Goal: Task Accomplishment & Management: Manage account settings

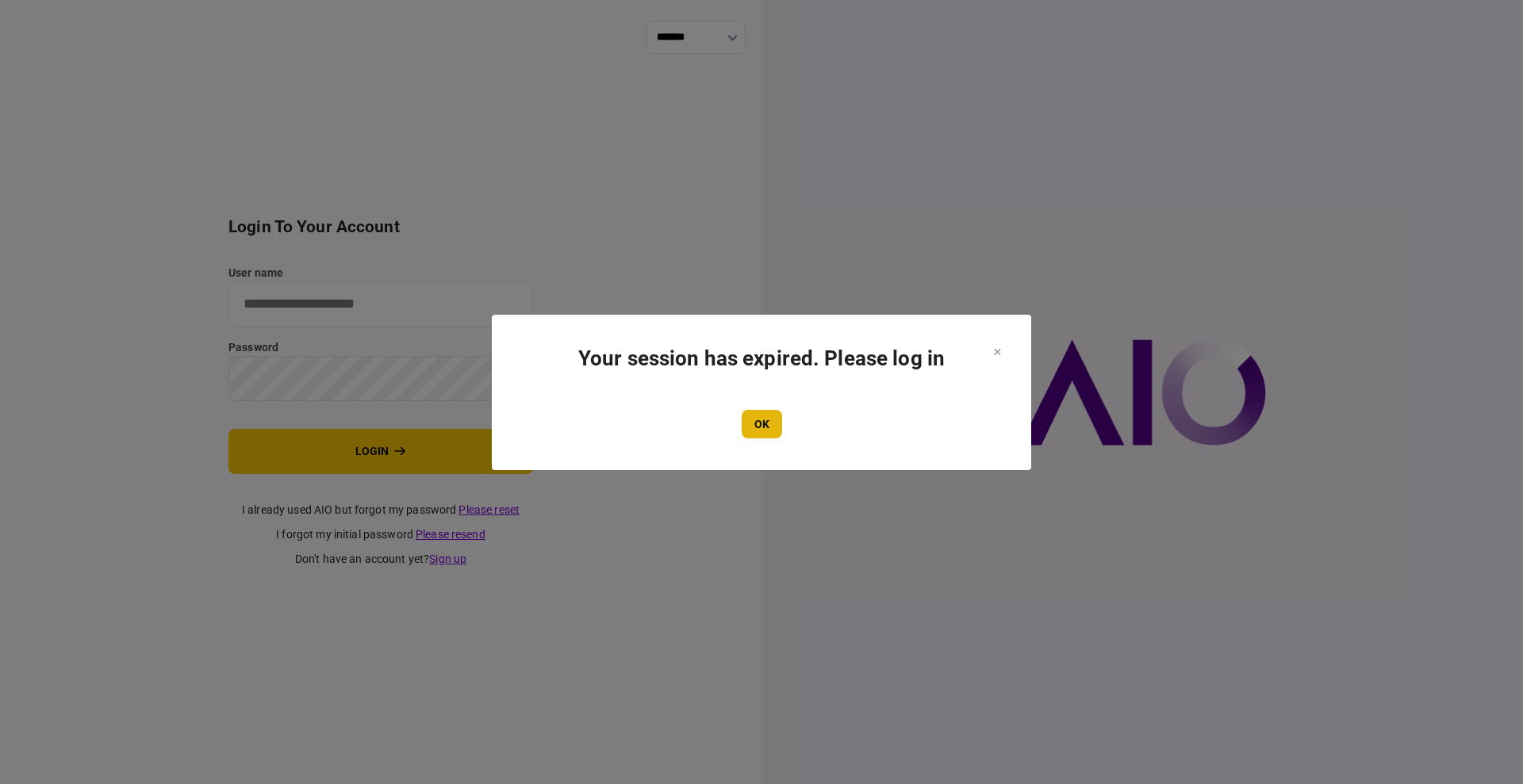
type input "****"
click at [770, 426] on button "OK" at bounding box center [762, 424] width 41 height 28
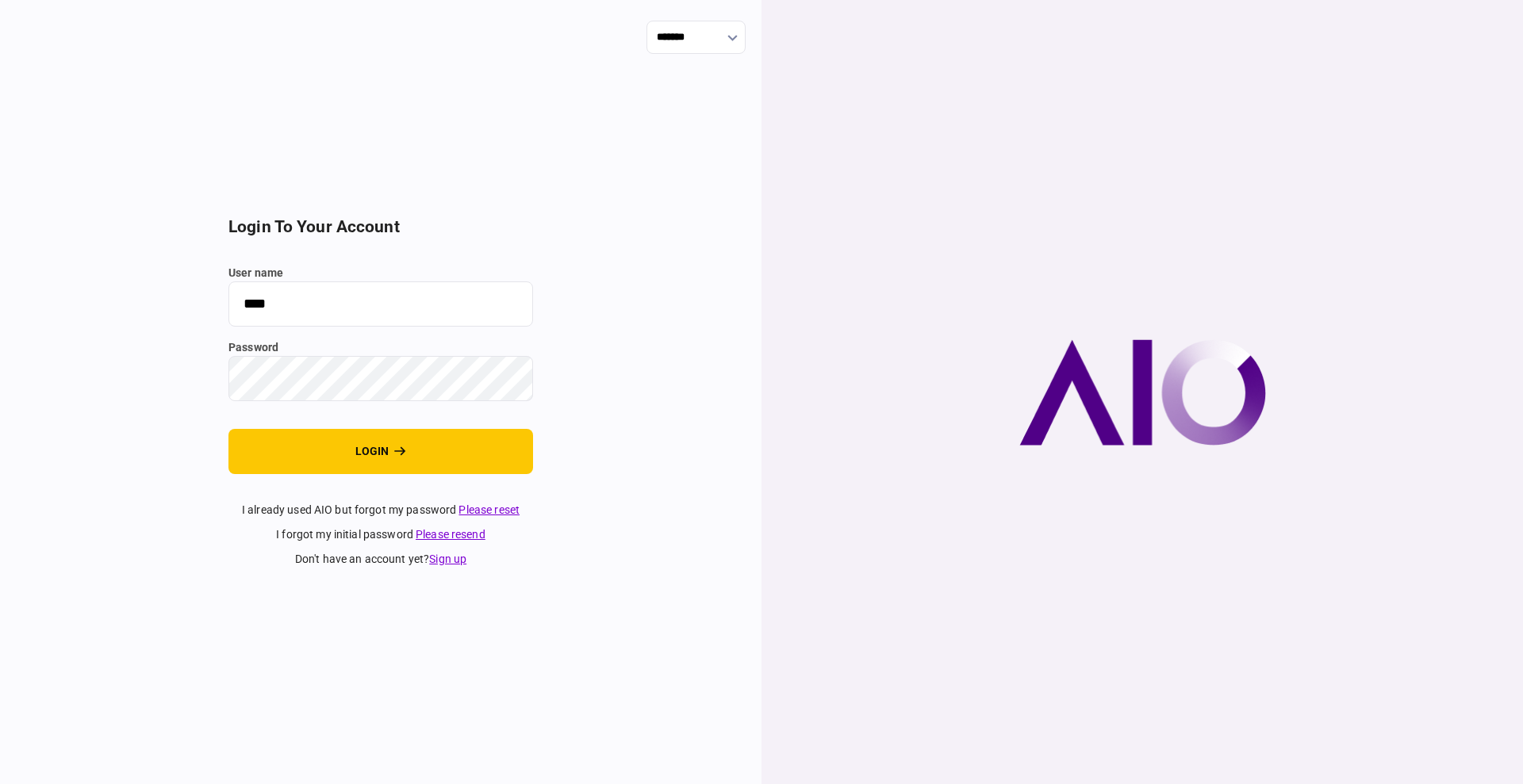
click at [412, 476] on section "login to your account user name **** password login I already used AIO but forg…" at bounding box center [380, 392] width 304 height 351
click at [420, 458] on button "login" at bounding box center [380, 452] width 304 height 46
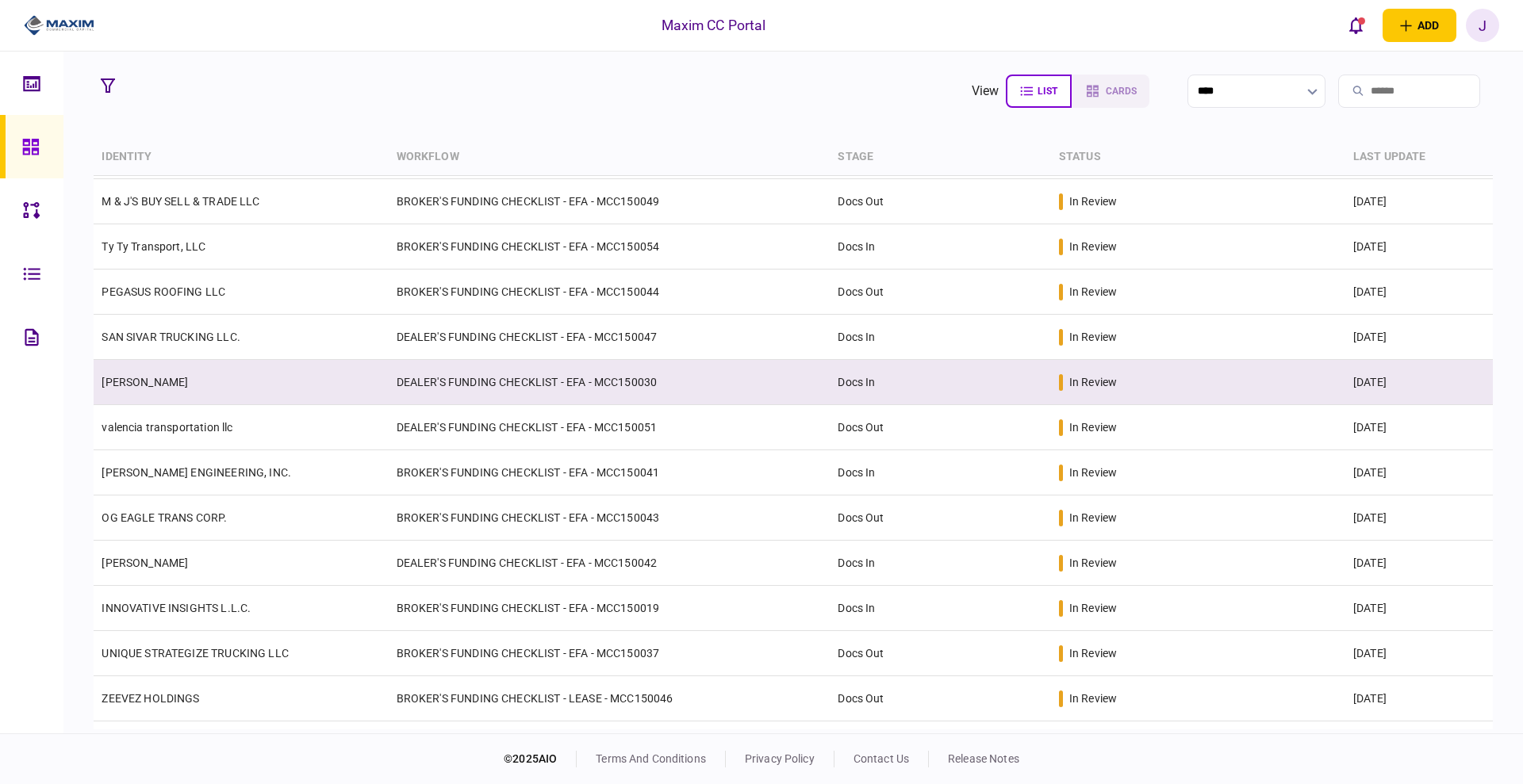
scroll to position [80, 0]
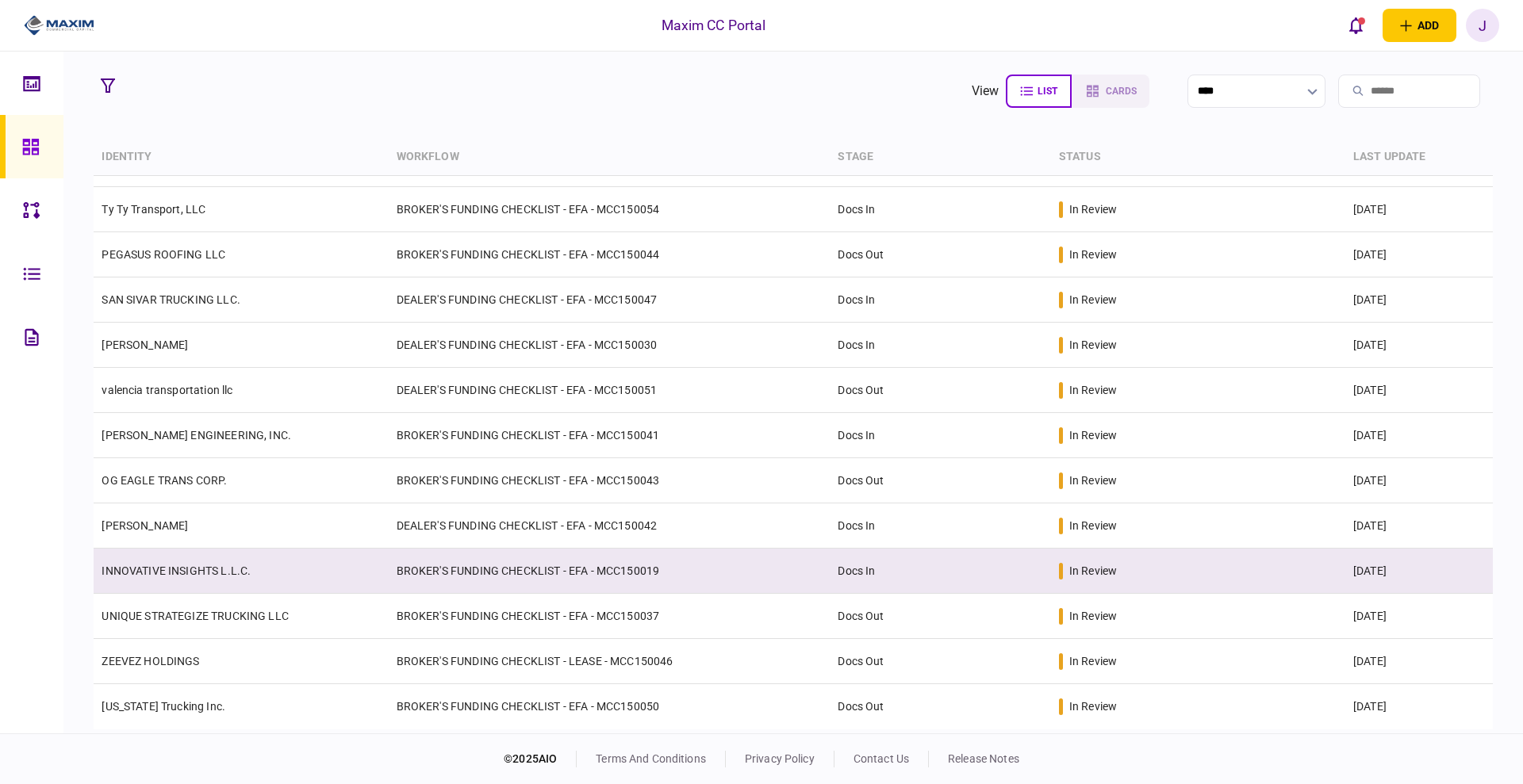
click at [170, 578] on td "INNOVATIVE INSIGHTS L.L.C." at bounding box center [240, 571] width 294 height 46
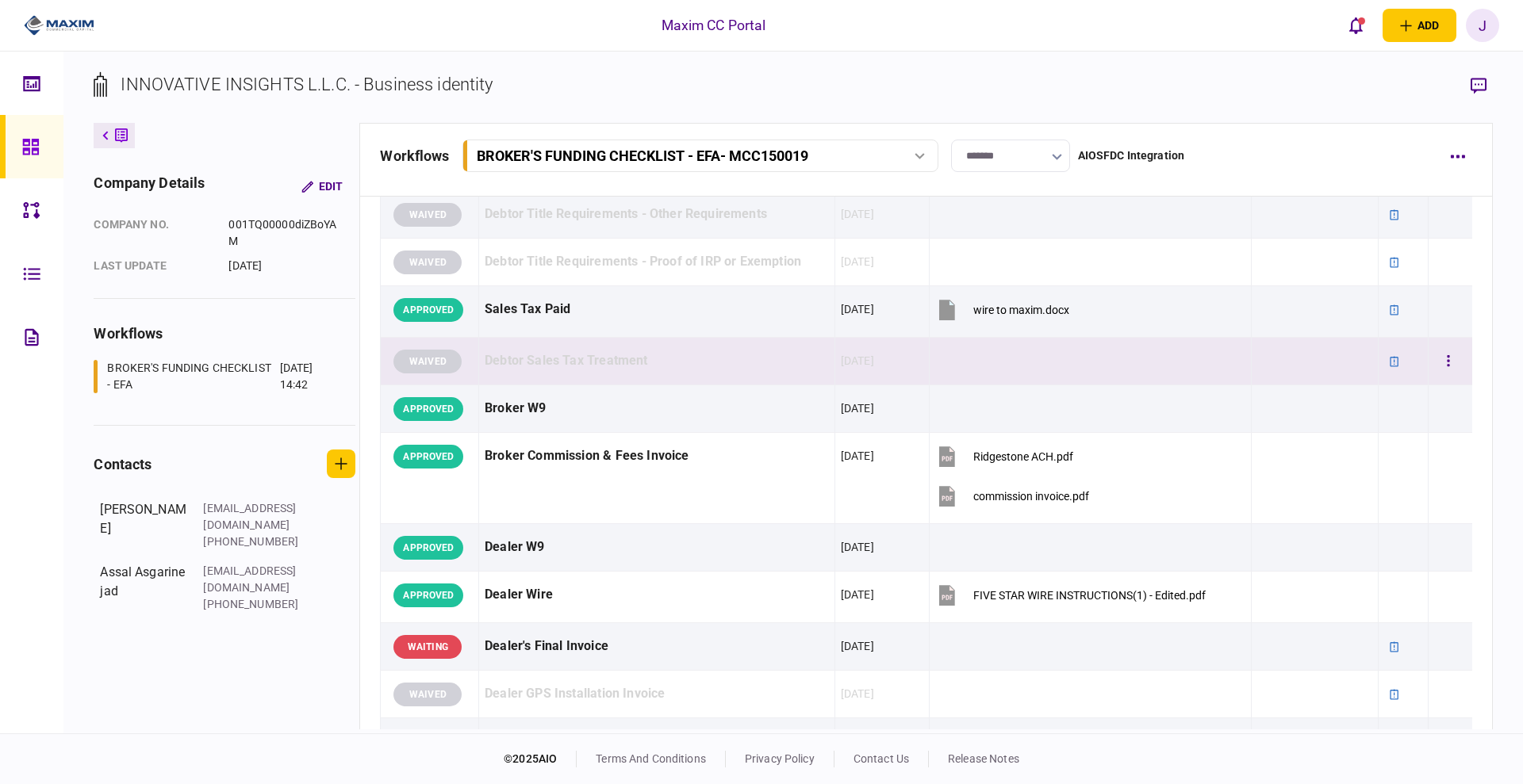
scroll to position [595, 0]
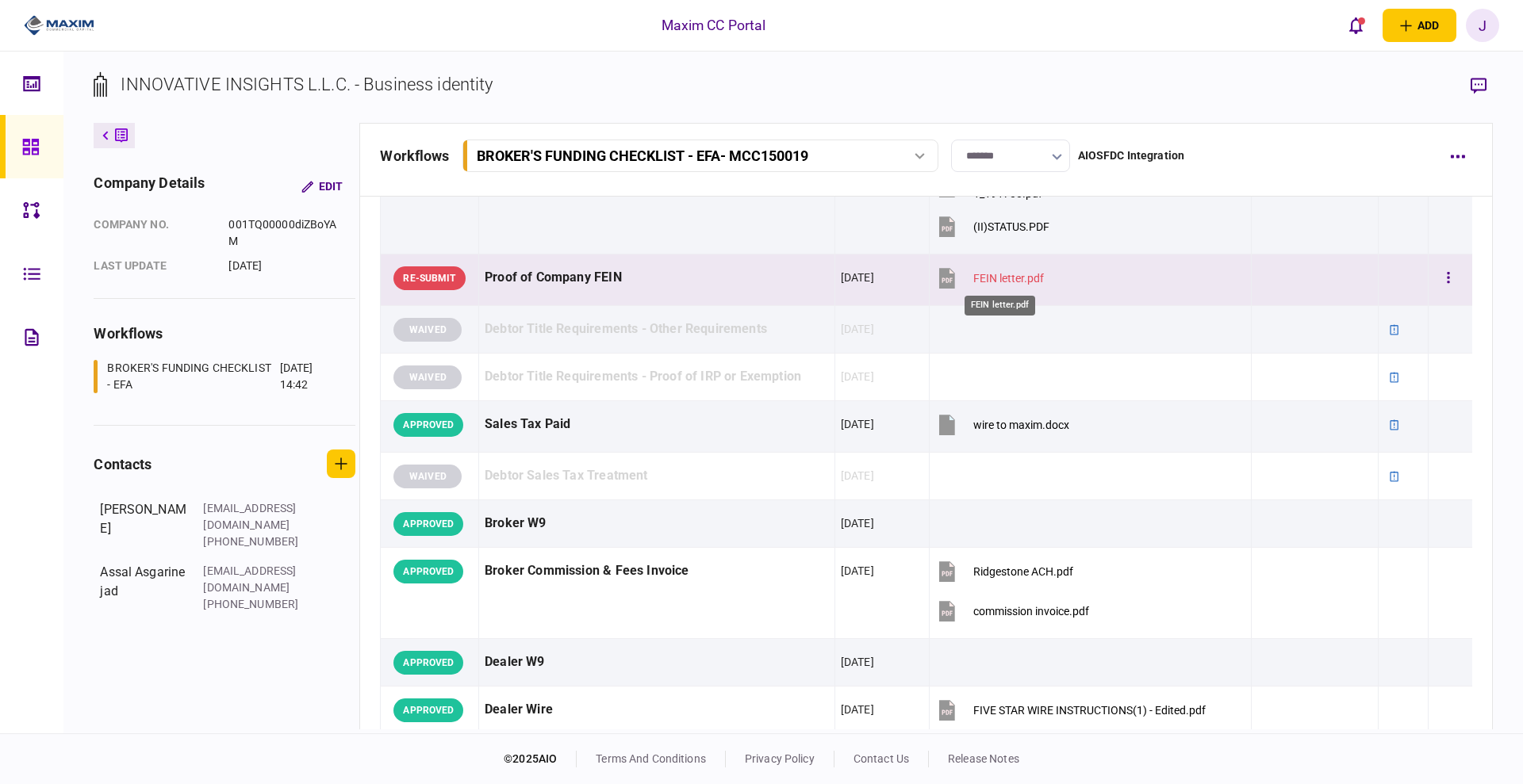
click at [990, 278] on div "FEIN letter.pdf" at bounding box center [1008, 278] width 71 height 13
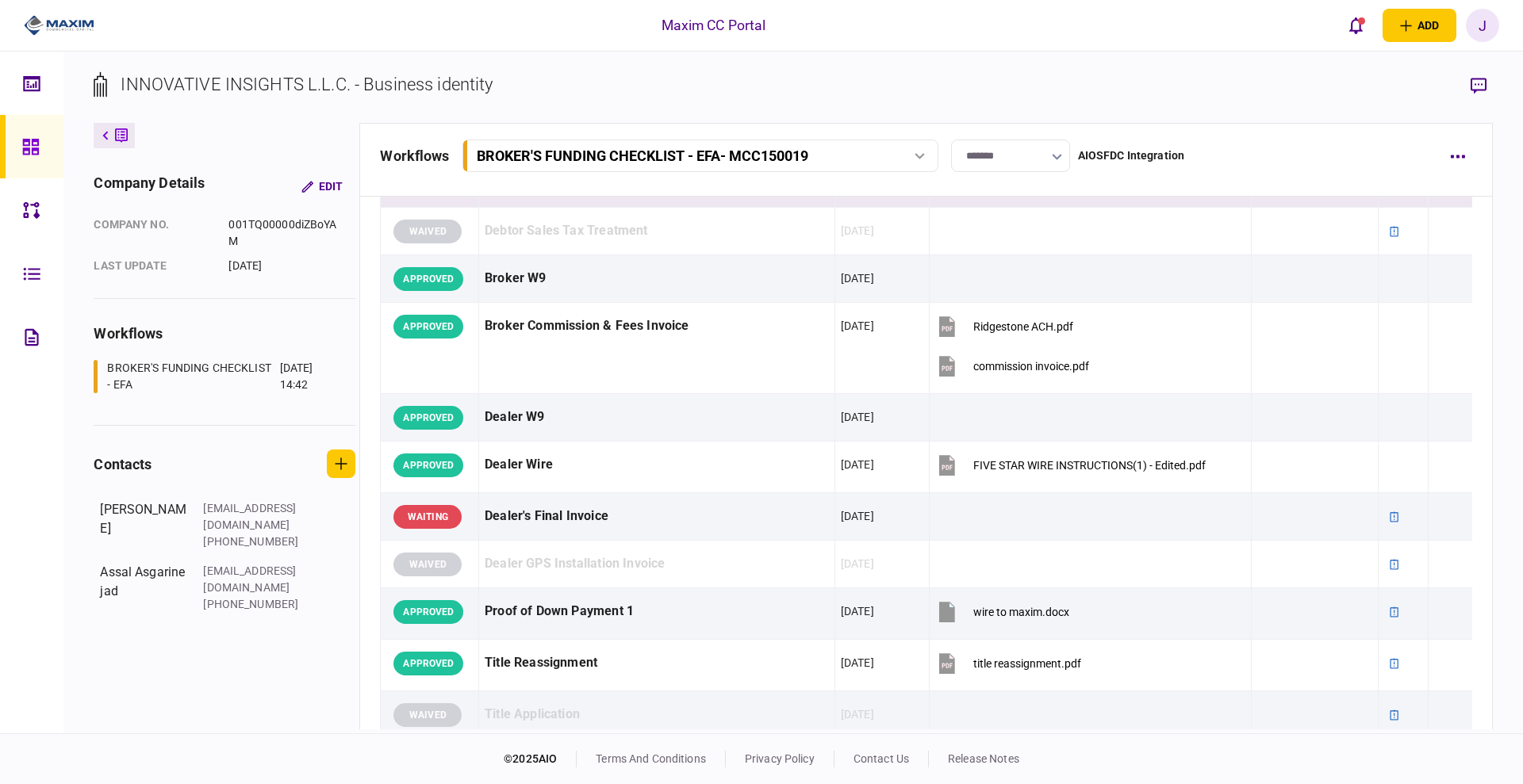
scroll to position [991, 0]
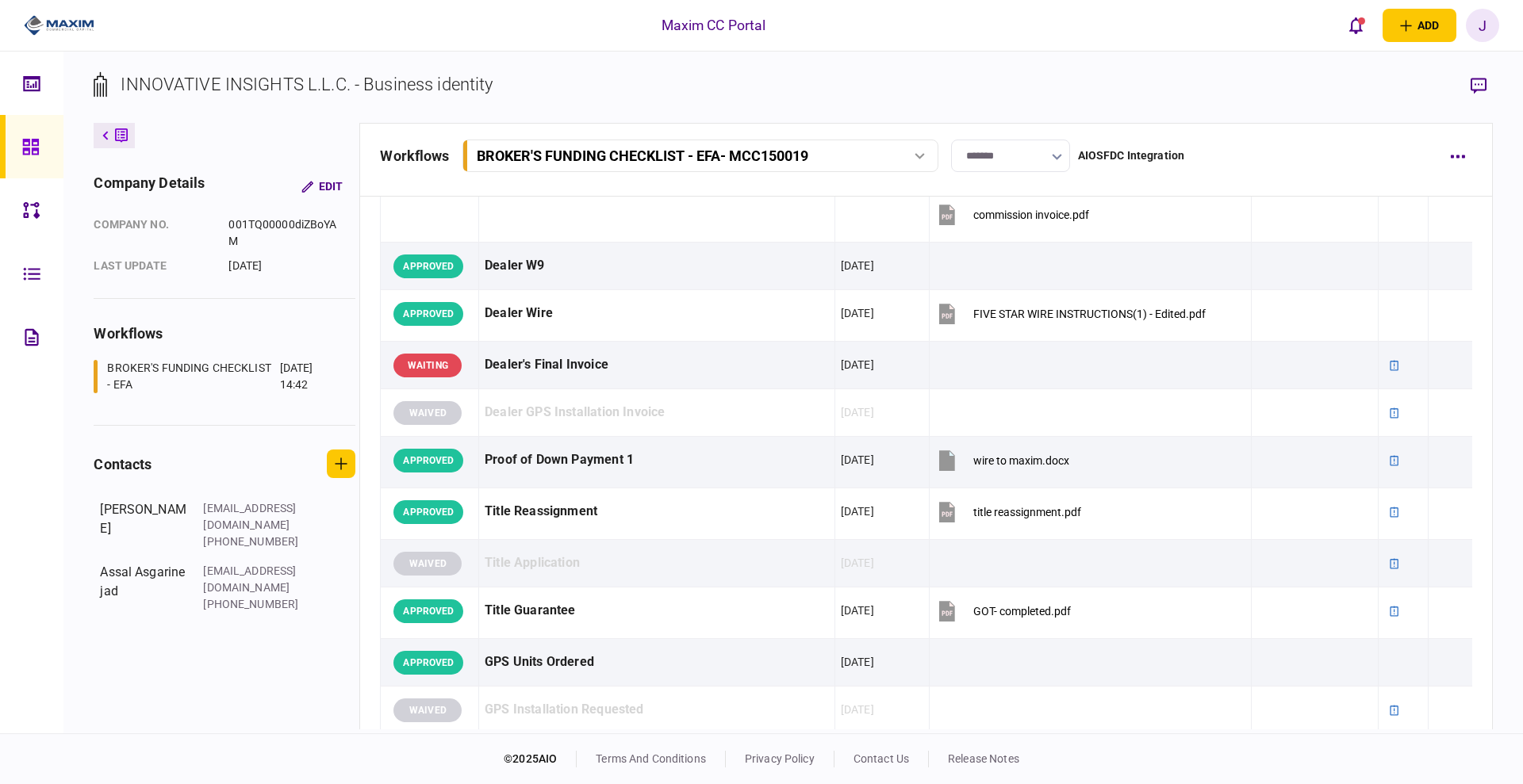
click at [29, 144] on icon at bounding box center [30, 147] width 16 height 16
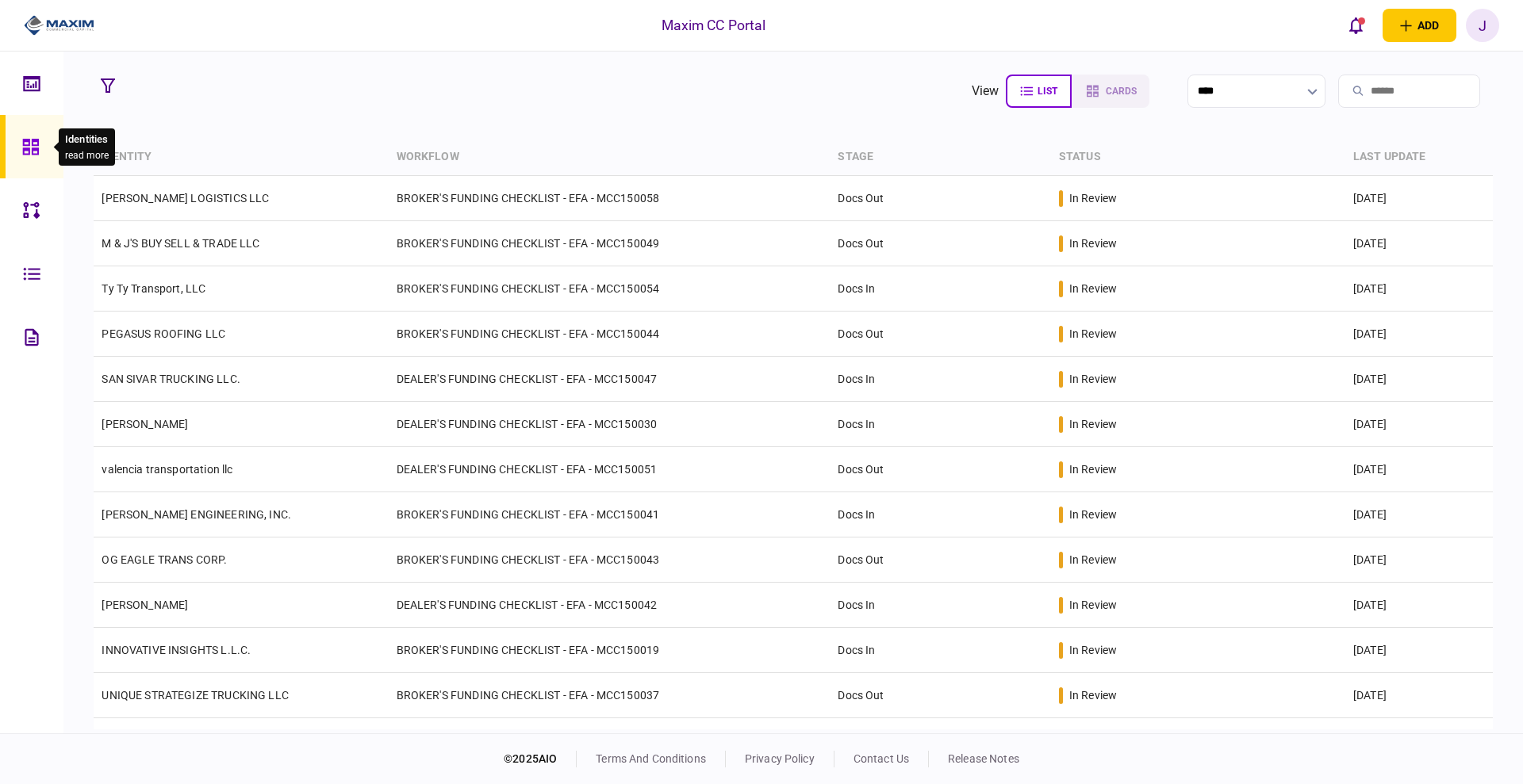
click at [32, 145] on icon at bounding box center [30, 147] width 16 height 16
click at [1362, 25] on icon "open notifications list" at bounding box center [1356, 25] width 14 height 17
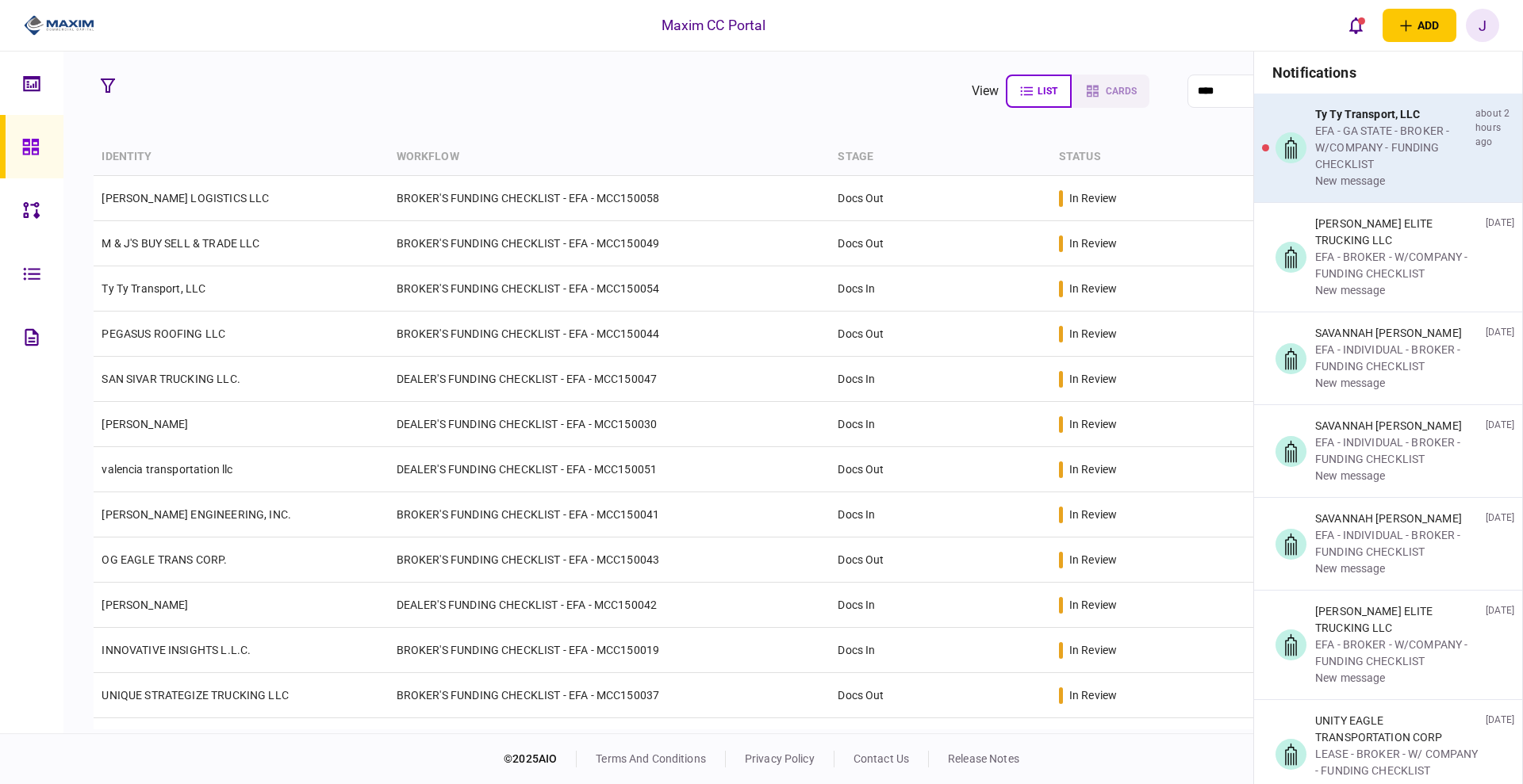
click at [1338, 146] on div "EFA - GA STATE - BROKER - W/COMPANY - FUNDING CHECKLIST" at bounding box center [1392, 147] width 154 height 50
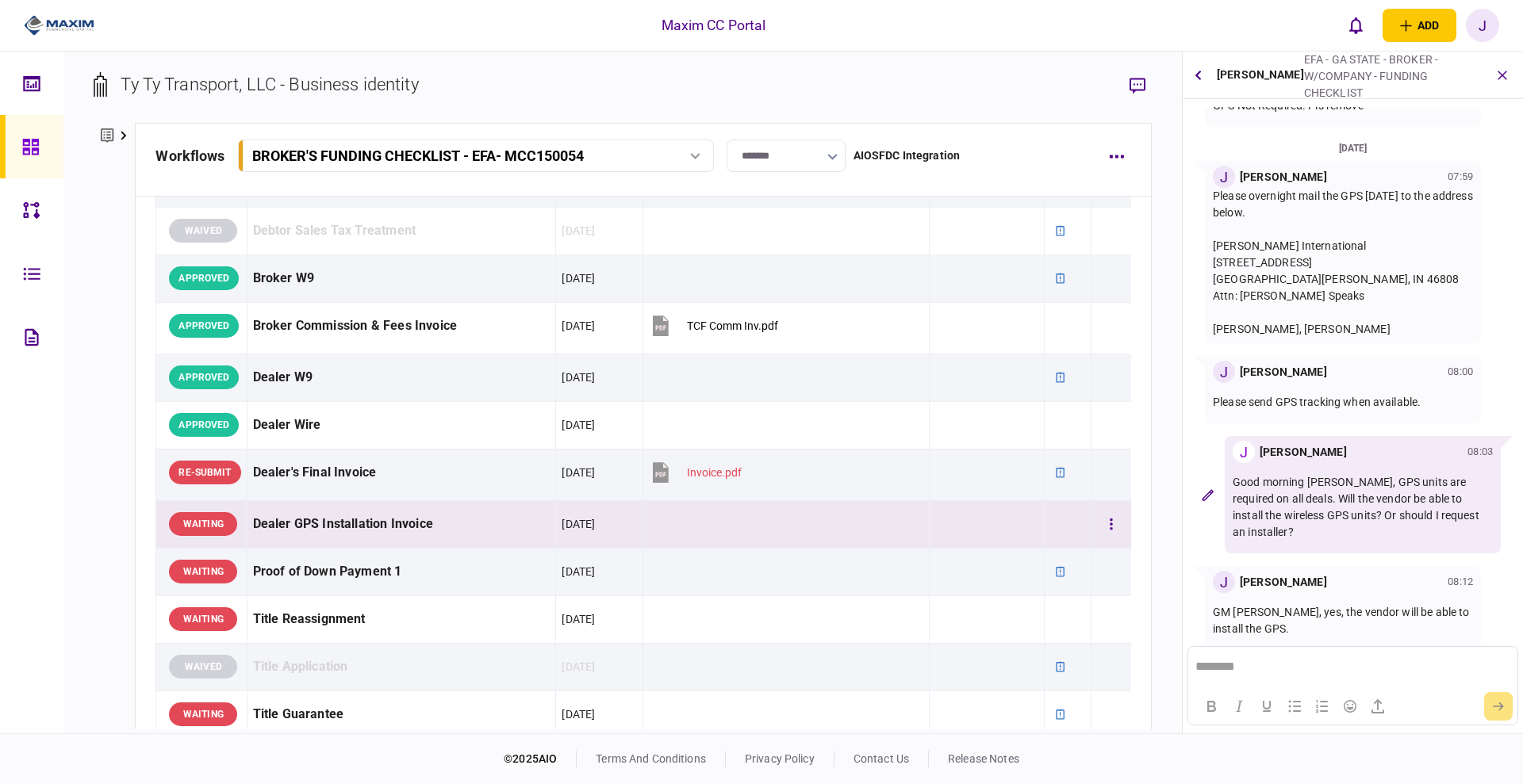
scroll to position [892, 0]
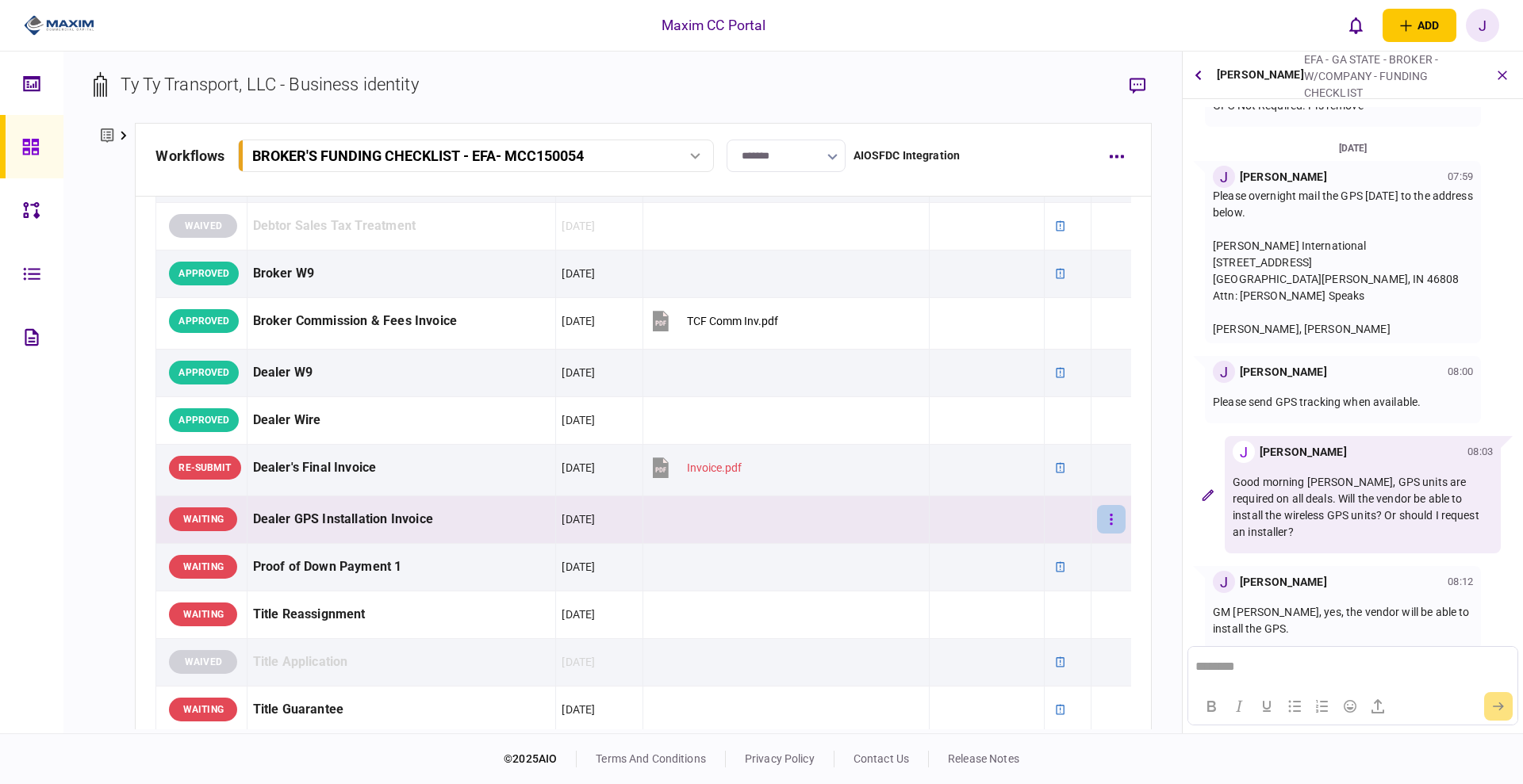
click at [1100, 525] on button "button" at bounding box center [1111, 519] width 28 height 28
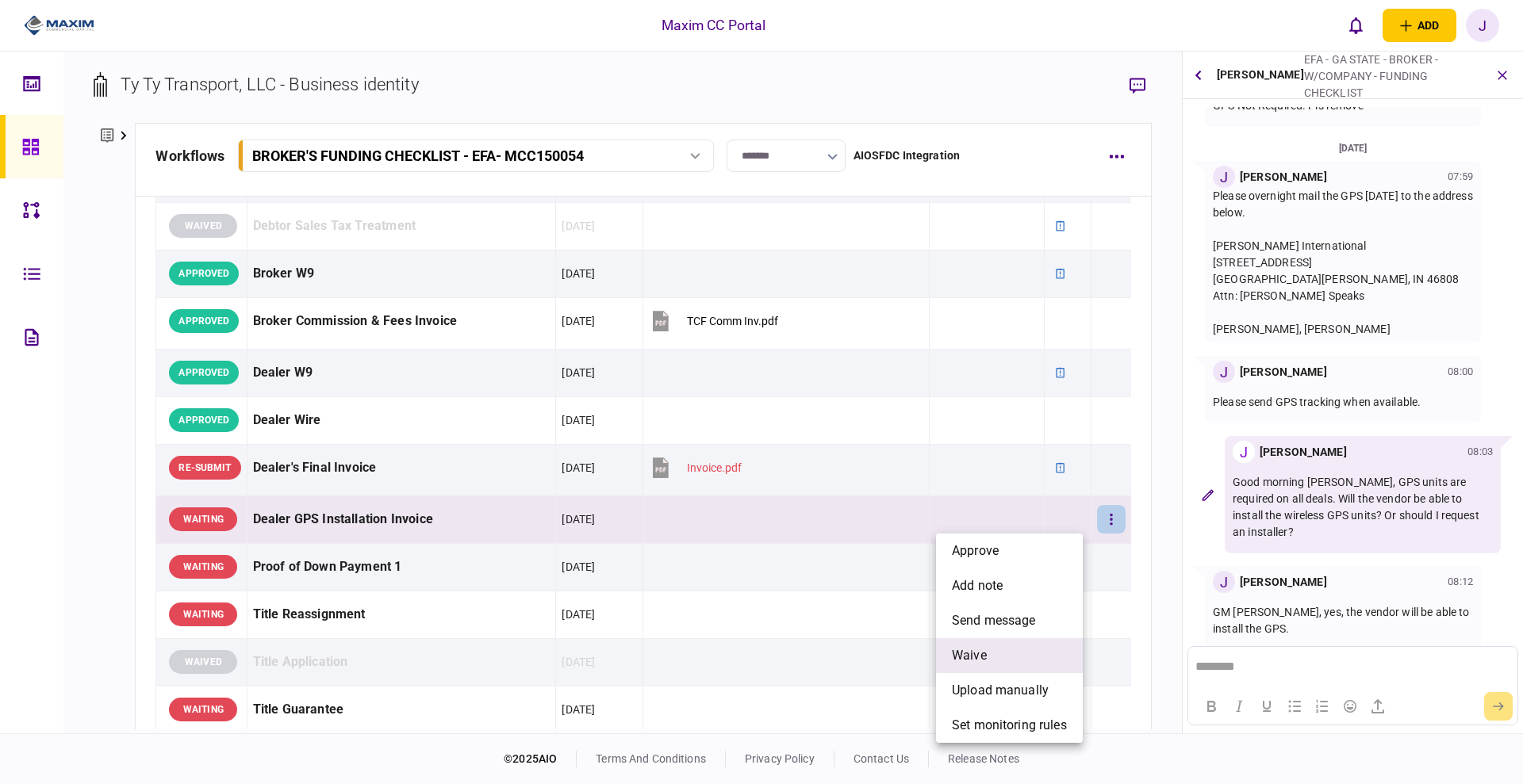
click at [1006, 652] on li "waive" at bounding box center [1009, 656] width 147 height 35
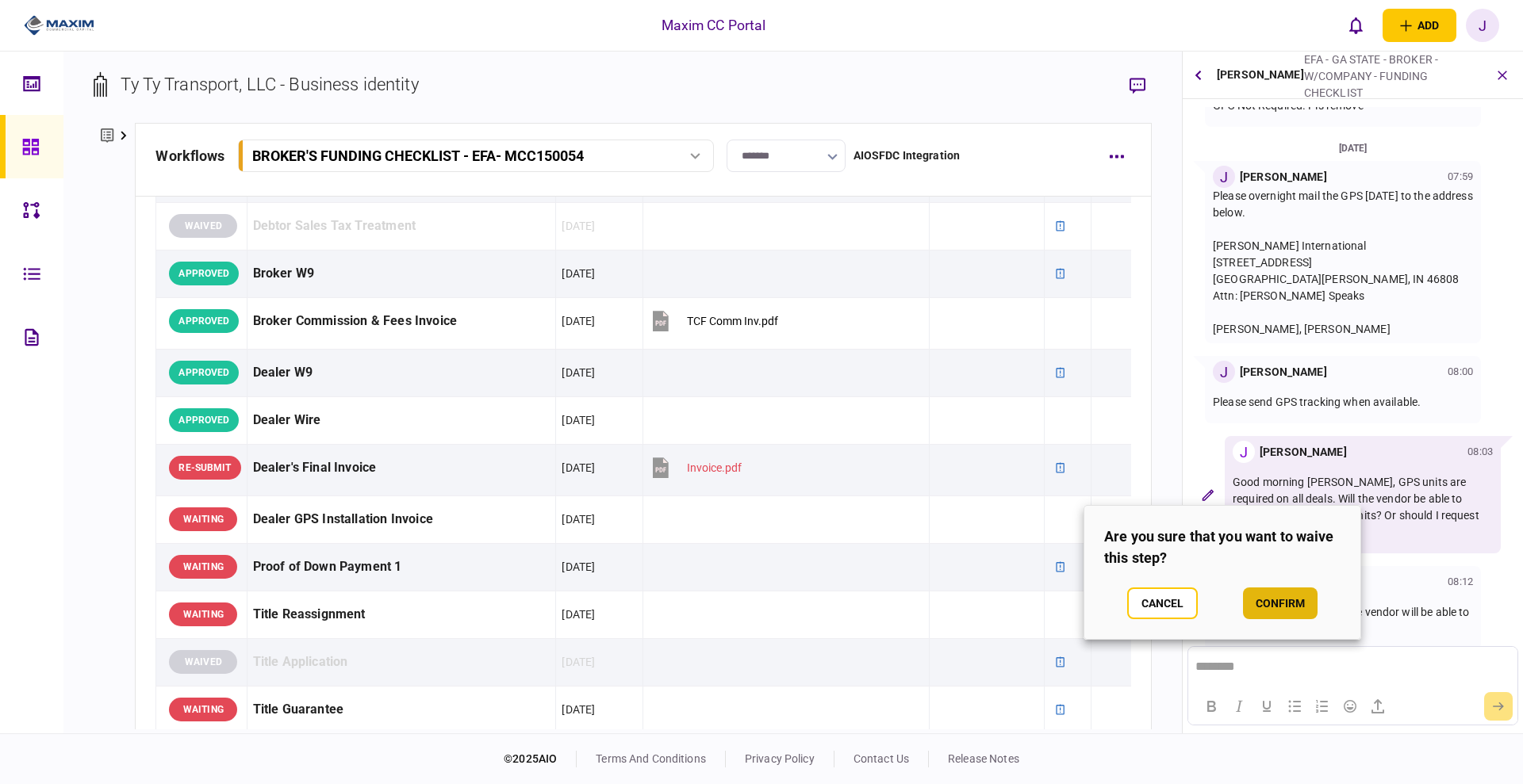
click at [1270, 605] on button "confirm" at bounding box center [1280, 603] width 75 height 32
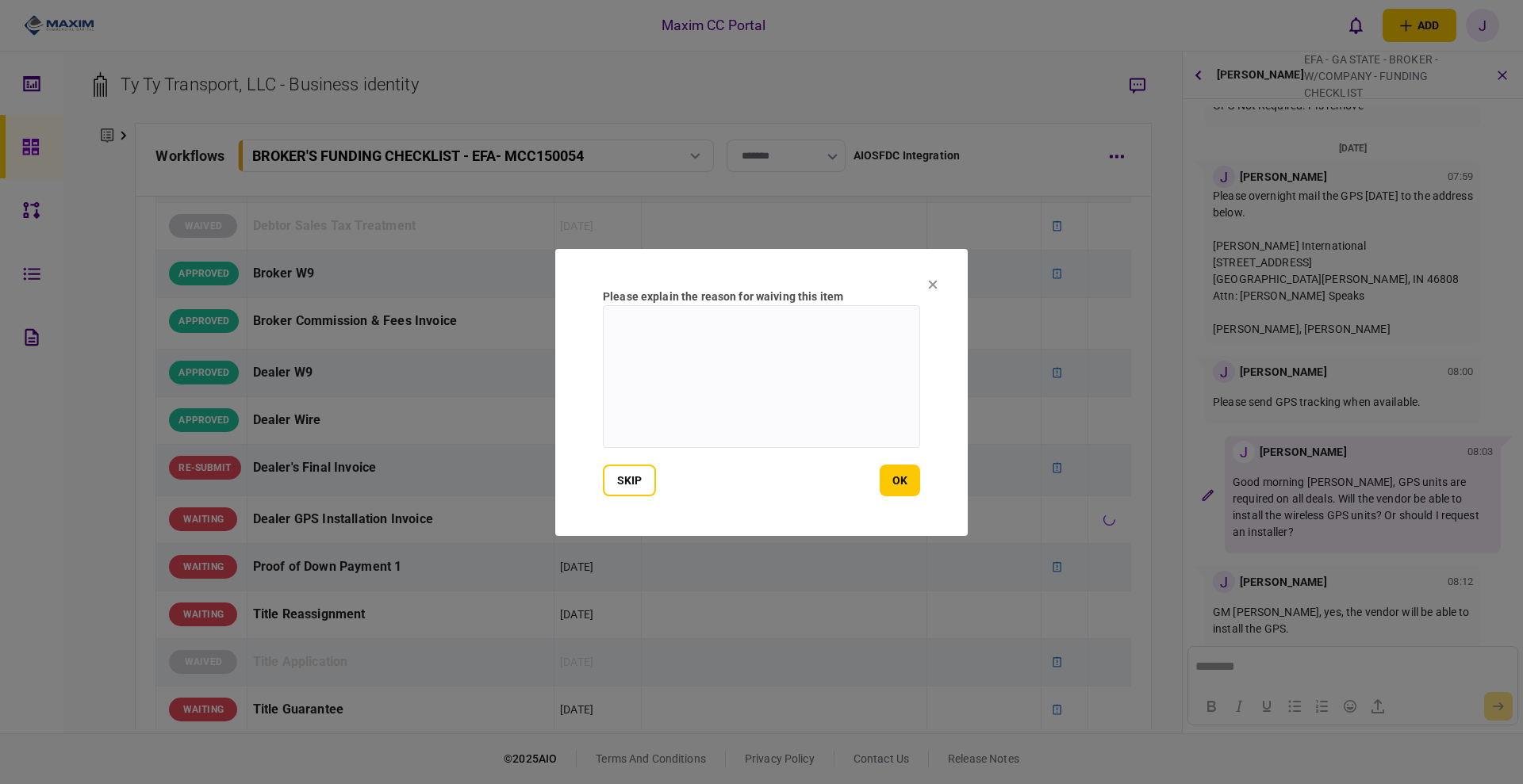
click at [782, 376] on textarea at bounding box center [761, 376] width 317 height 143
type textarea "***"
click at [921, 480] on section "Please explain the reason for waiving this item *** skip ok" at bounding box center [761, 392] width 412 height 287
click at [917, 481] on button "ok" at bounding box center [900, 480] width 41 height 32
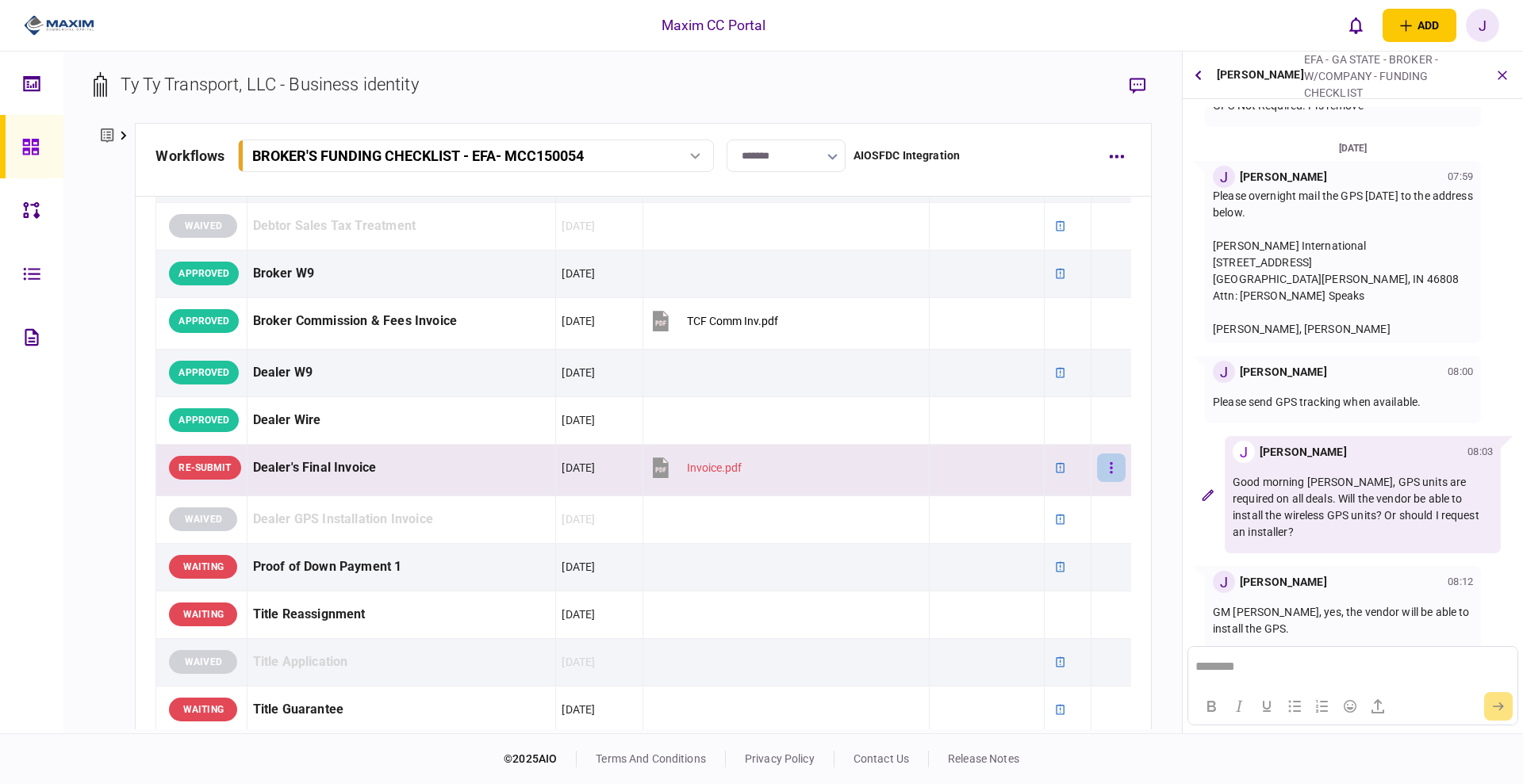
click at [1103, 472] on button "button" at bounding box center [1111, 467] width 28 height 28
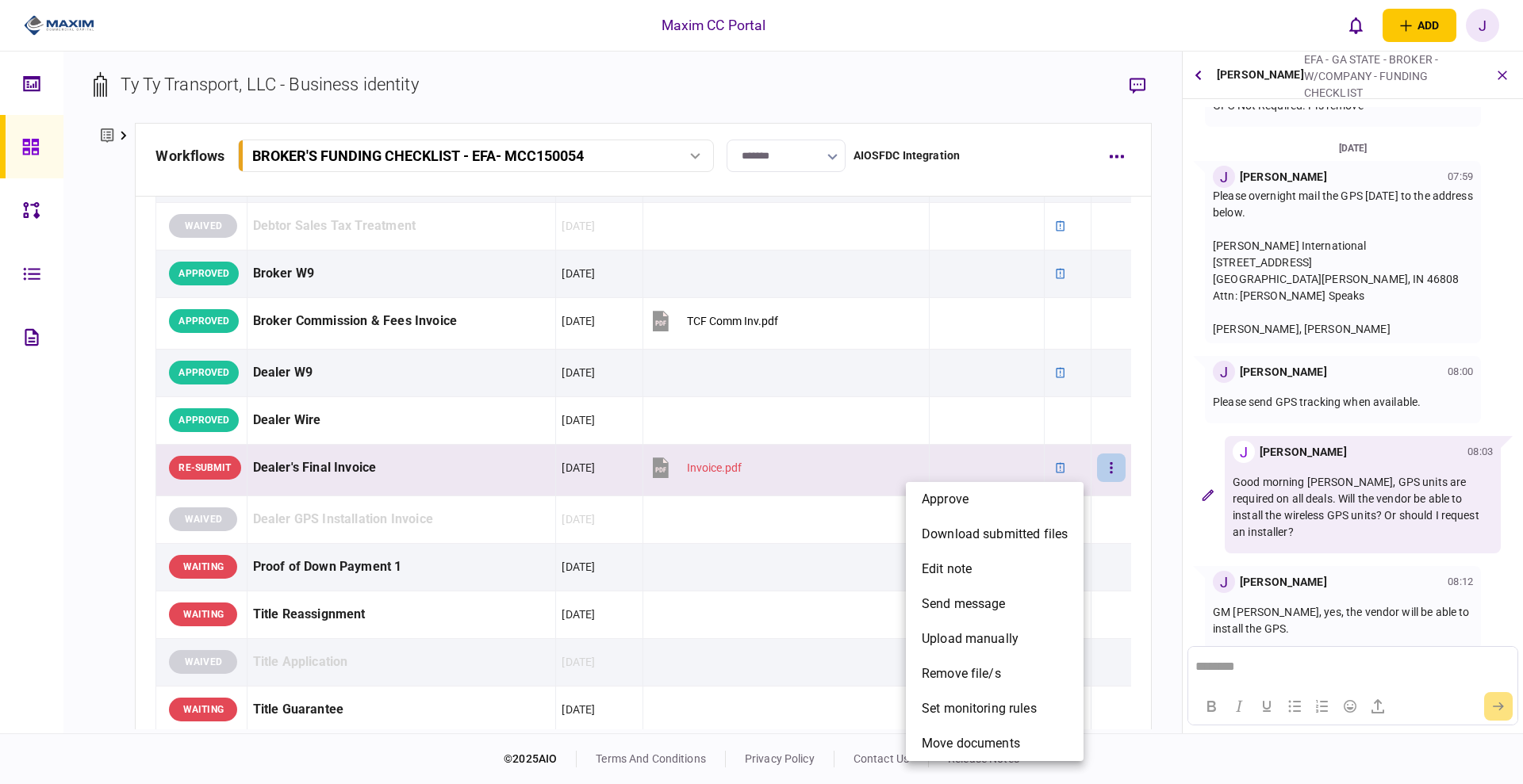
click at [499, 522] on div at bounding box center [761, 392] width 1523 height 784
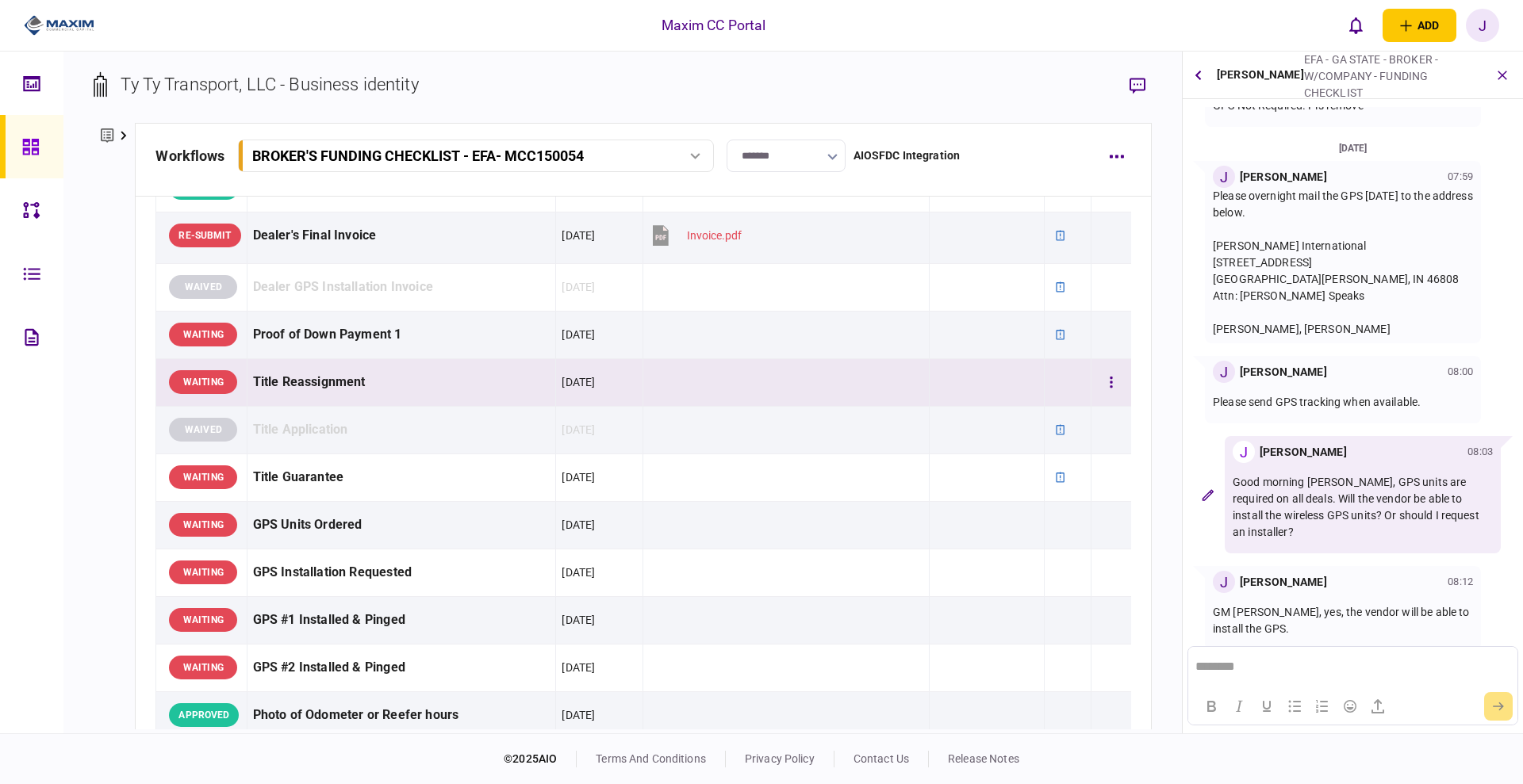
scroll to position [1090, 0]
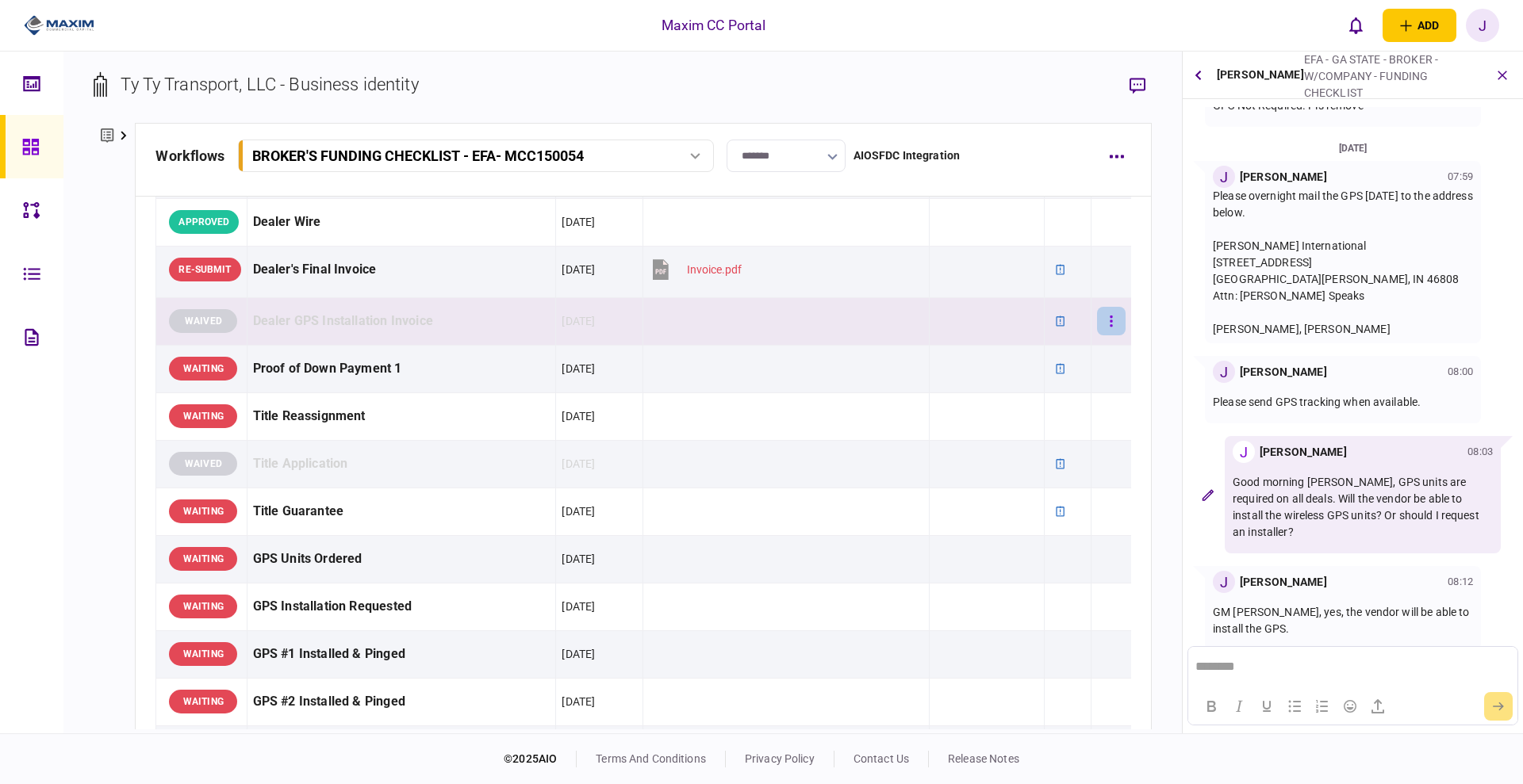
click at [1097, 325] on button "button" at bounding box center [1111, 321] width 28 height 28
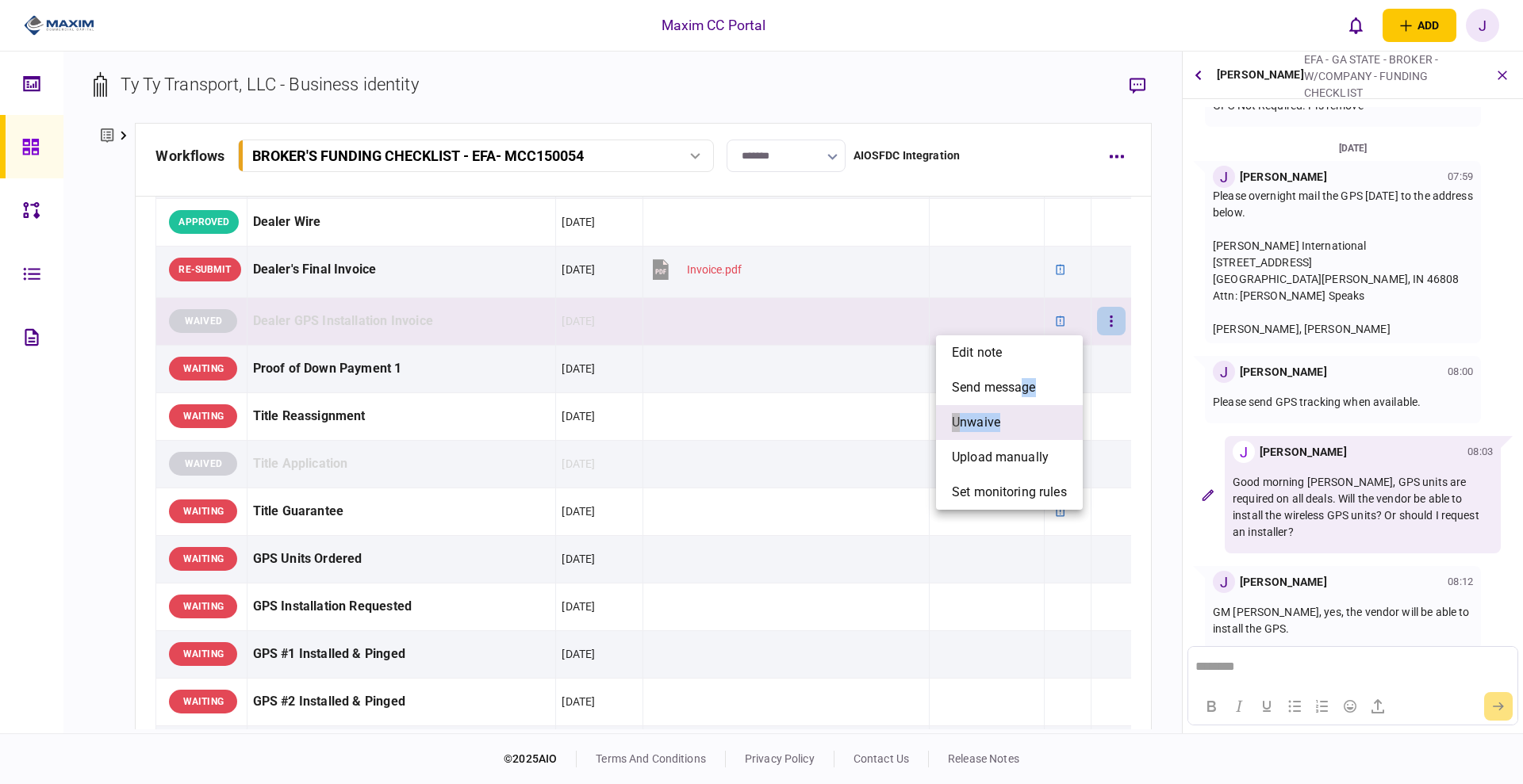
drag, startPoint x: 1022, startPoint y: 382, endPoint x: 1012, endPoint y: 417, distance: 36.4
click at [1012, 417] on ul "edit note send message unwaive upload manually set monitoring rules" at bounding box center [1009, 423] width 147 height 175
click at [984, 421] on span "unwaive" at bounding box center [976, 423] width 49 height 19
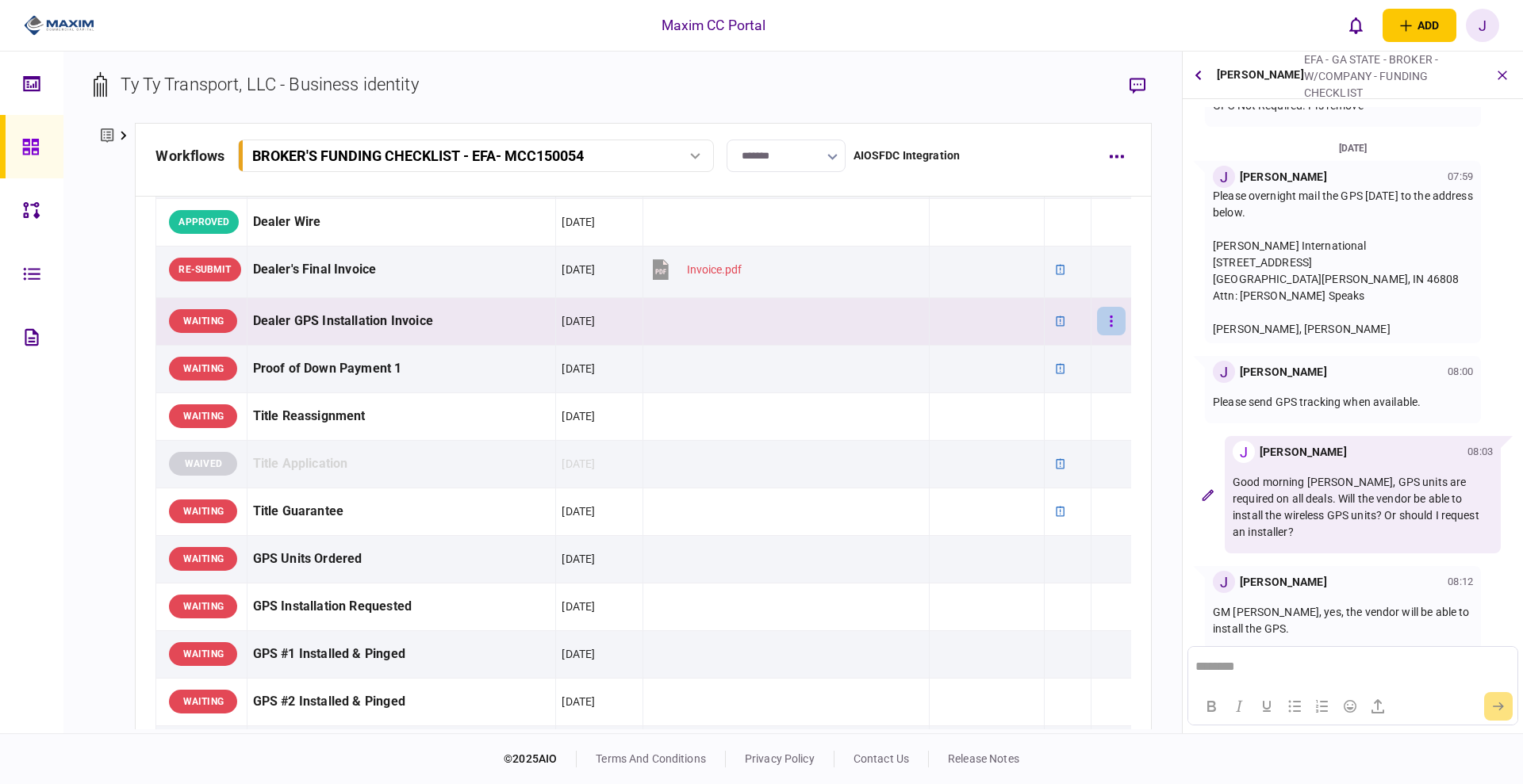
click at [1097, 323] on button "button" at bounding box center [1111, 321] width 28 height 28
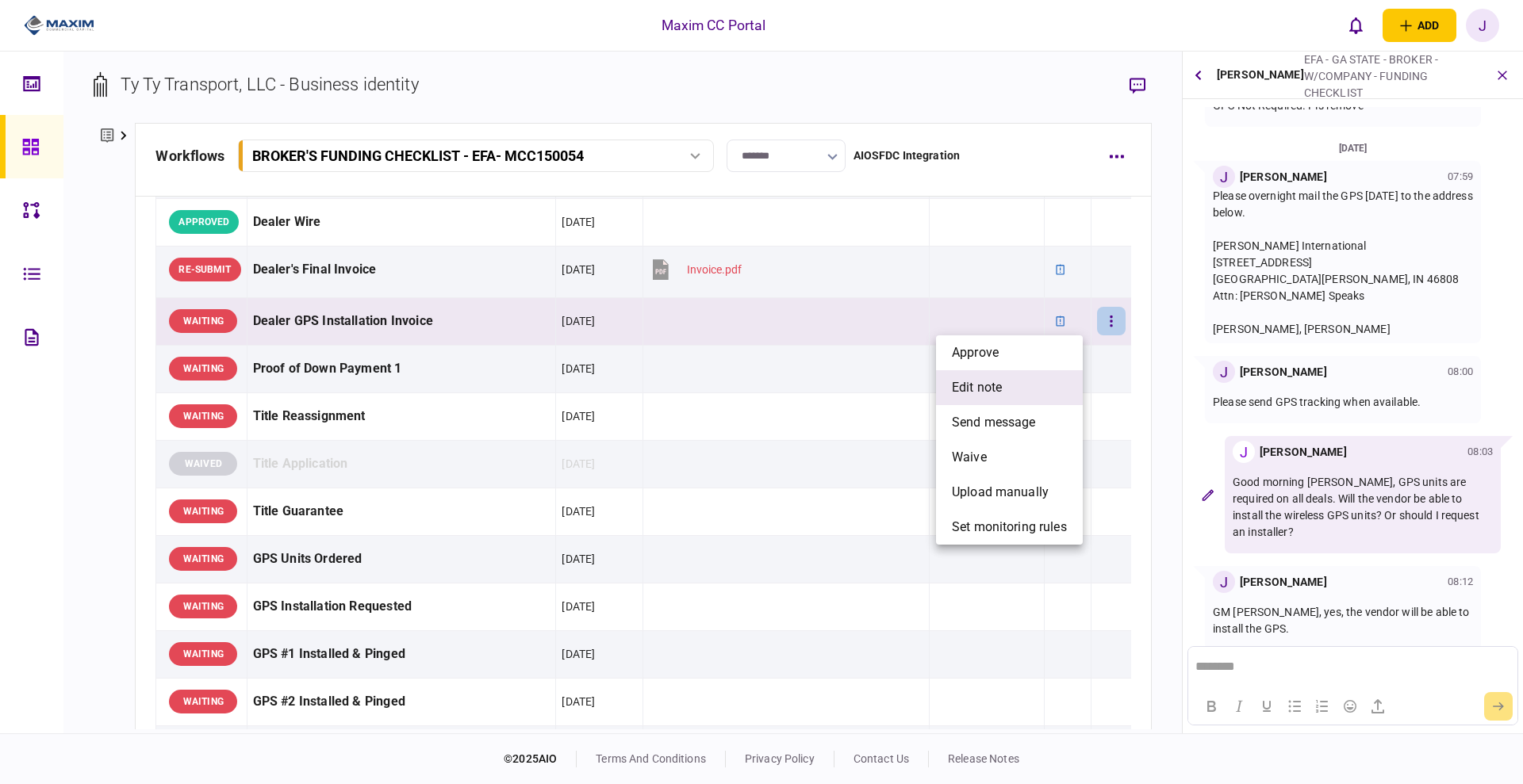
click at [1003, 379] on li "edit note" at bounding box center [1009, 388] width 147 height 35
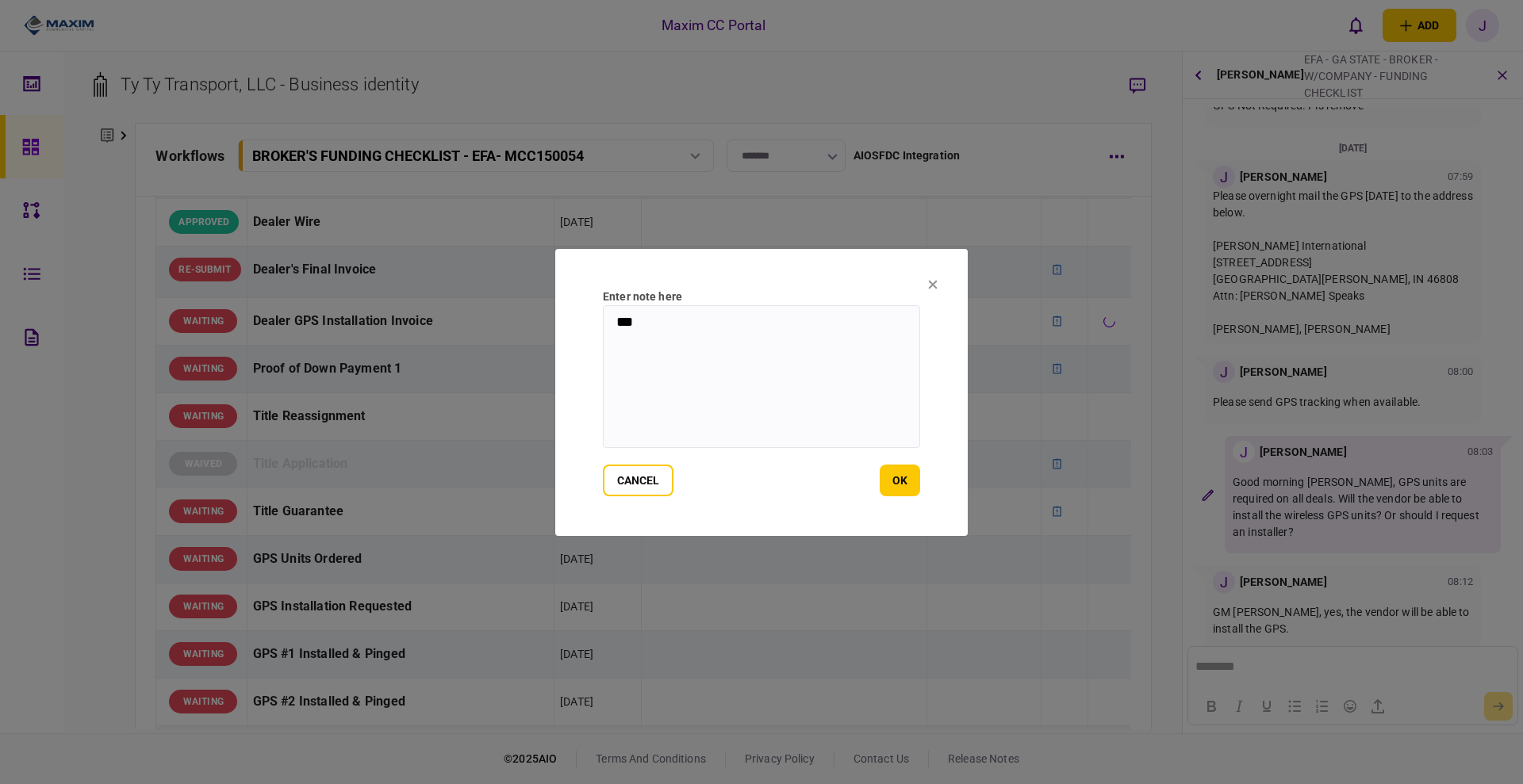
drag, startPoint x: 717, startPoint y: 329, endPoint x: 569, endPoint y: 329, distance: 148.0
click at [569, 329] on section "Enter note here *** cancel ok" at bounding box center [761, 392] width 412 height 287
click at [893, 482] on button "ok" at bounding box center [900, 480] width 41 height 32
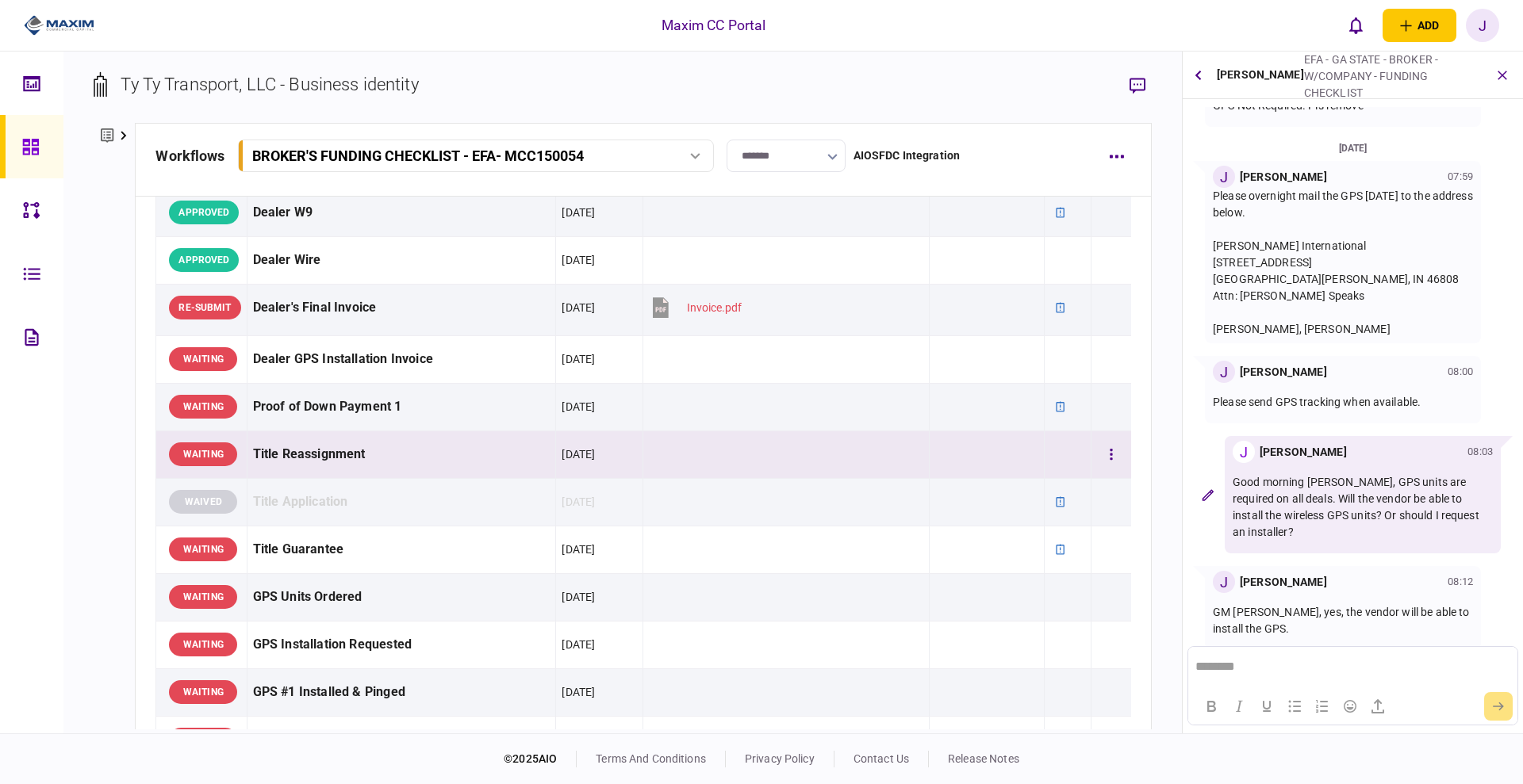
scroll to position [991, 0]
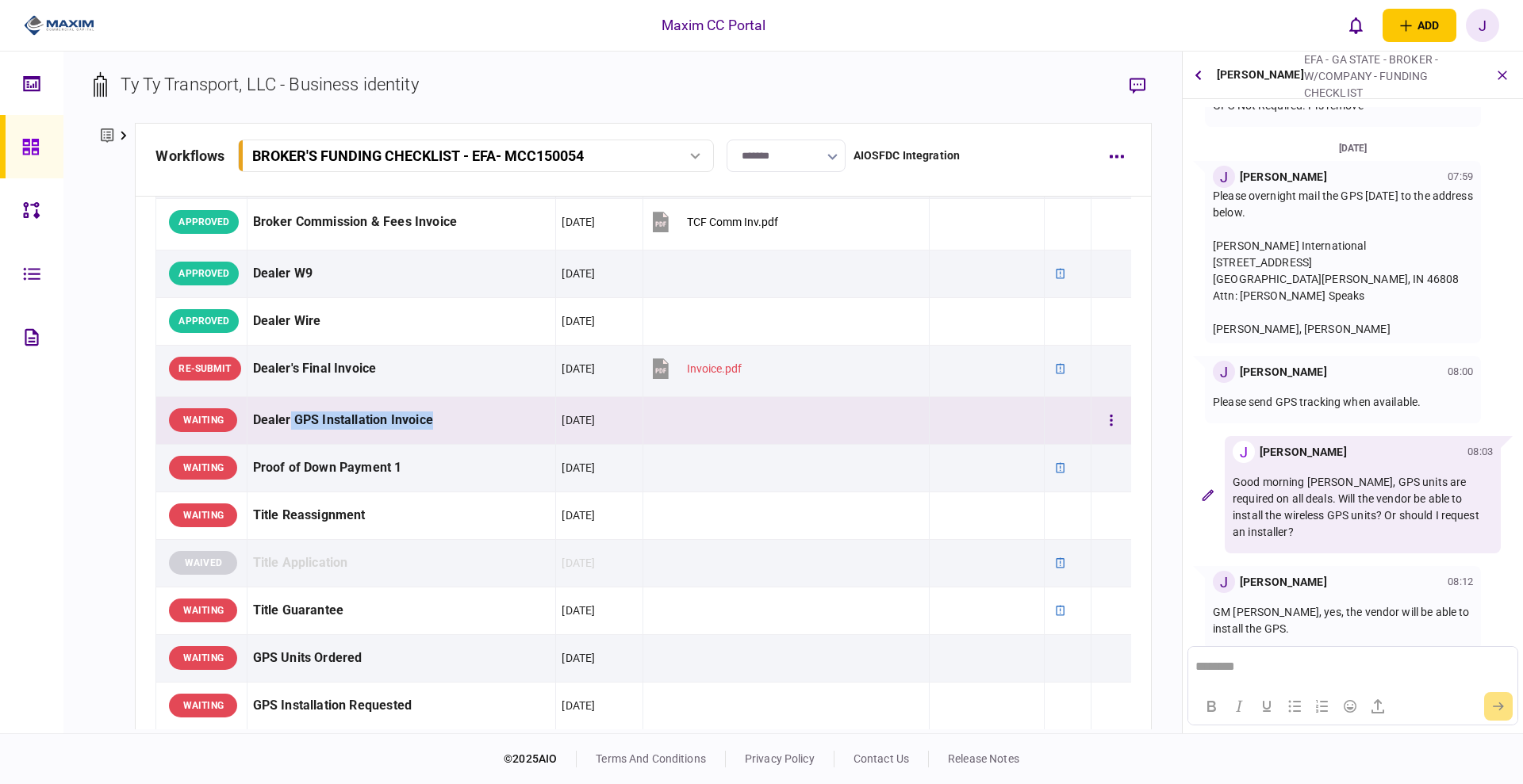
drag, startPoint x: 291, startPoint y: 428, endPoint x: 454, endPoint y: 425, distance: 163.0
click at [454, 425] on div "Dealer GPS Installation Invoice" at bounding box center [401, 421] width 297 height 36
click at [807, 431] on td at bounding box center [786, 420] width 287 height 48
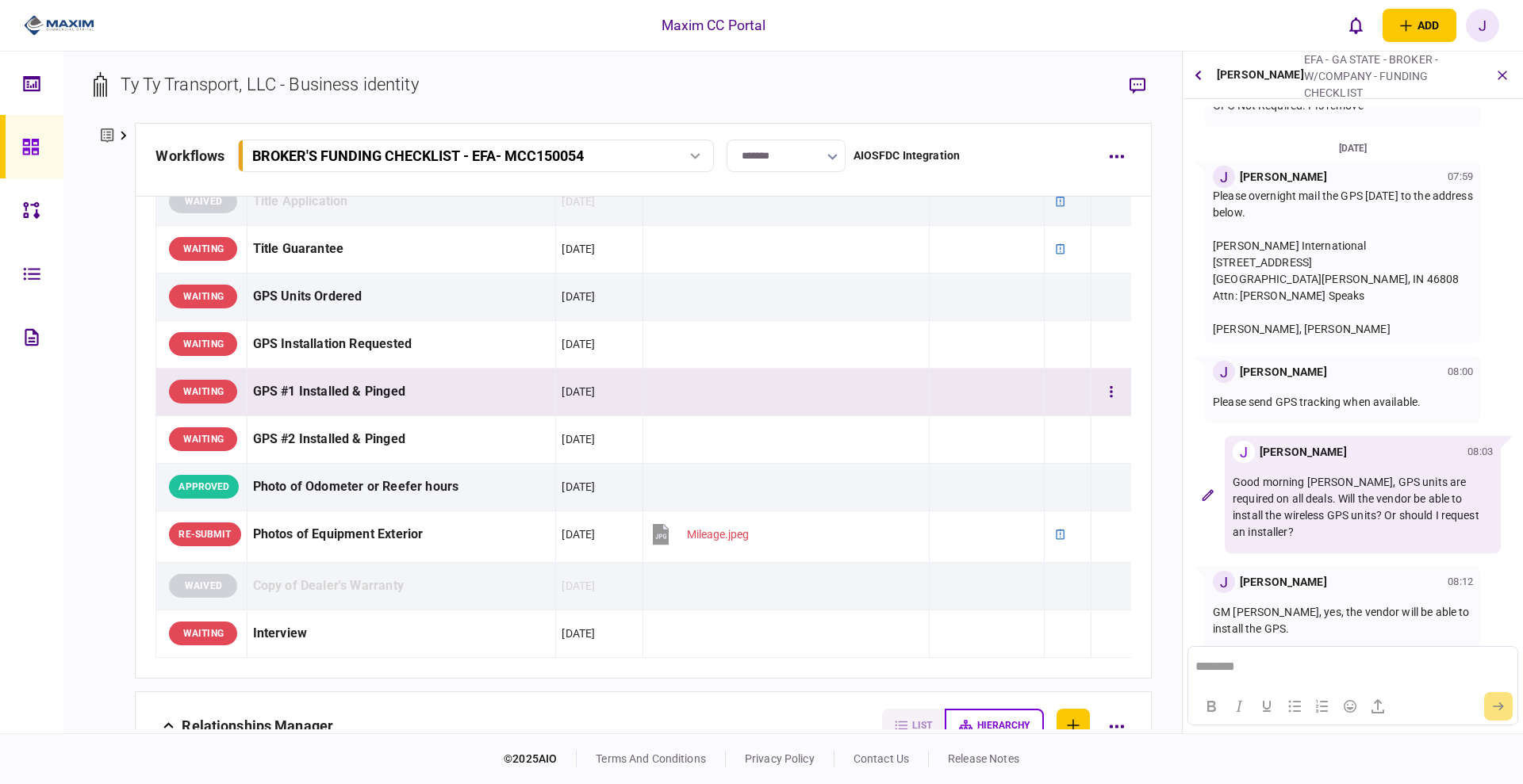
scroll to position [1387, 0]
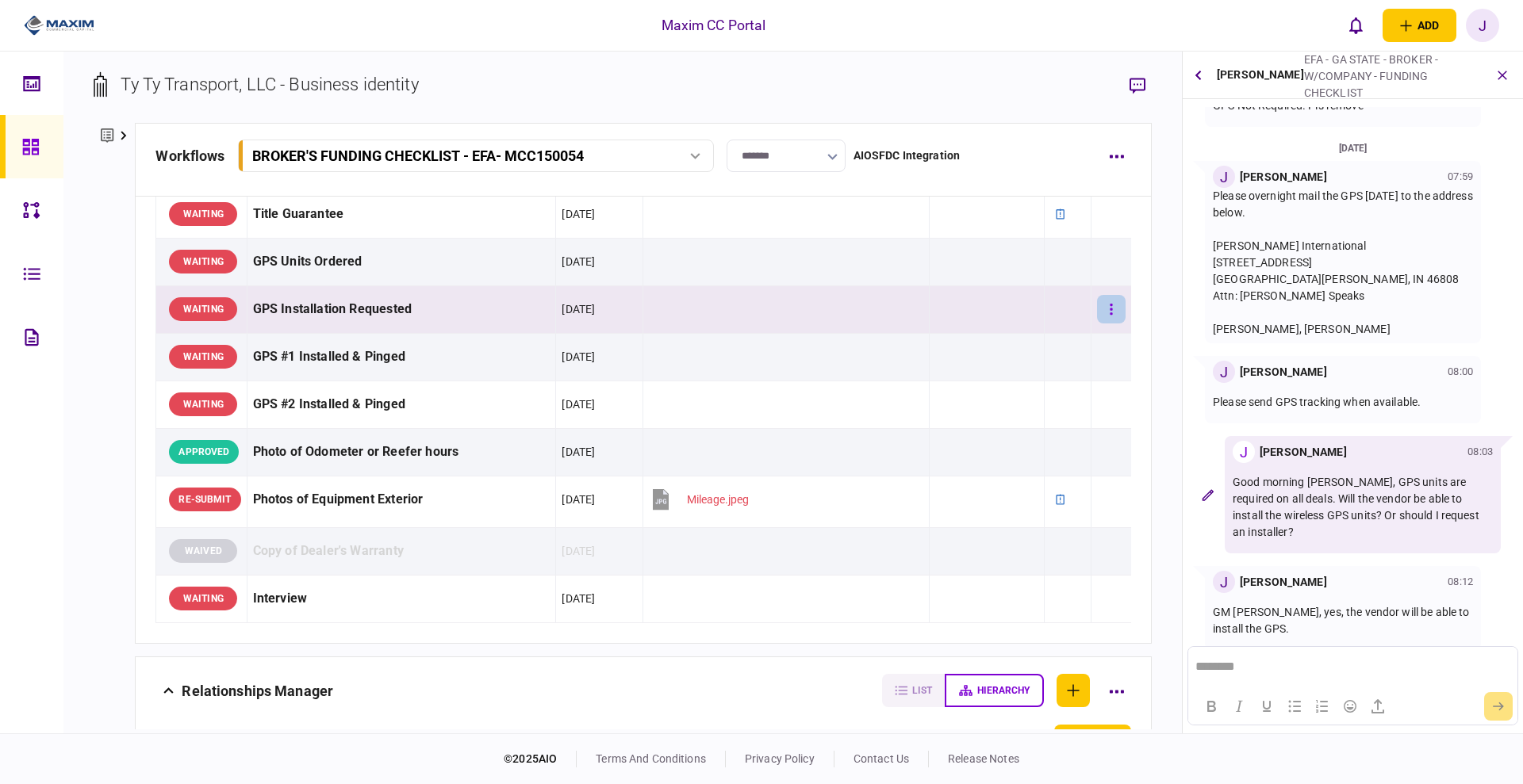
click at [1110, 308] on icon "button" at bounding box center [1111, 309] width 2 height 11
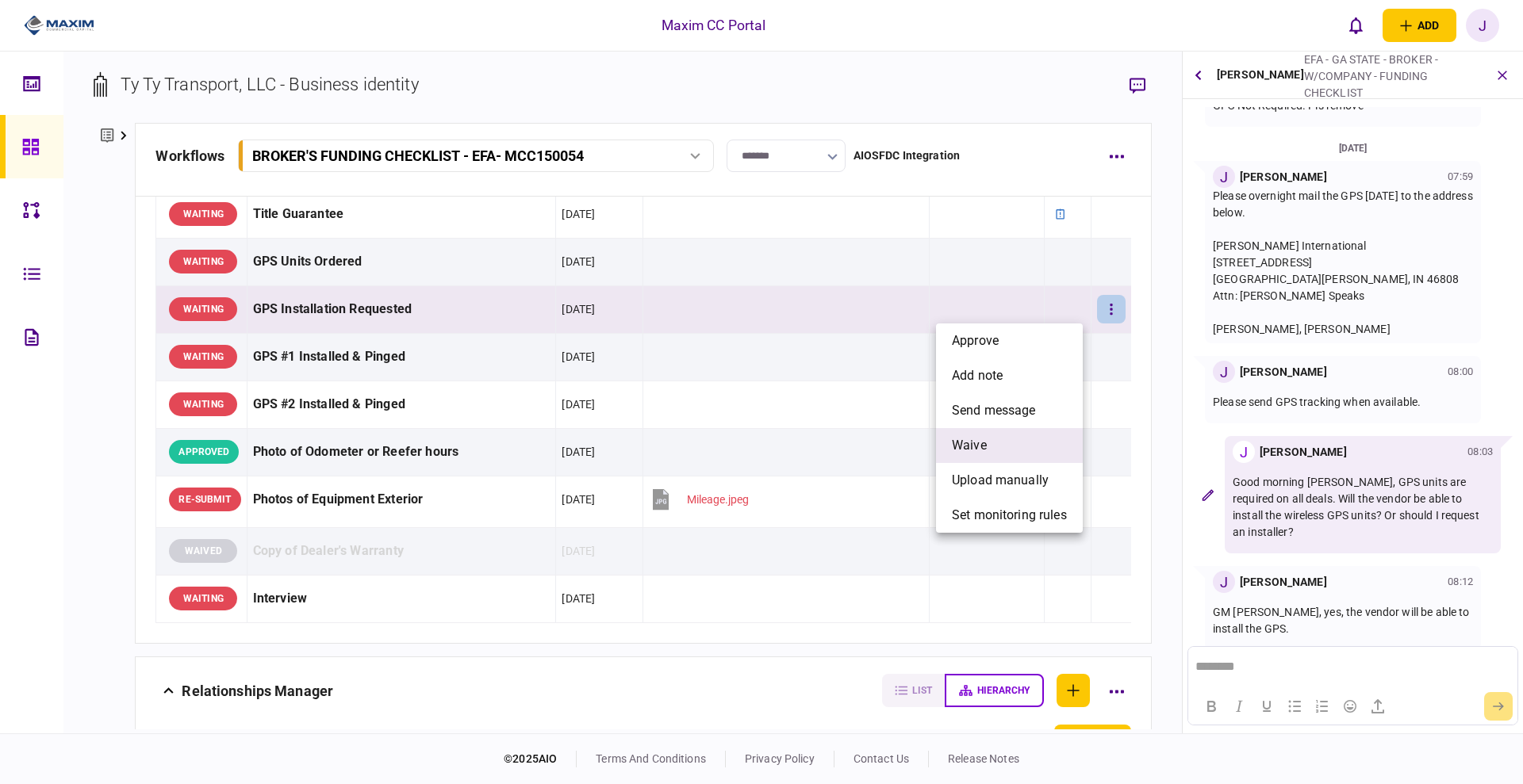
click at [988, 442] on li "waive" at bounding box center [1009, 446] width 147 height 35
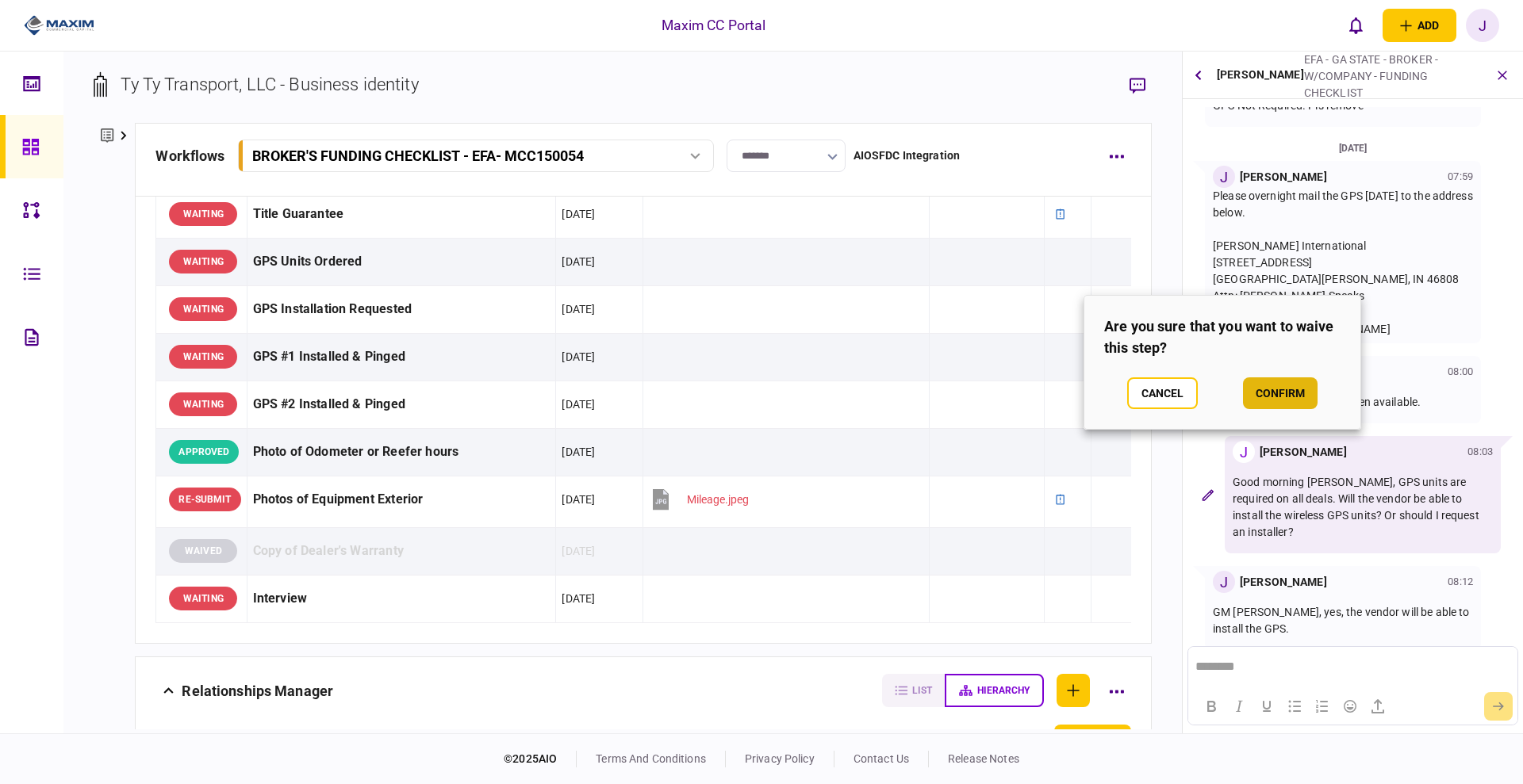
click at [1274, 384] on button "confirm" at bounding box center [1280, 392] width 75 height 32
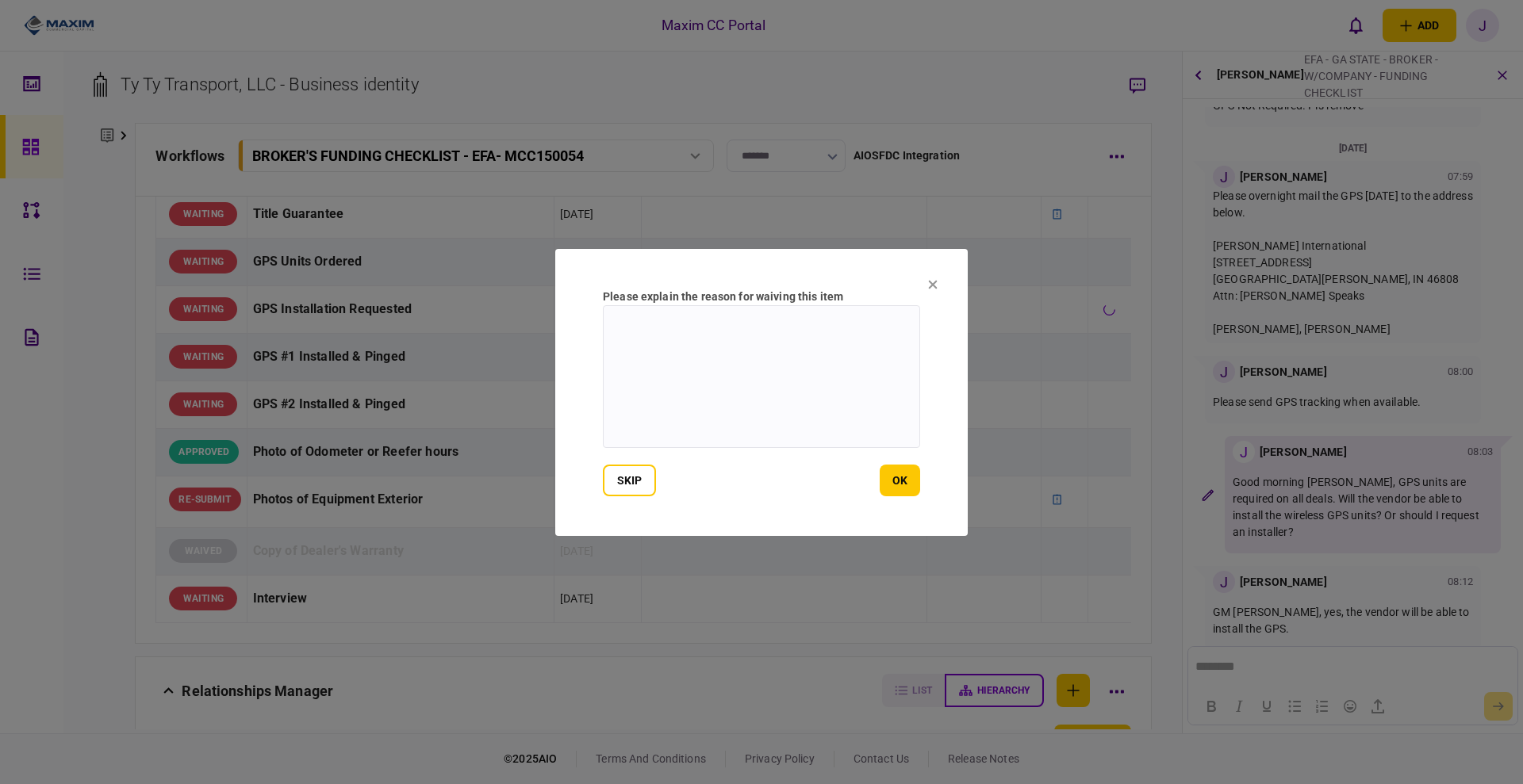
click at [779, 360] on textarea at bounding box center [761, 376] width 317 height 143
type textarea "***"
click at [920, 479] on section "Please explain the reason for waiving this item *** skip ok" at bounding box center [761, 392] width 412 height 287
click at [904, 480] on button "ok" at bounding box center [900, 480] width 41 height 32
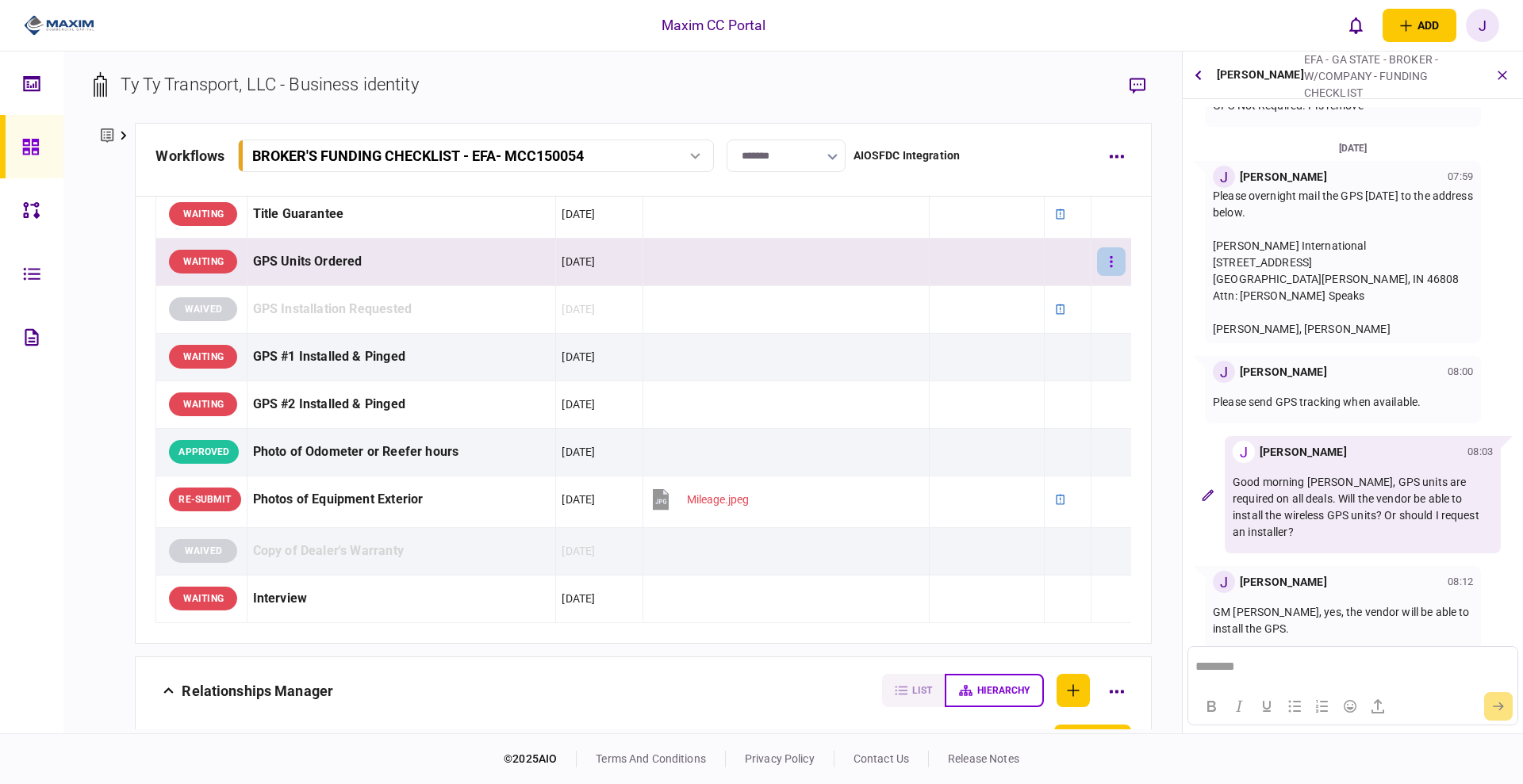
click at [1097, 267] on button "button" at bounding box center [1111, 261] width 28 height 28
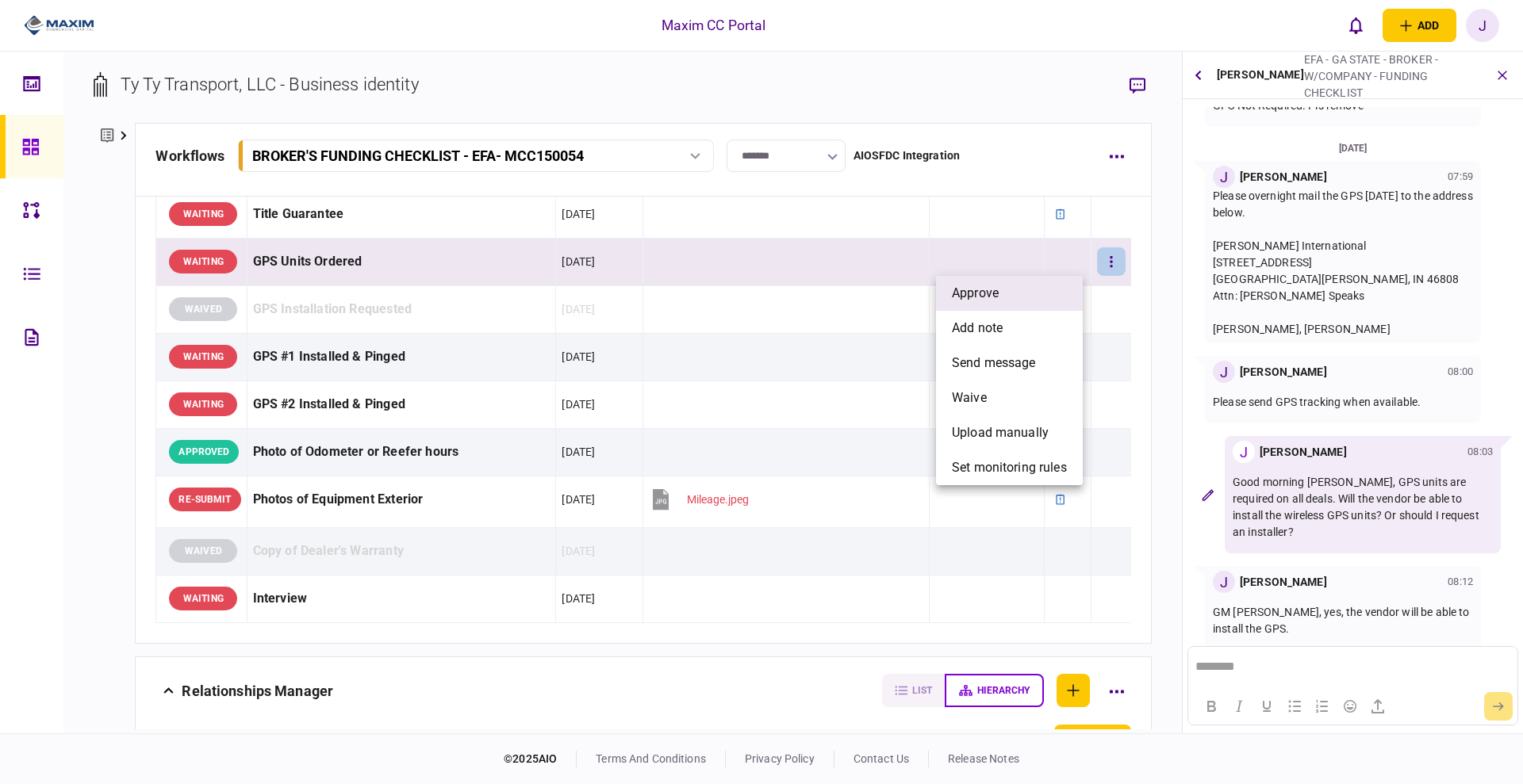
click at [1048, 290] on li "approve" at bounding box center [1009, 293] width 147 height 35
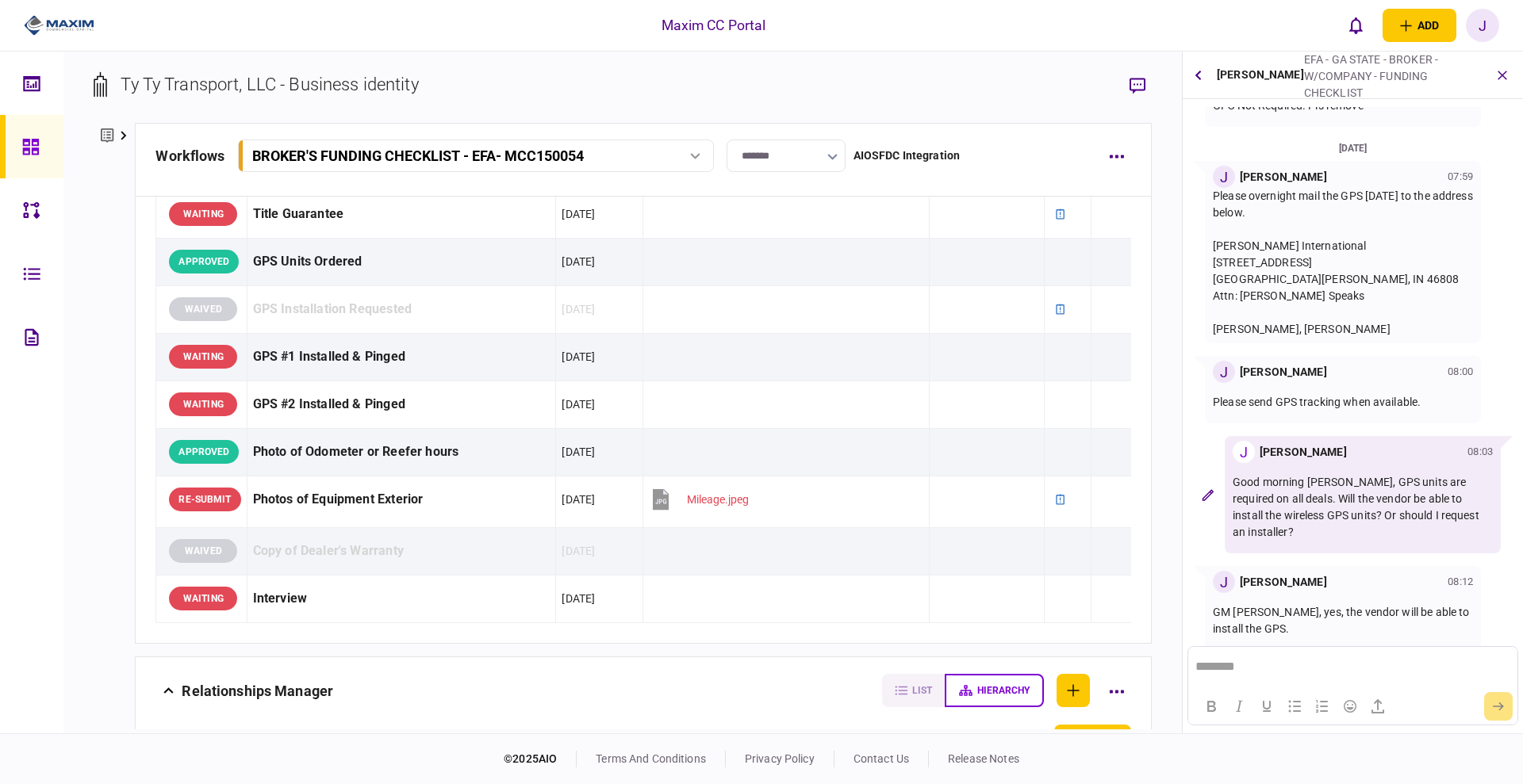
click at [1262, 656] on html "********" at bounding box center [1353, 667] width 329 height 41
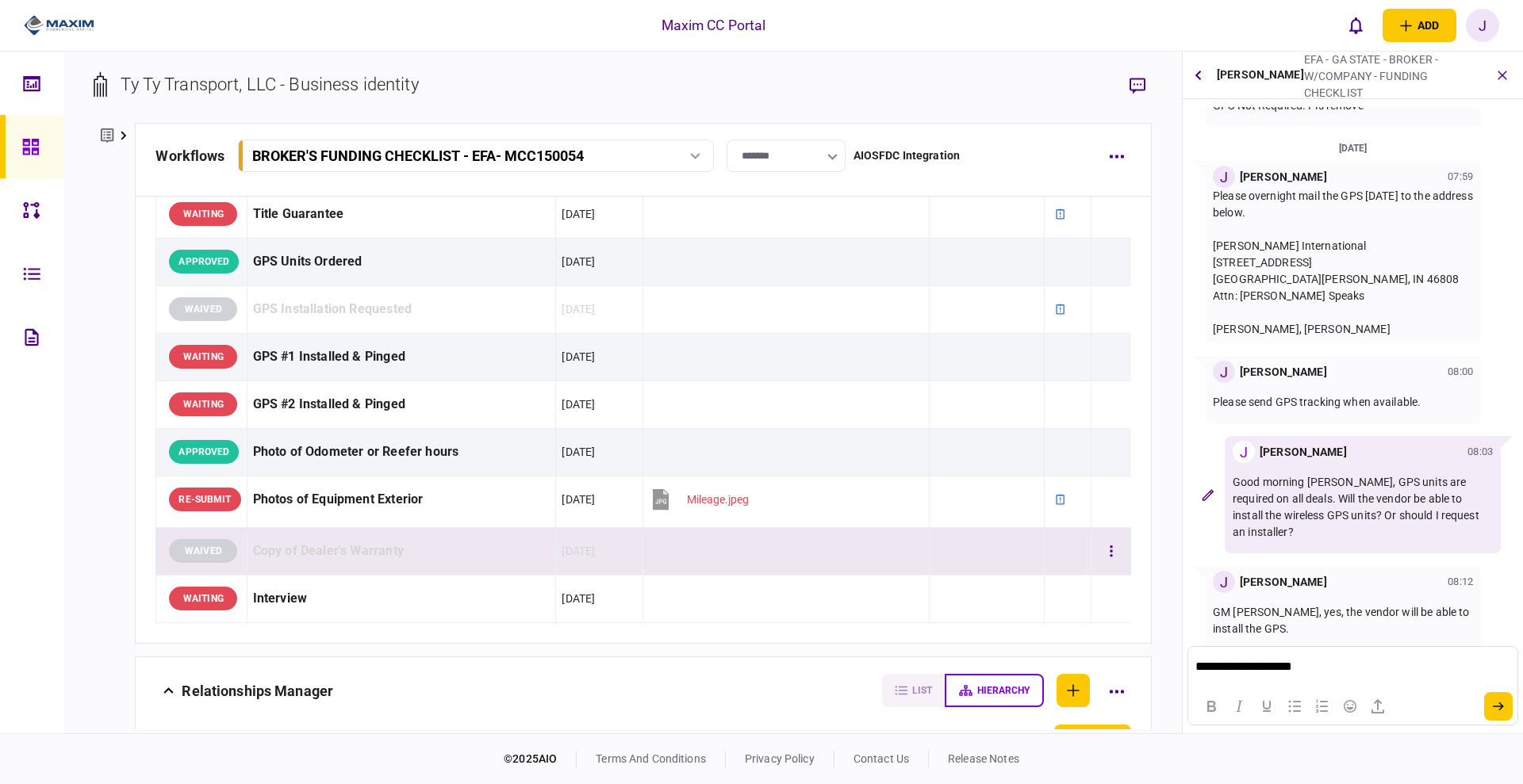
drag, startPoint x: 24, startPoint y: 7, endPoint x: 861, endPoint y: 562, distance: 1004.3
click at [839, 565] on td at bounding box center [786, 551] width 287 height 48
click at [1372, 679] on html "**********" at bounding box center [1353, 667] width 329 height 41
click at [1508, 704] on button "submit" at bounding box center [1498, 705] width 28 height 28
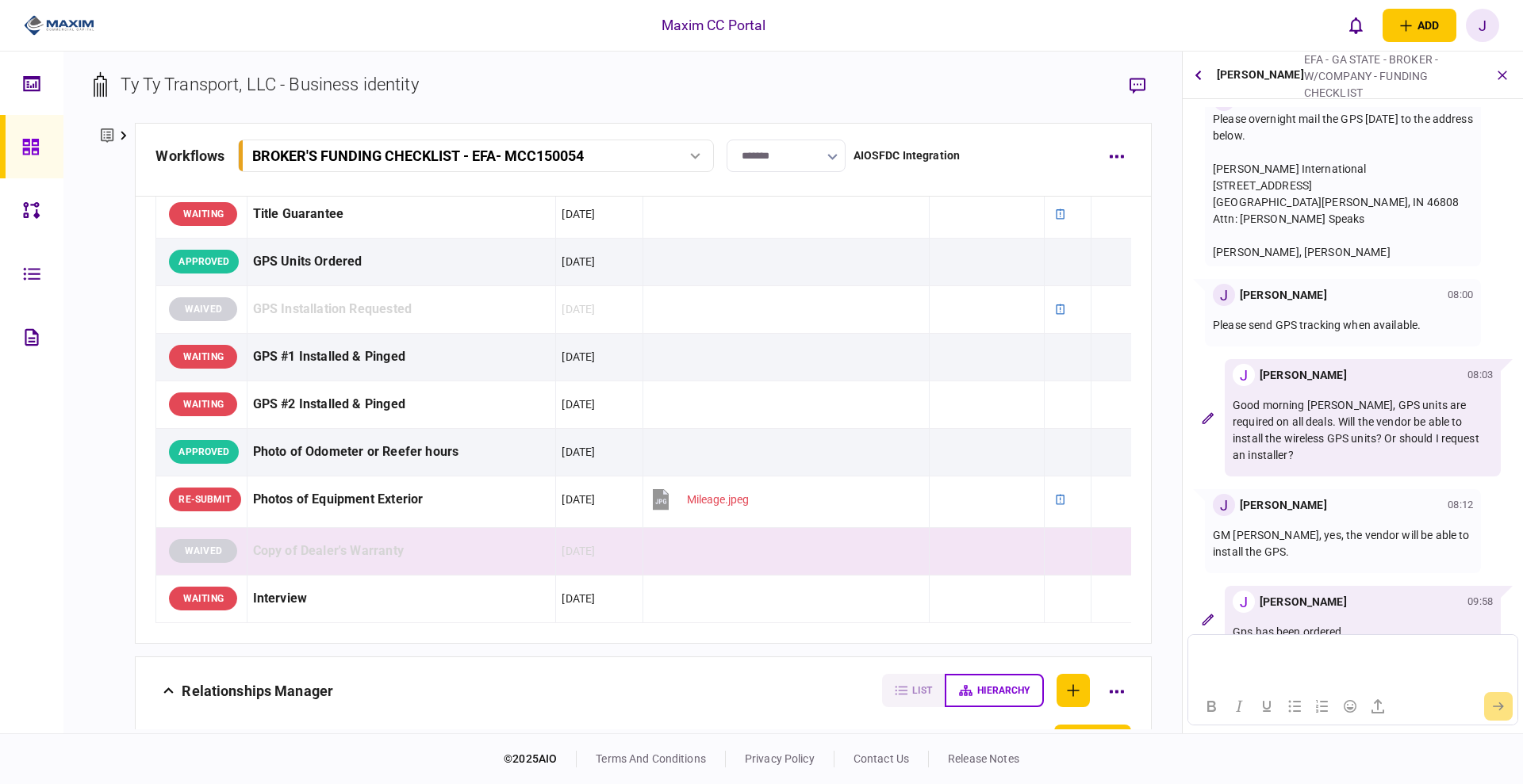
scroll to position [149, 0]
drag, startPoint x: 278, startPoint y: 85, endPoint x: 120, endPoint y: 88, distance: 158.0
click at [120, 88] on div "Ty Ty Transport, LLC - Business identity" at bounding box center [256, 84] width 325 height 26
copy div "Ty Ty Transport, LLC"
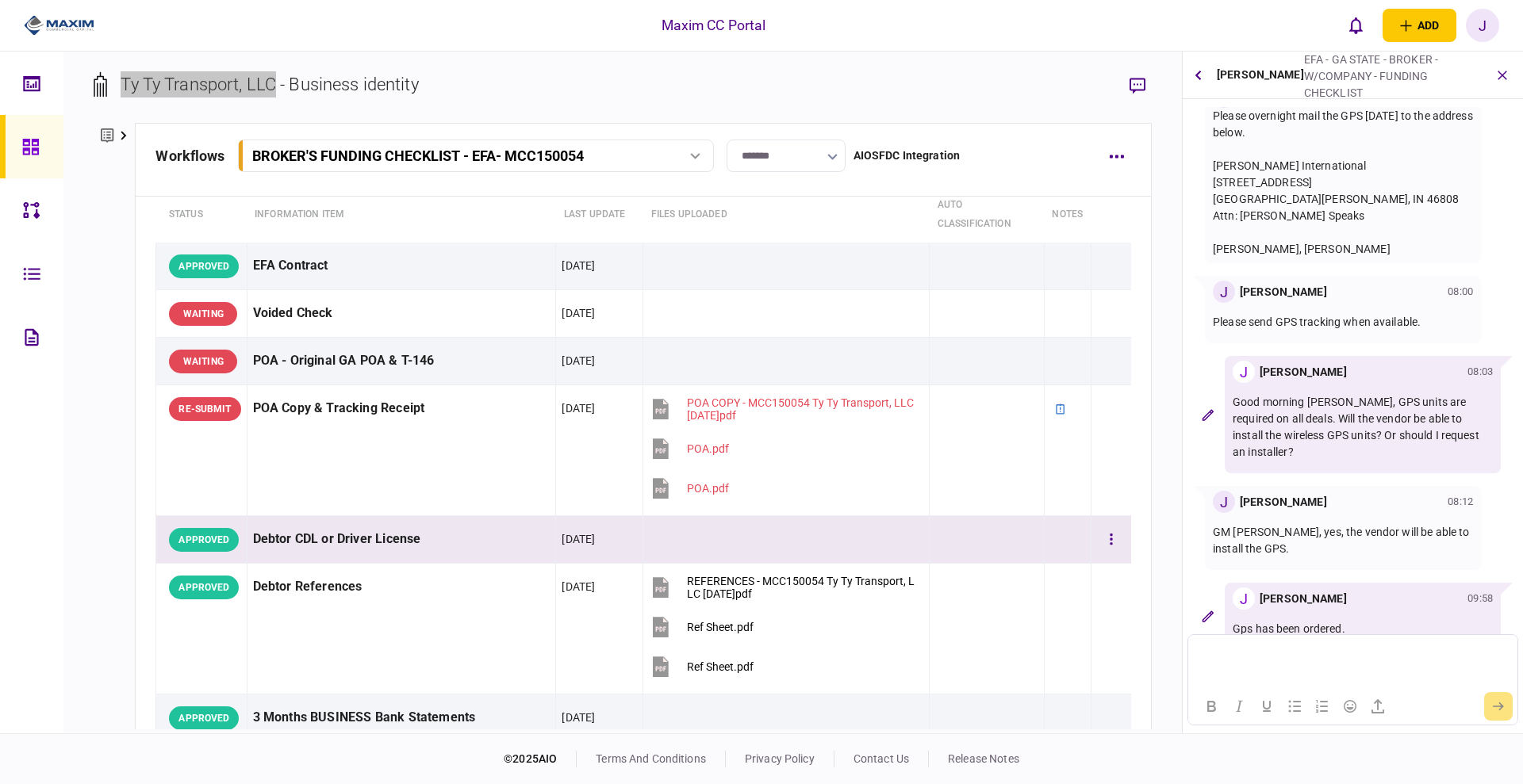
scroll to position [0, 0]
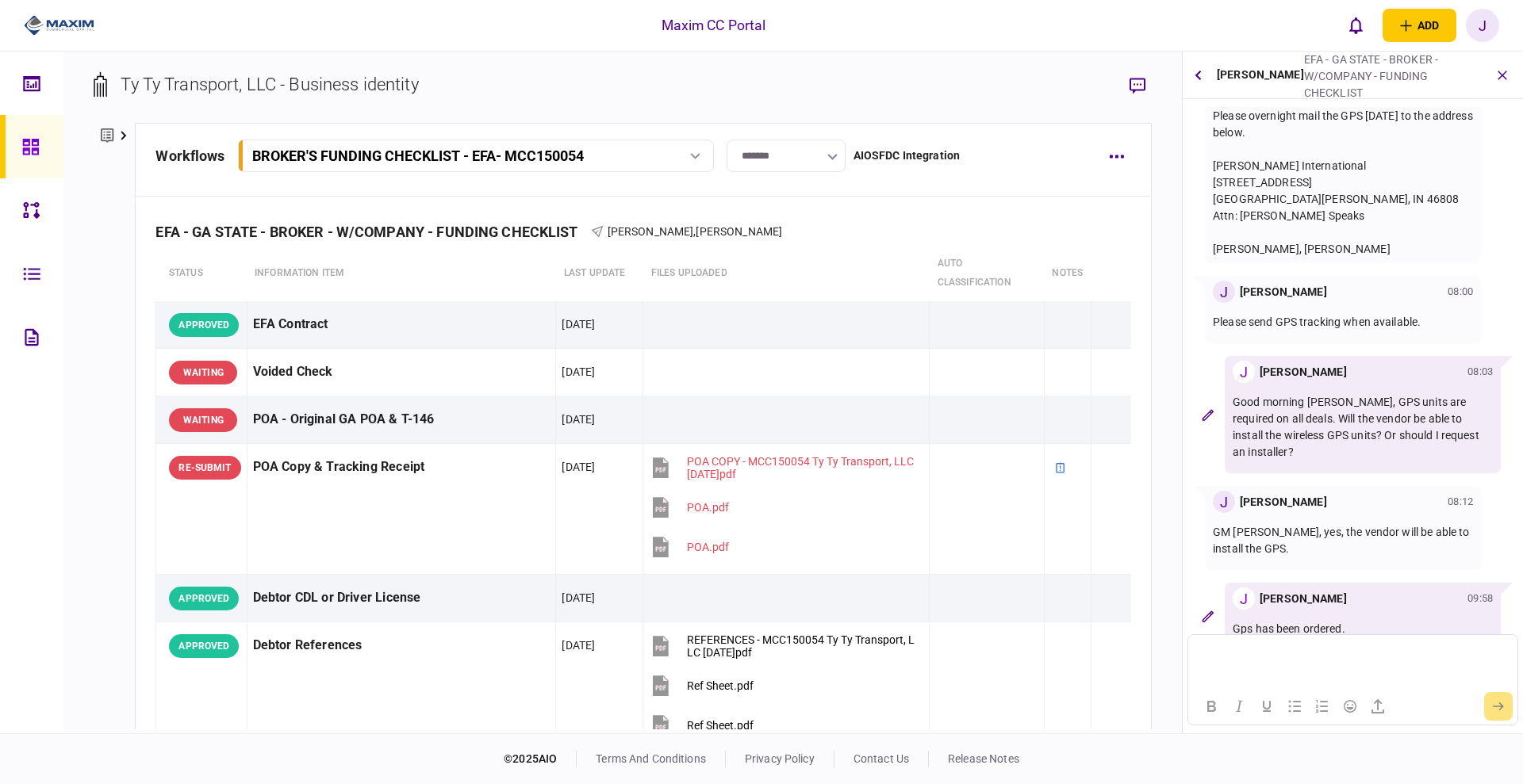
click at [513, 92] on section "Ty Ty Transport, LLC - Business identity" at bounding box center [622, 96] width 1057 height 51
drag, startPoint x: 1250, startPoint y: 534, endPoint x: 1200, endPoint y: 511, distance: 55.0
click at [1200, 511] on div "J [PERSON_NAME] 08:12 GM [PERSON_NAME], yes, the vendor will be able to install…" at bounding box center [1352, 528] width 328 height 85
click at [1246, 532] on p "GM [PERSON_NAME], yes, the vendor will be able to install the GPS." at bounding box center [1343, 540] width 260 height 33
drag, startPoint x: 1245, startPoint y: 532, endPoint x: 1215, endPoint y: 520, distance: 32.3
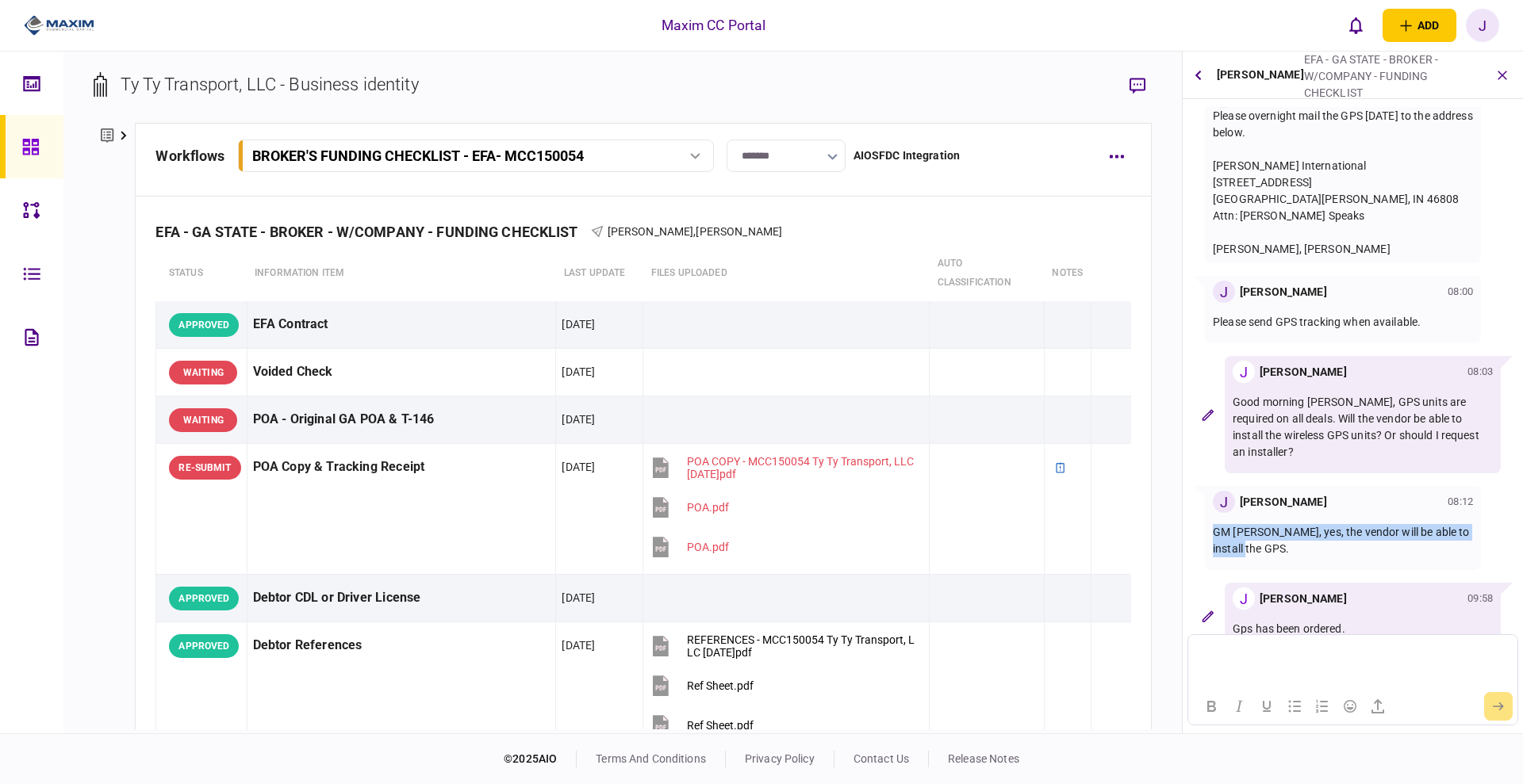
click at [1215, 524] on p "GM [PERSON_NAME], yes, the vendor will be able to install the GPS." at bounding box center [1343, 540] width 260 height 33
click at [1281, 531] on p "GM [PERSON_NAME], yes, the vendor will be able to install the GPS." at bounding box center [1343, 540] width 260 height 33
drag, startPoint x: 1233, startPoint y: 548, endPoint x: 1251, endPoint y: 541, distance: 19.3
click at [1236, 546] on div "GM [PERSON_NAME], yes, the vendor will be able to install the GPS." at bounding box center [1343, 540] width 260 height 55
drag, startPoint x: 1263, startPoint y: 532, endPoint x: 1213, endPoint y: 507, distance: 55.9
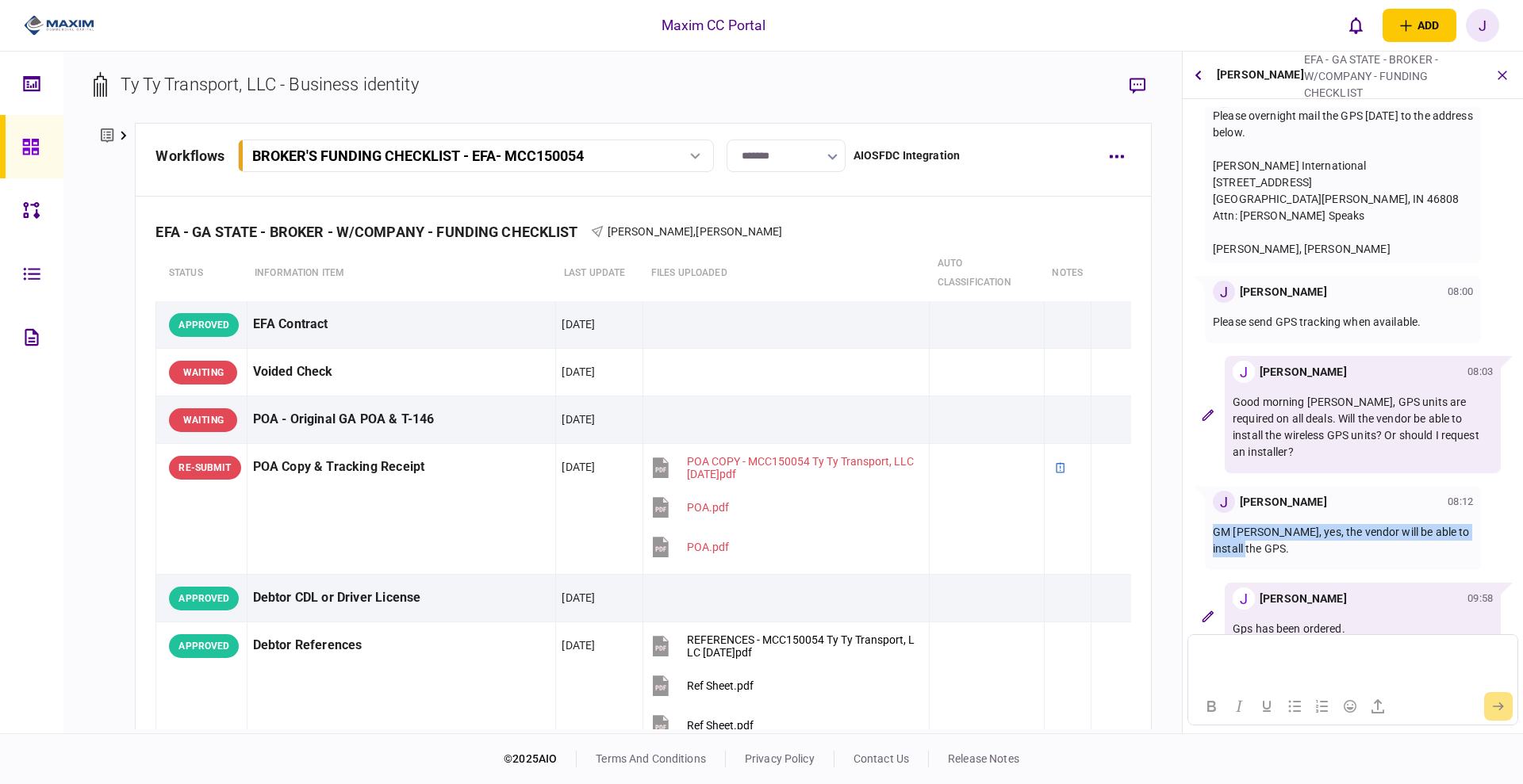
click at [1213, 524] on p "GM [PERSON_NAME], yes, the vendor will be able to install the GPS." at bounding box center [1343, 540] width 260 height 33
click at [1274, 537] on p "GM [PERSON_NAME], yes, the vendor will be able to install the GPS." at bounding box center [1343, 540] width 260 height 33
drag, startPoint x: 1246, startPoint y: 538, endPoint x: 1214, endPoint y: 515, distance: 39.4
click at [1214, 524] on p "GM [PERSON_NAME], yes, the vendor will be able to install the GPS." at bounding box center [1343, 540] width 260 height 33
click at [1274, 528] on p "GM [PERSON_NAME], yes, the vendor will be able to install the GPS." at bounding box center [1343, 540] width 260 height 33
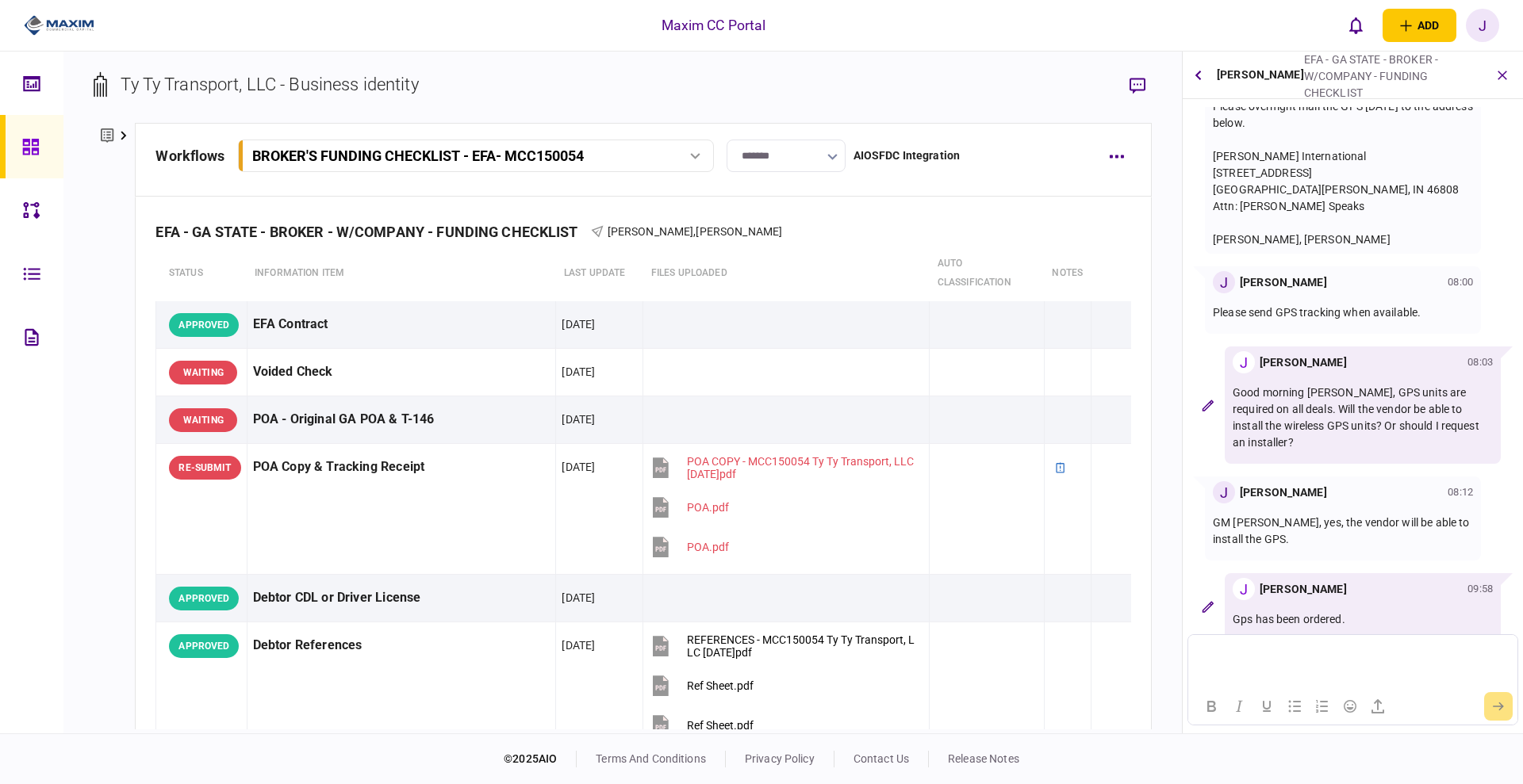
scroll to position [161, 0]
drag, startPoint x: 1334, startPoint y: 615, endPoint x: 1201, endPoint y: 498, distance: 177.1
click at [1201, 498] on section "[DATE] J [PERSON_NAME] 10:31 GPS Not Required. Pls remove [DATE] J [PERSON_NAME…" at bounding box center [1353, 370] width 340 height 528
click at [1418, 545] on section "[DATE] J [PERSON_NAME] 10:31 GPS Not Required. Pls remove [DATE] J [PERSON_NAME…" at bounding box center [1353, 370] width 340 height 528
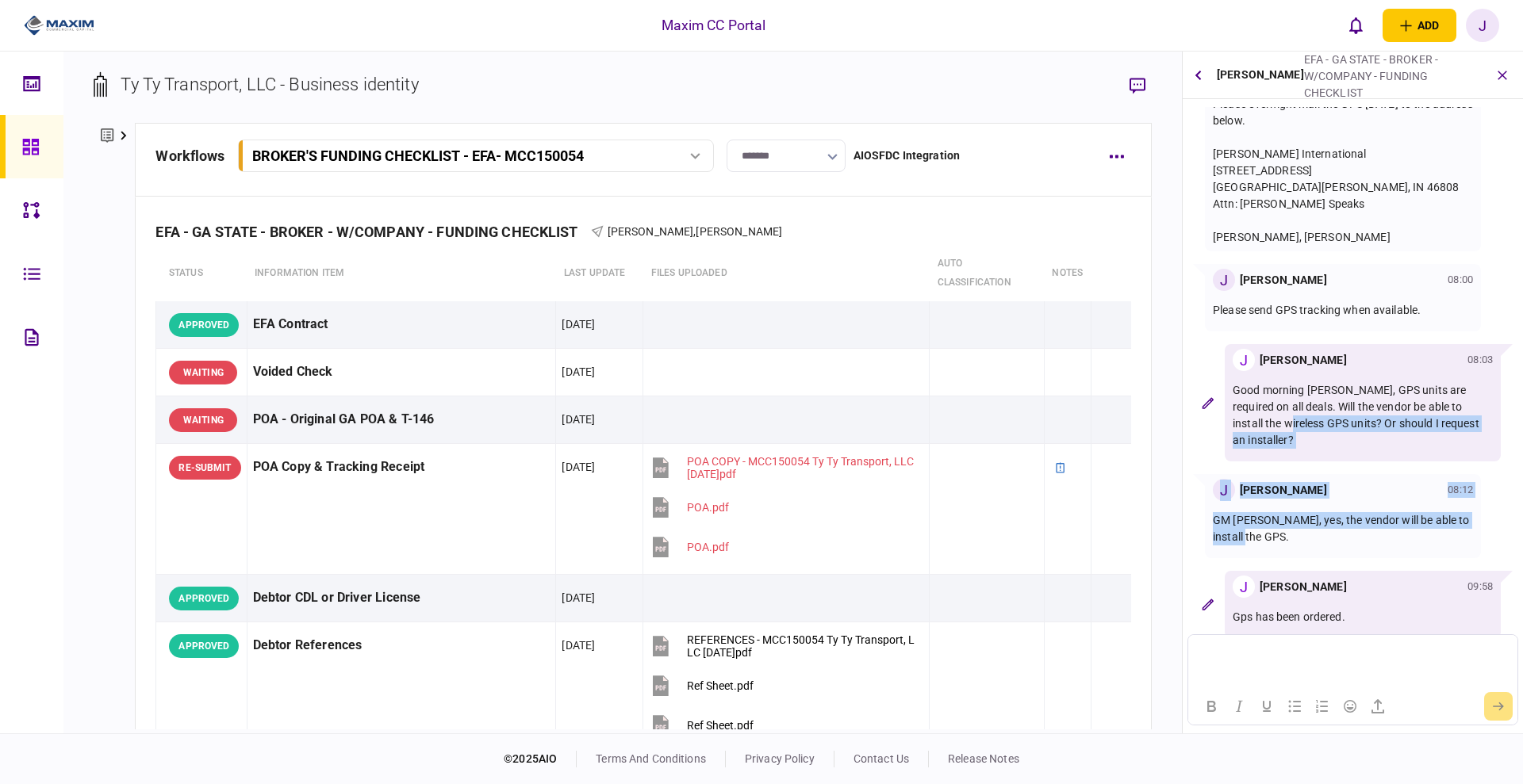
drag, startPoint x: 1266, startPoint y: 527, endPoint x: 1196, endPoint y: 442, distance: 110.1
click at [1196, 442] on section "[DATE] J [PERSON_NAME] 10:31 GPS Not Required. Pls remove [DATE] J [PERSON_NAME…" at bounding box center [1353, 370] width 340 height 528
click at [1454, 427] on p "Good morning [PERSON_NAME], GPS units are required on all deals. Will the vendo…" at bounding box center [1363, 415] width 260 height 67
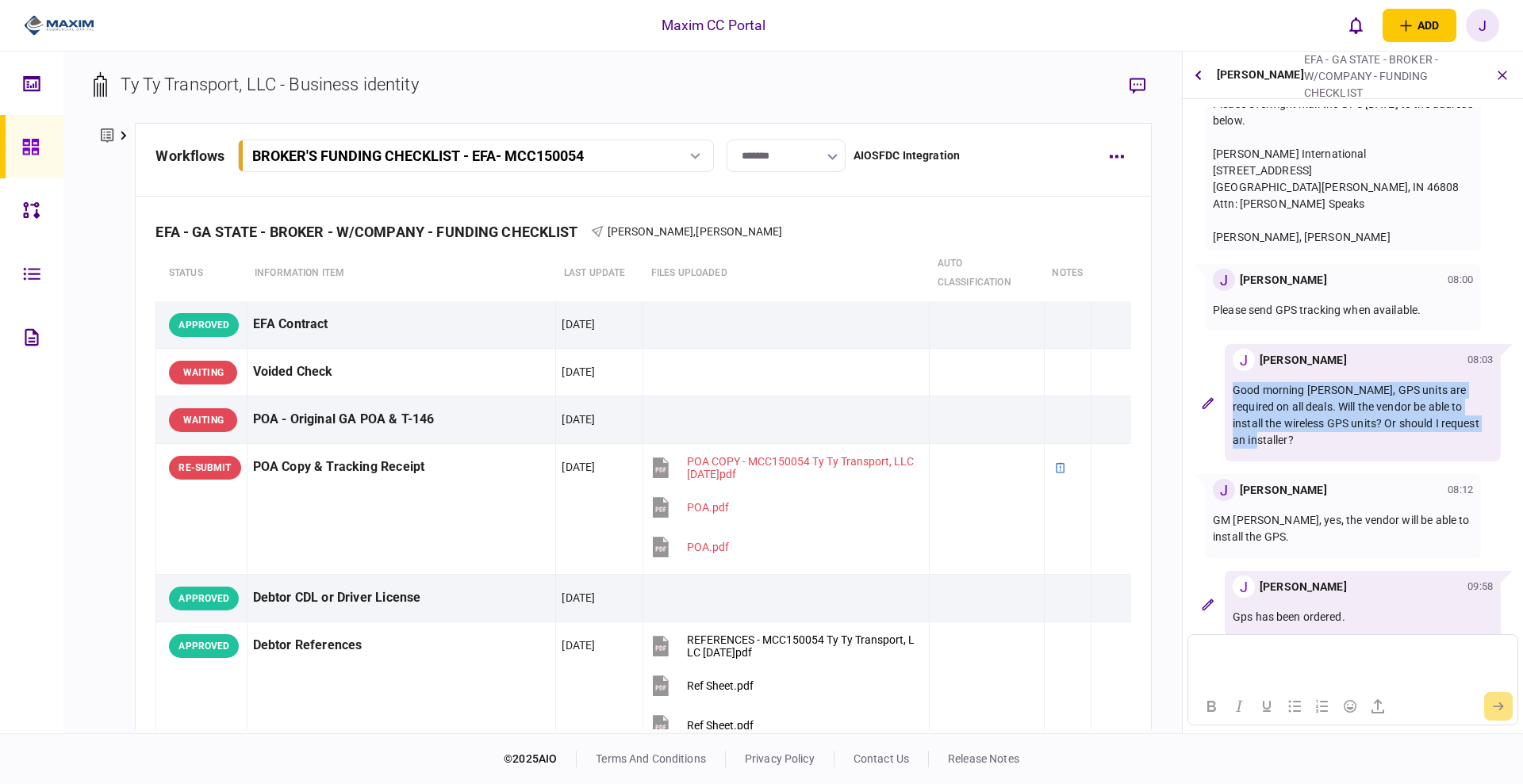
drag, startPoint x: 1453, startPoint y: 426, endPoint x: 1228, endPoint y: 392, distance: 227.6
click at [1228, 392] on div "J [PERSON_NAME] 08:03 Good morning [PERSON_NAME], GPS units are required on all…" at bounding box center [1363, 402] width 276 height 118
click at [1366, 226] on div at bounding box center [1343, 221] width 260 height 17
drag, startPoint x: 1463, startPoint y: 421, endPoint x: 1234, endPoint y: 396, distance: 230.4
click at [1234, 396] on p "Good morning [PERSON_NAME], GPS units are required on all deals. Will the vendo…" at bounding box center [1363, 415] width 260 height 67
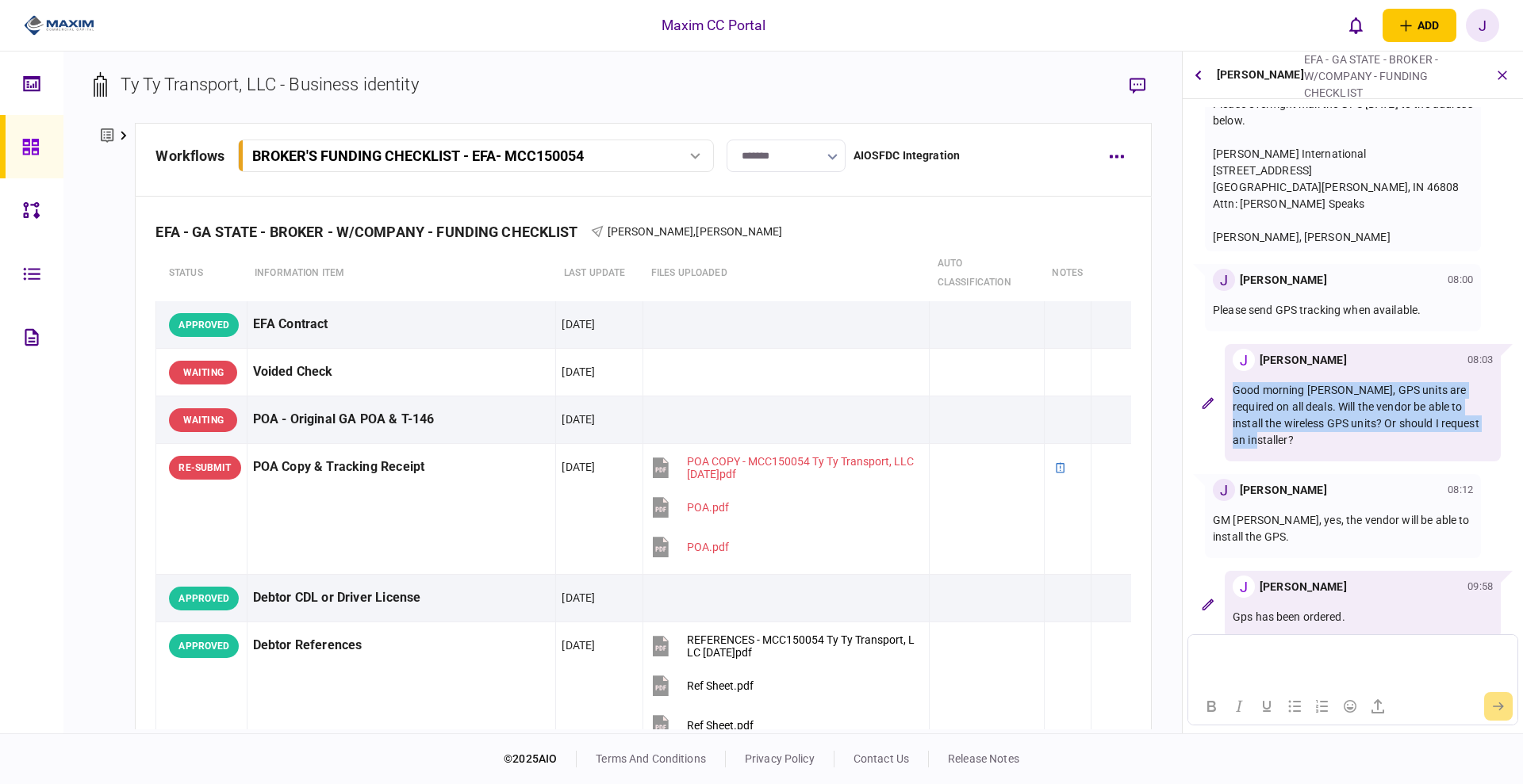
click at [1288, 403] on p "Good morning [PERSON_NAME], GPS units are required on all deals. Will the vendo…" at bounding box center [1363, 415] width 260 height 67
drag, startPoint x: 1452, startPoint y: 430, endPoint x: 1223, endPoint y: 370, distance: 236.7
click at [1223, 370] on div "J [PERSON_NAME] 08:03 Good morning [PERSON_NAME], GPS units are required on all…" at bounding box center [1352, 402] width 328 height 118
click at [1356, 352] on div "J [PERSON_NAME] 08:03" at bounding box center [1363, 359] width 260 height 22
drag, startPoint x: 1451, startPoint y: 426, endPoint x: 1232, endPoint y: 382, distance: 223.4
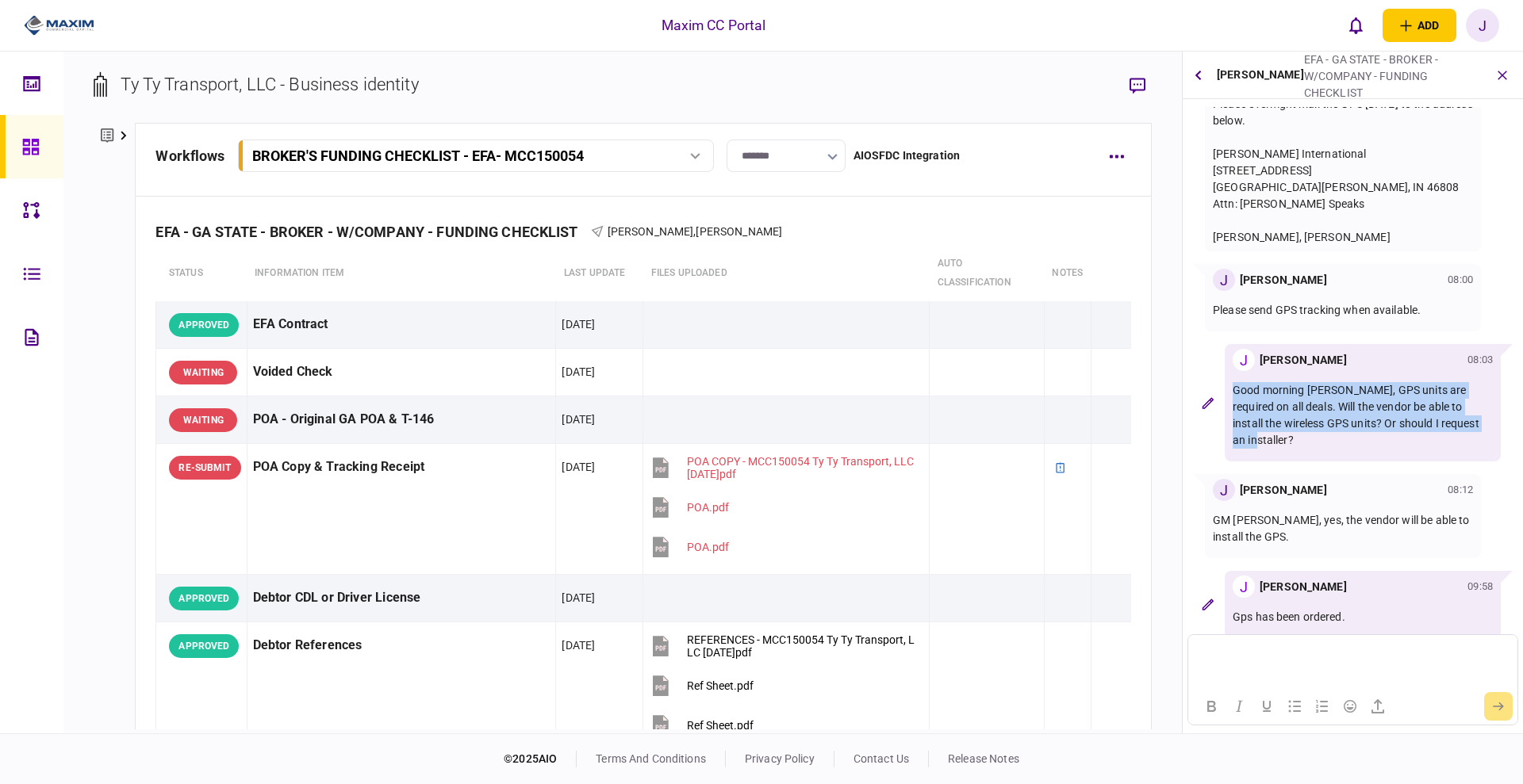
click at [1232, 382] on p "Good morning [PERSON_NAME], GPS units are required on all deals. Will the vendo…" at bounding box center [1363, 415] width 260 height 67
click at [1425, 429] on p "Good morning [PERSON_NAME], GPS units are required on all deals. Will the vendo…" at bounding box center [1363, 415] width 260 height 67
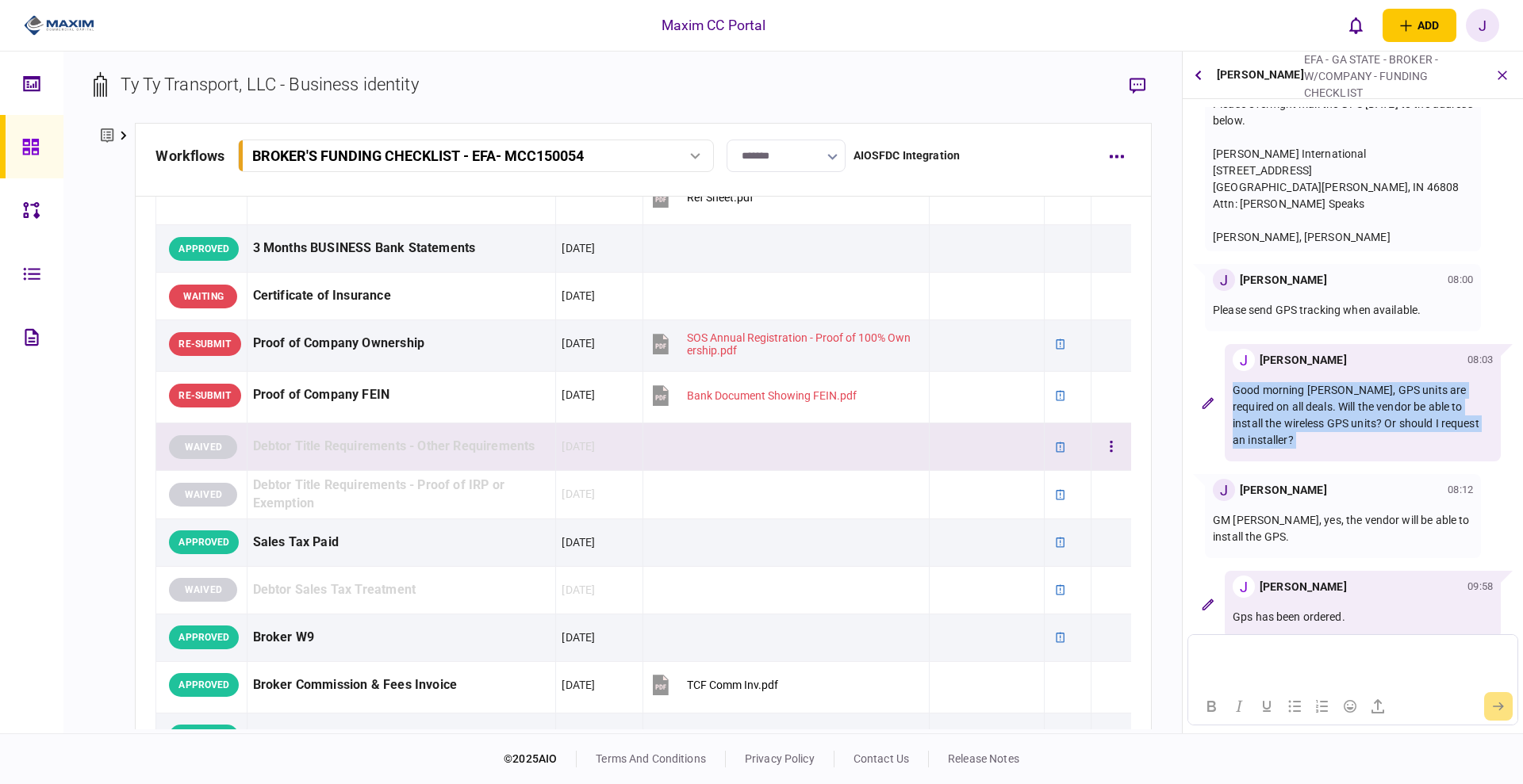
scroll to position [595, 0]
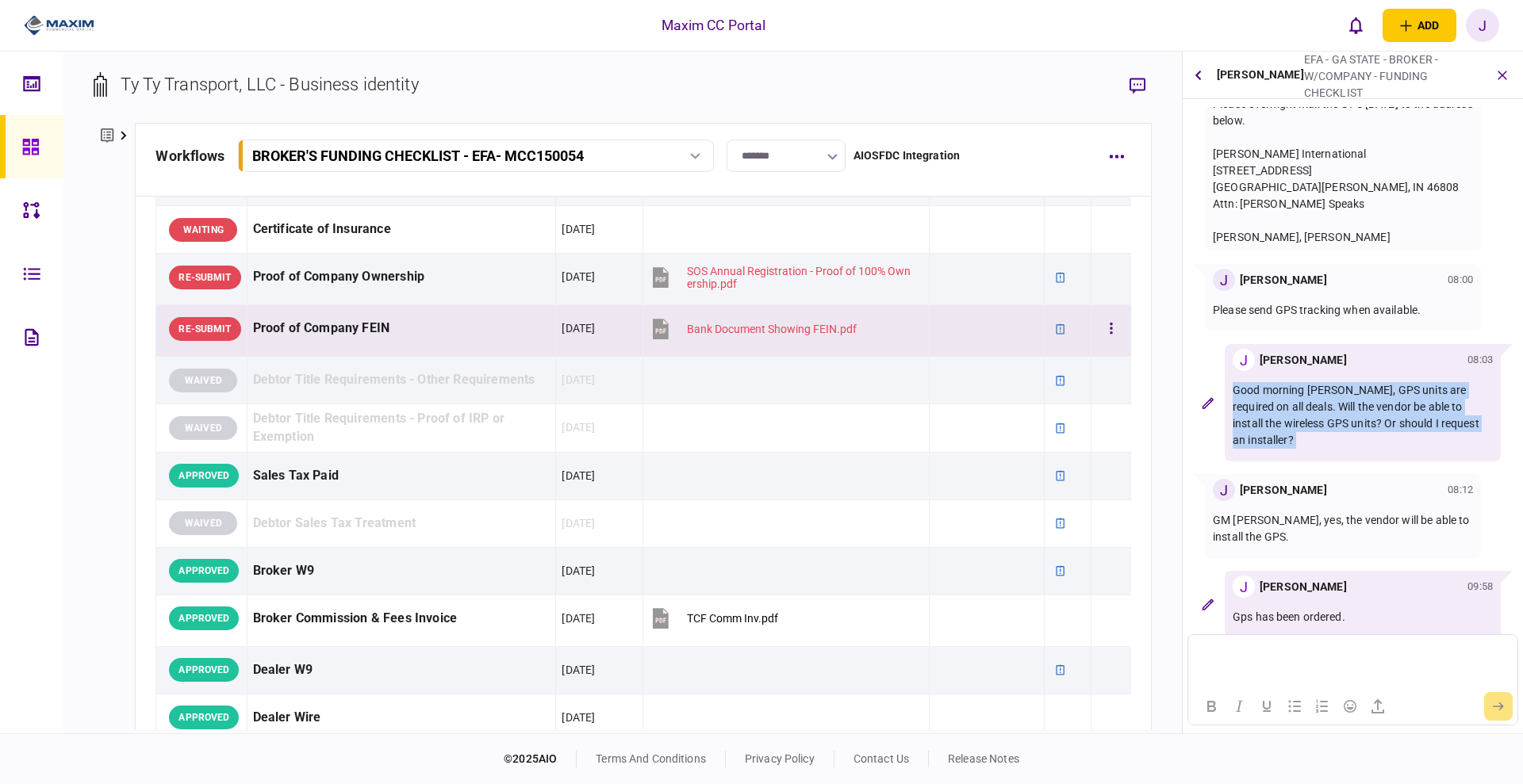
drag, startPoint x: 1087, startPoint y: 368, endPoint x: 960, endPoint y: 339, distance: 130.3
click at [960, 339] on div at bounding box center [986, 328] width 103 height 36
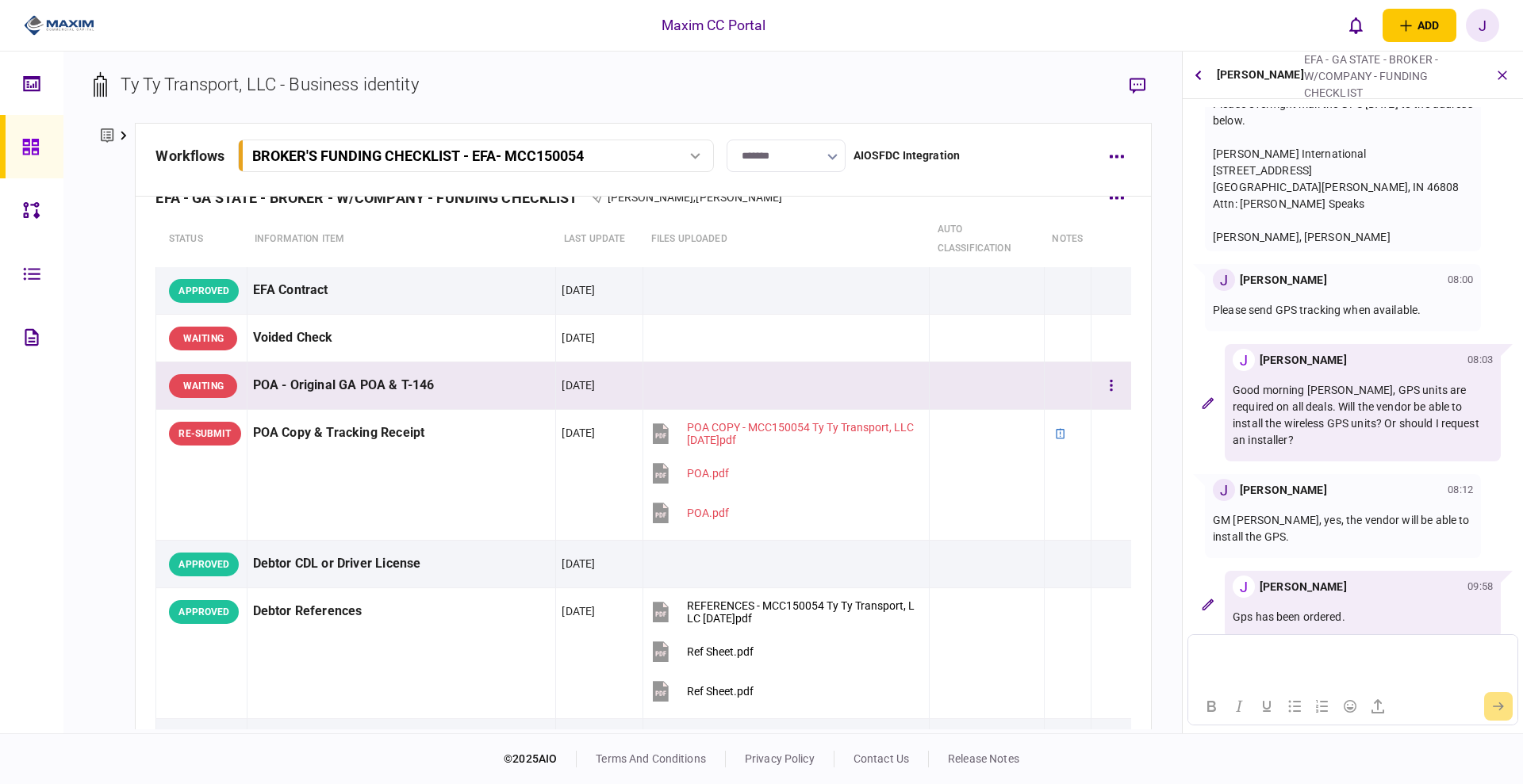
scroll to position [0, 0]
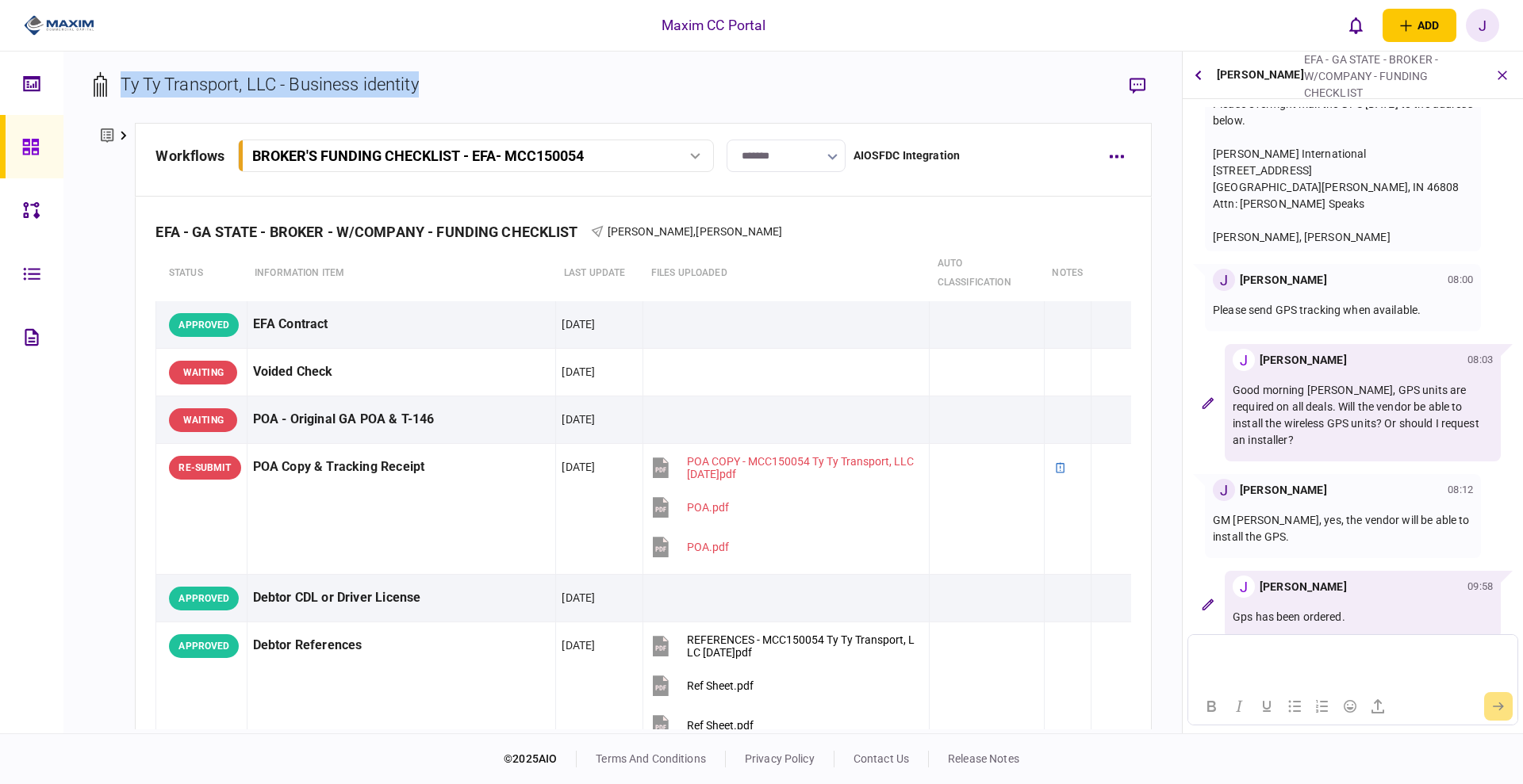
drag, startPoint x: 645, startPoint y: 85, endPoint x: 119, endPoint y: 75, distance: 526.1
click at [119, 75] on section "Ty Ty Transport, LLC - Business identity" at bounding box center [622, 96] width 1057 height 51
click at [229, 71] on div "Ty Ty Transport, LLC - Business identity" at bounding box center [269, 84] width 297 height 26
click at [193, 80] on div "Ty Ty Transport, LLC - Business identity" at bounding box center [269, 84] width 297 height 26
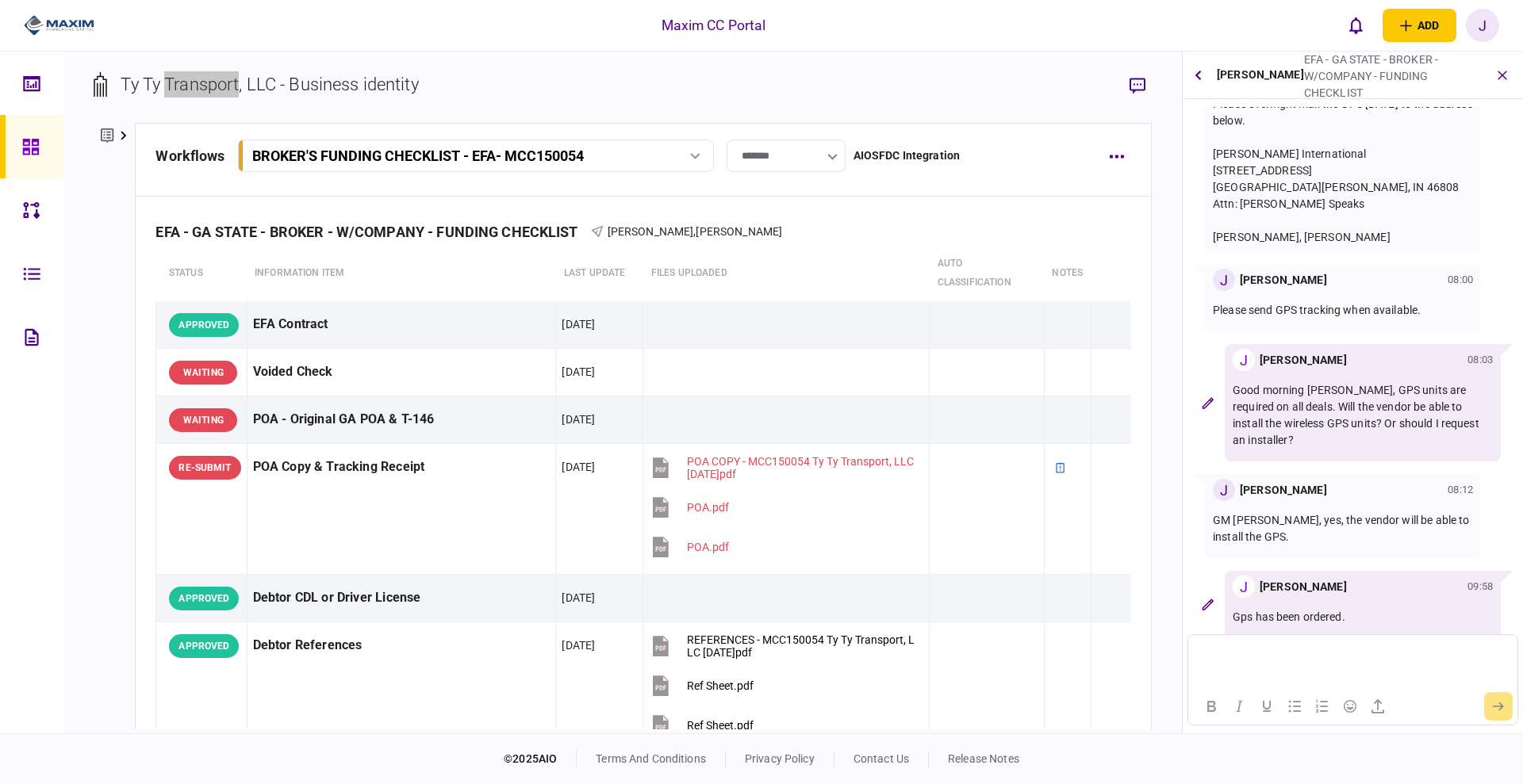
click at [1368, 657] on p "Rich Text Area. Press ALT-0 for help." at bounding box center [1352, 655] width 314 height 14
click at [1492, 709] on button "submit" at bounding box center [1498, 705] width 28 height 28
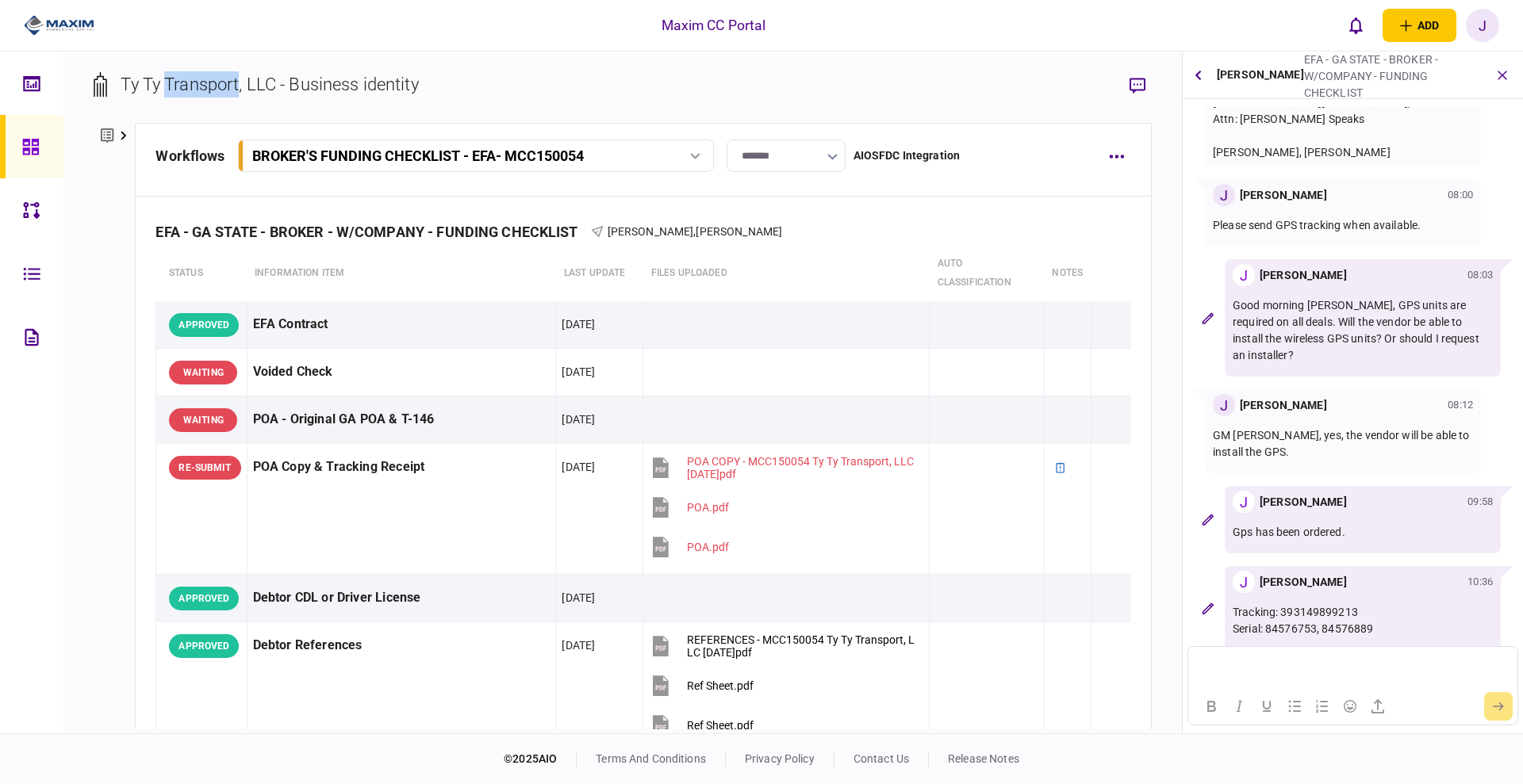
click at [46, 149] on div at bounding box center [35, 146] width 25 height 63
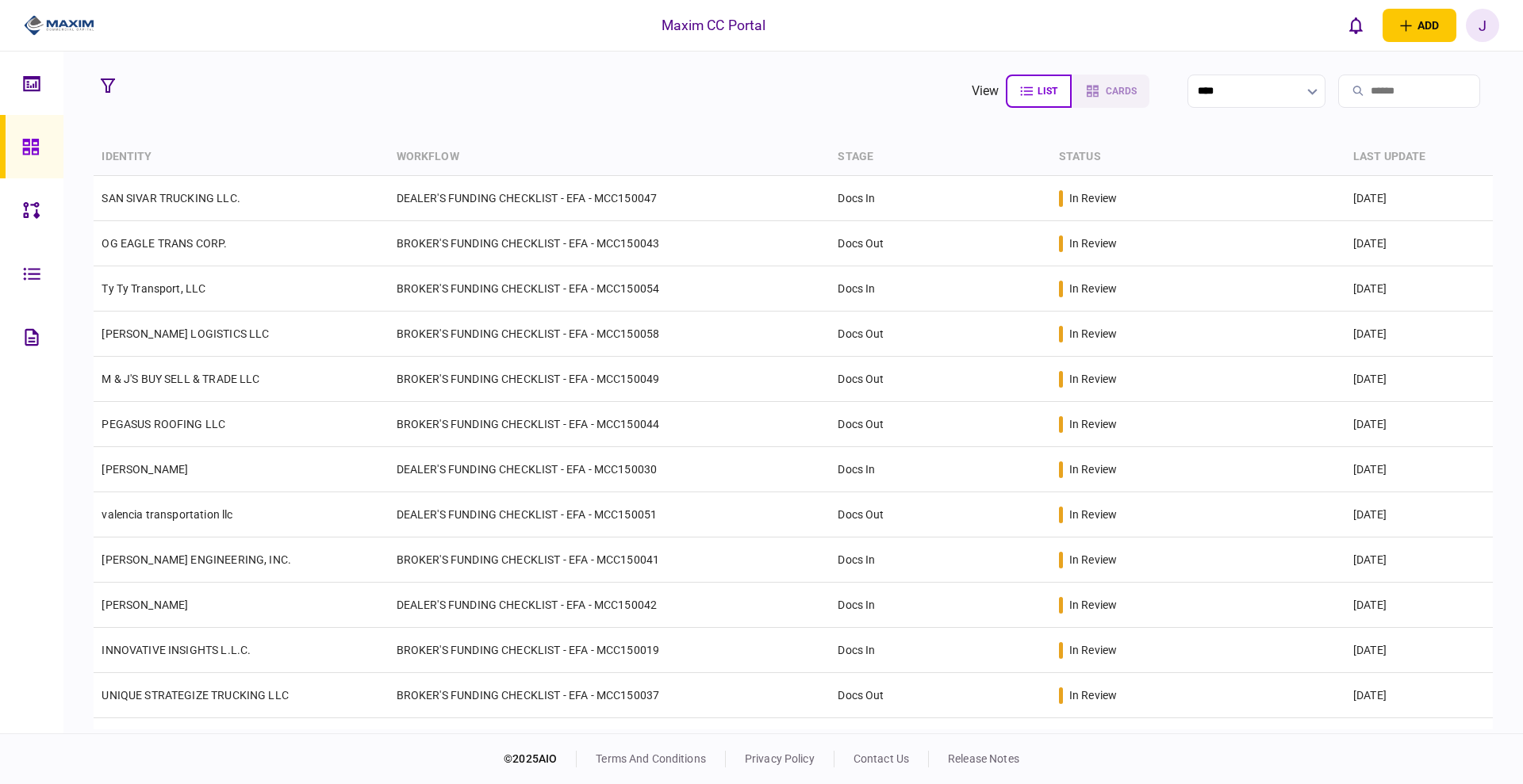
click at [458, 127] on section "view list cards **** Type clear Business Individual documents status clear wait…" at bounding box center [793, 392] width 1460 height 682
click at [468, 97] on section "view list cards ****" at bounding box center [792, 90] width 1399 height 40
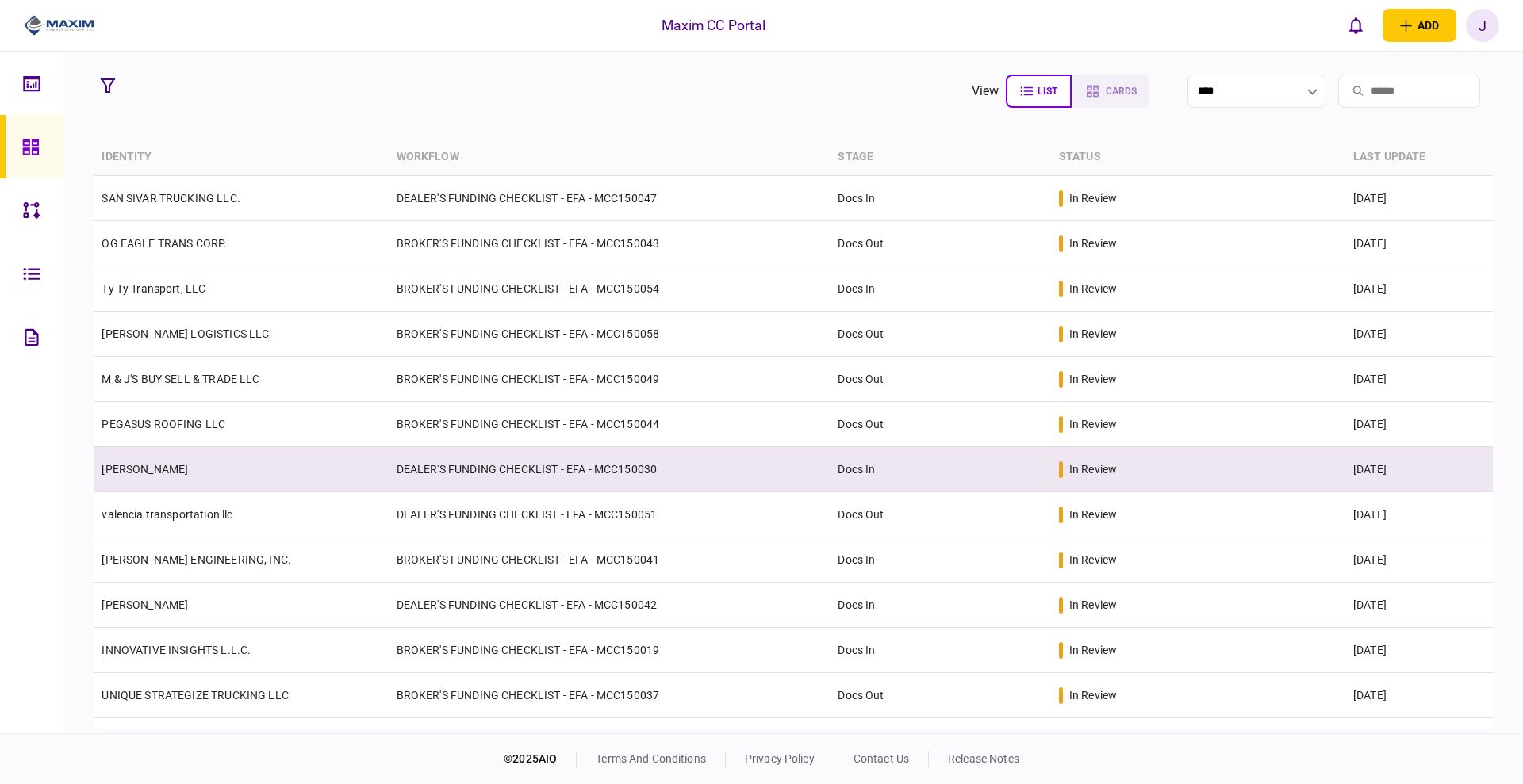
click at [197, 448] on td "[PERSON_NAME]" at bounding box center [240, 469] width 294 height 46
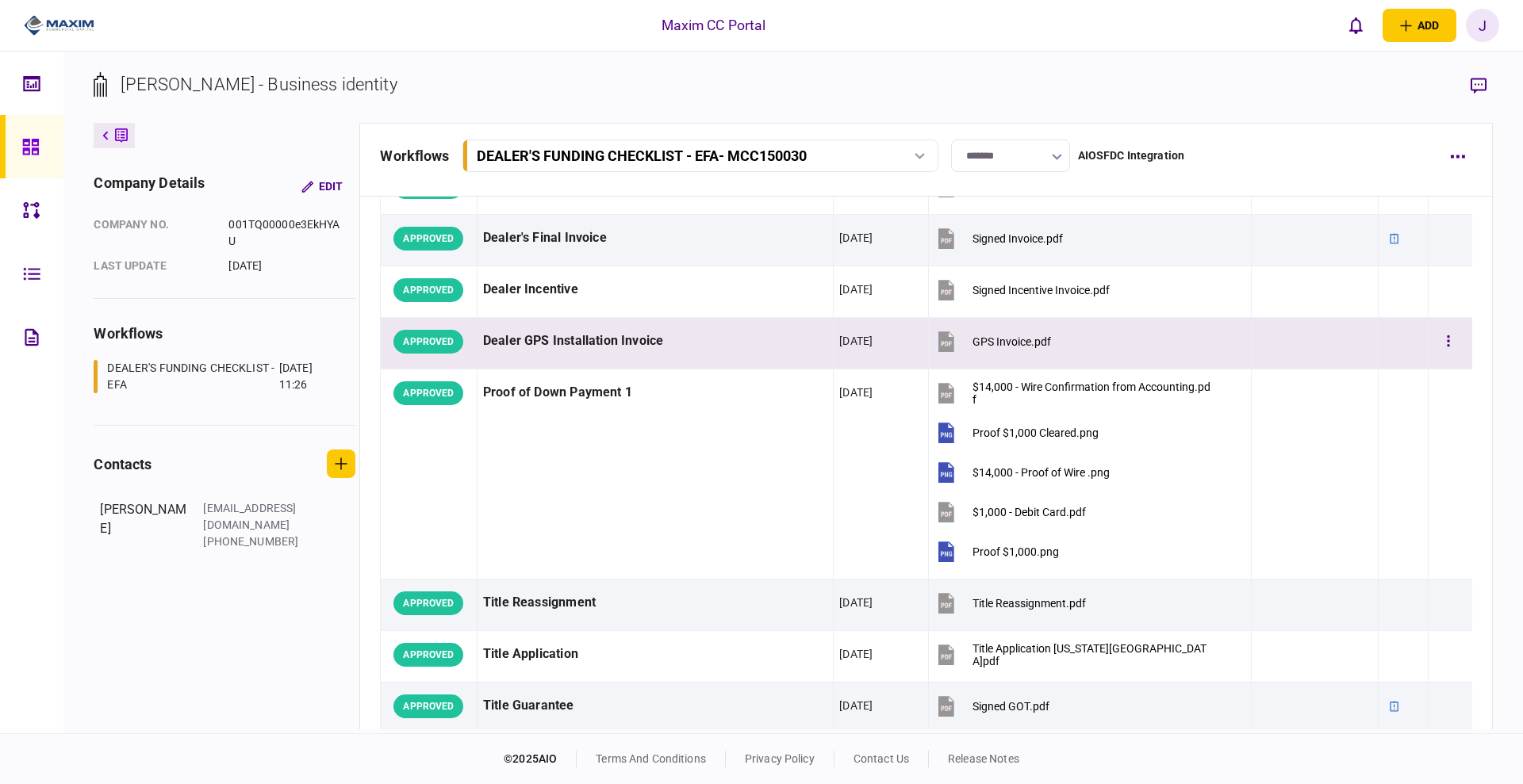
scroll to position [793, 0]
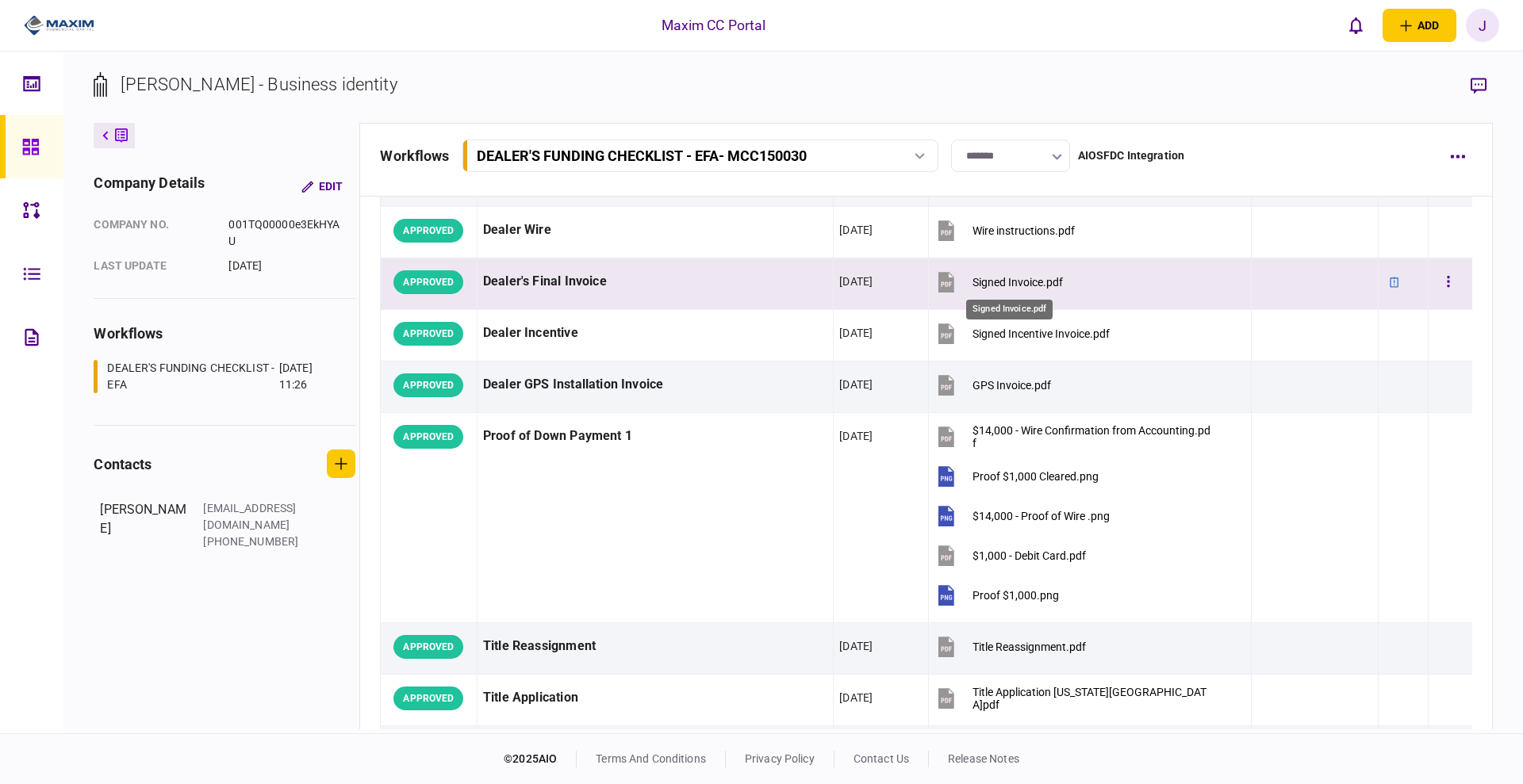
click at [1001, 285] on div "Signed Invoice.pdf" at bounding box center [1018, 282] width 90 height 13
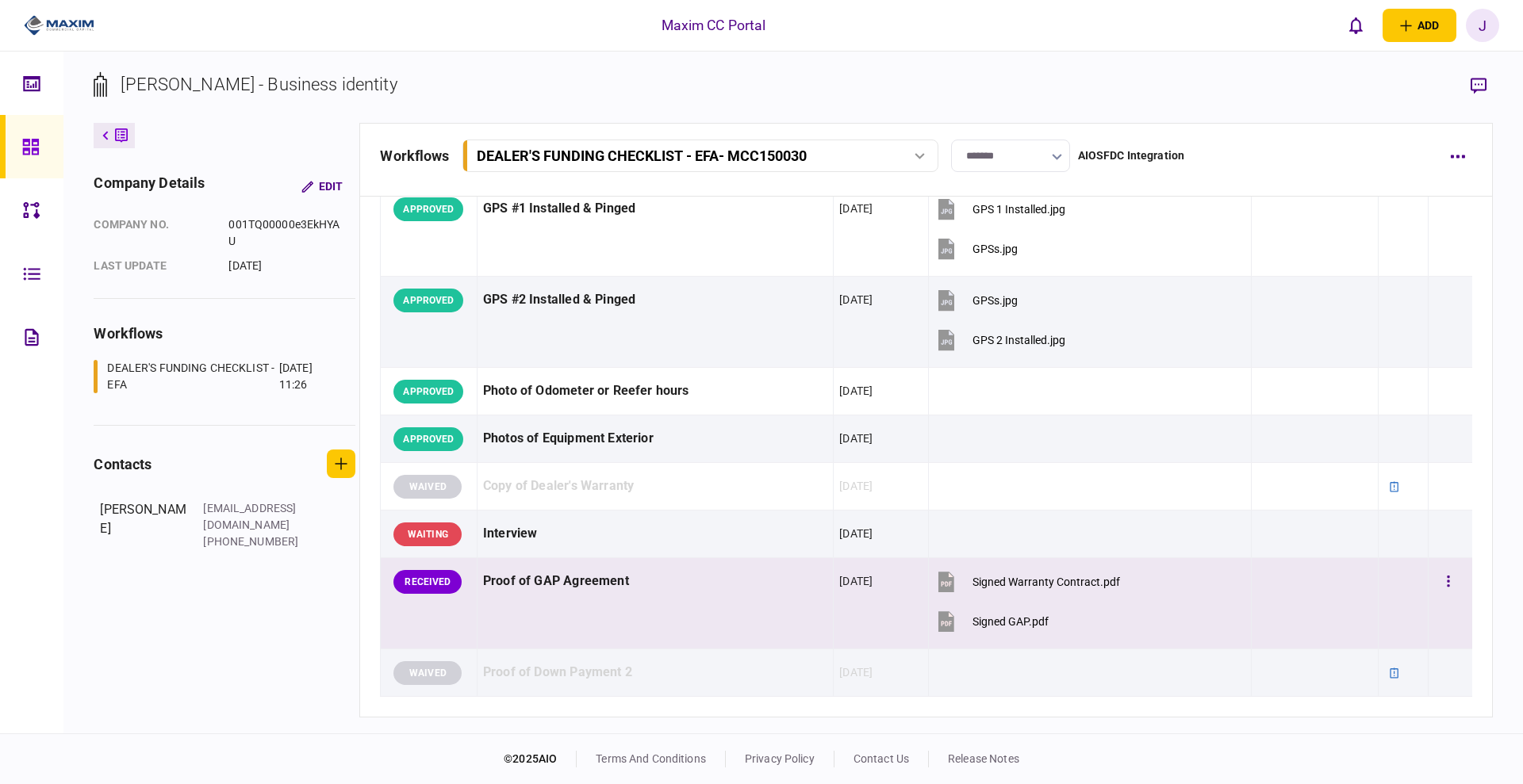
scroll to position [1585, 0]
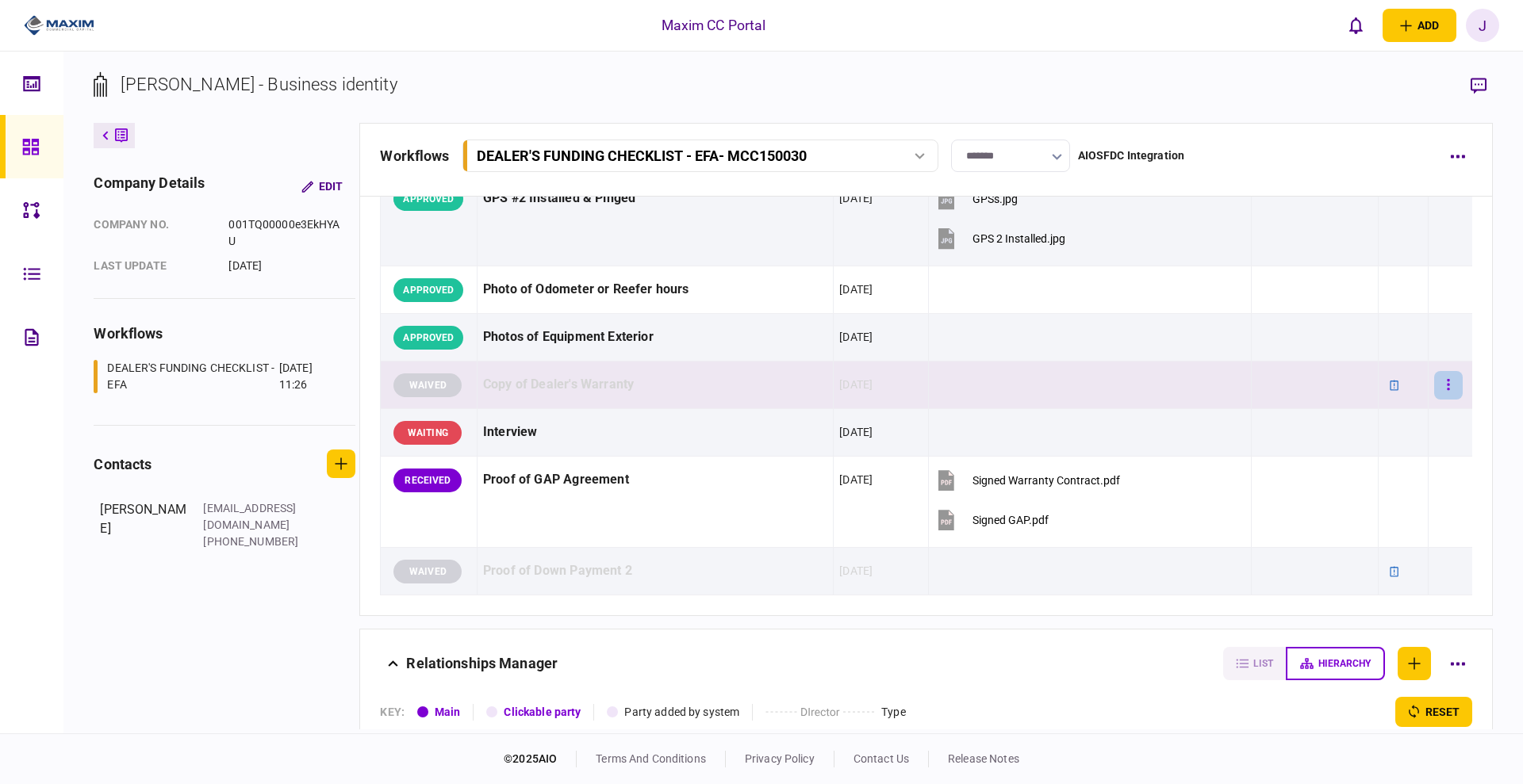
click at [1447, 383] on icon "button" at bounding box center [1448, 385] width 3 height 16
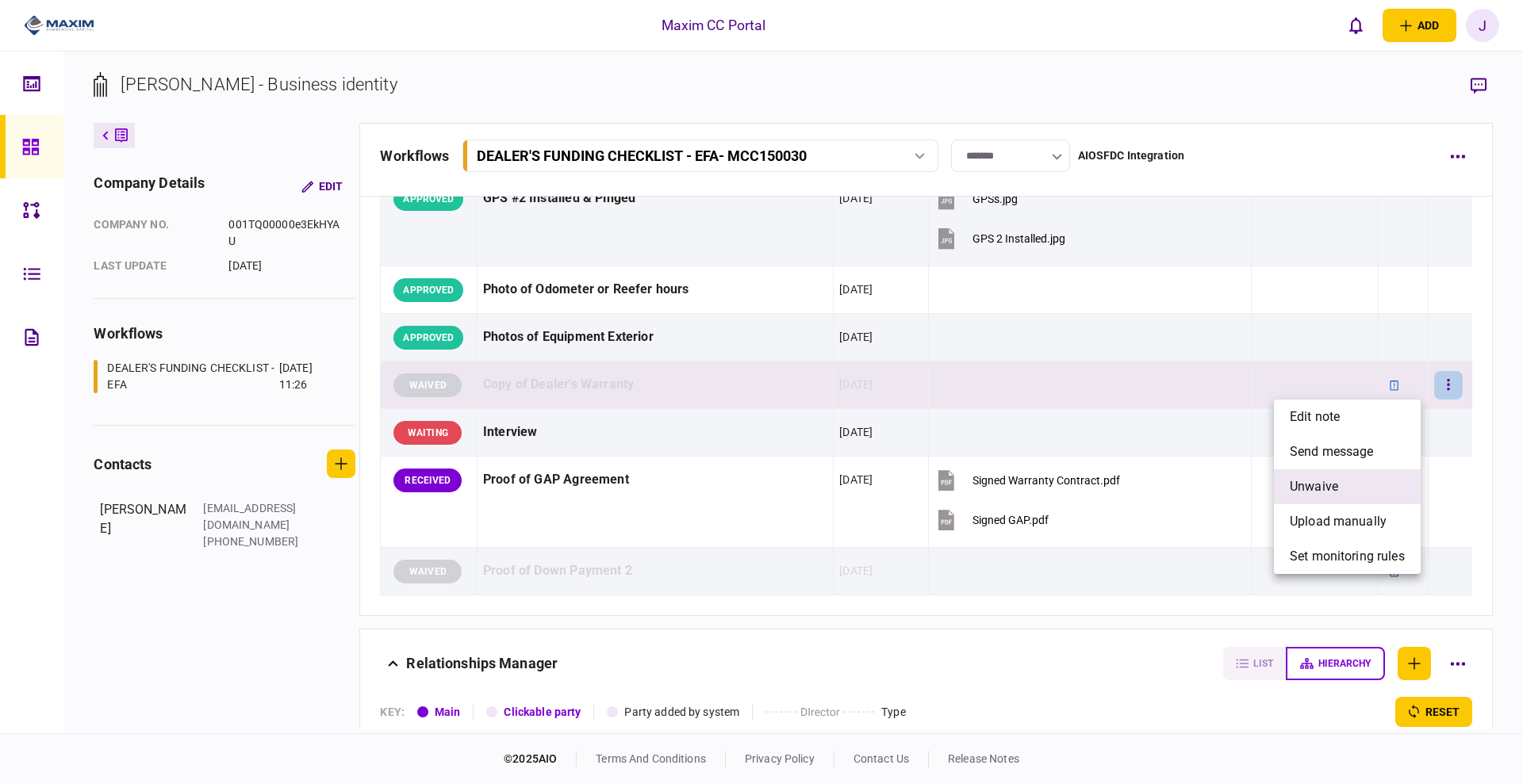
click at [1357, 491] on li "unwaive" at bounding box center [1347, 487] width 147 height 35
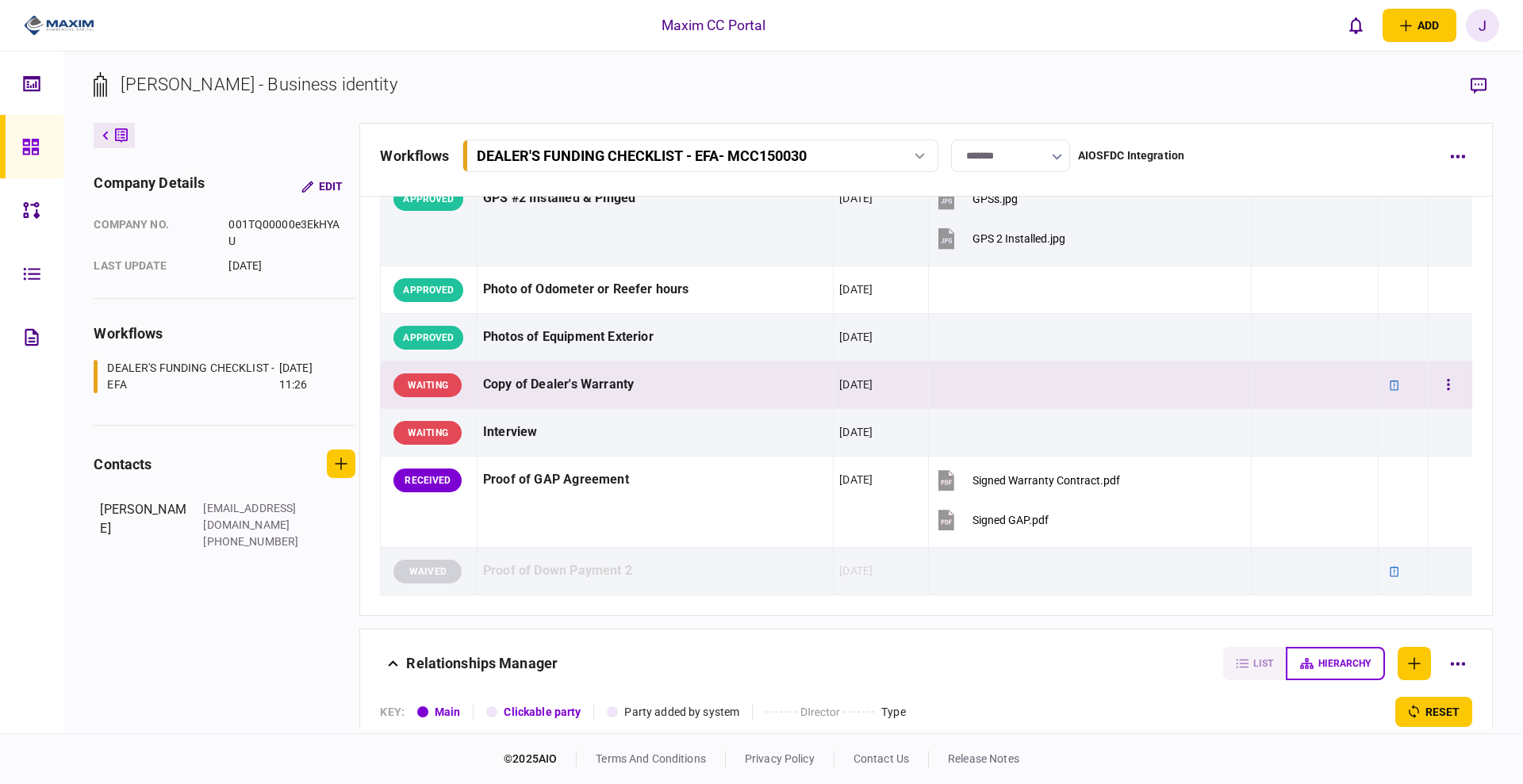
click at [1397, 397] on div at bounding box center [1403, 385] width 39 height 36
click at [1391, 387] on div at bounding box center [1394, 385] width 20 height 20
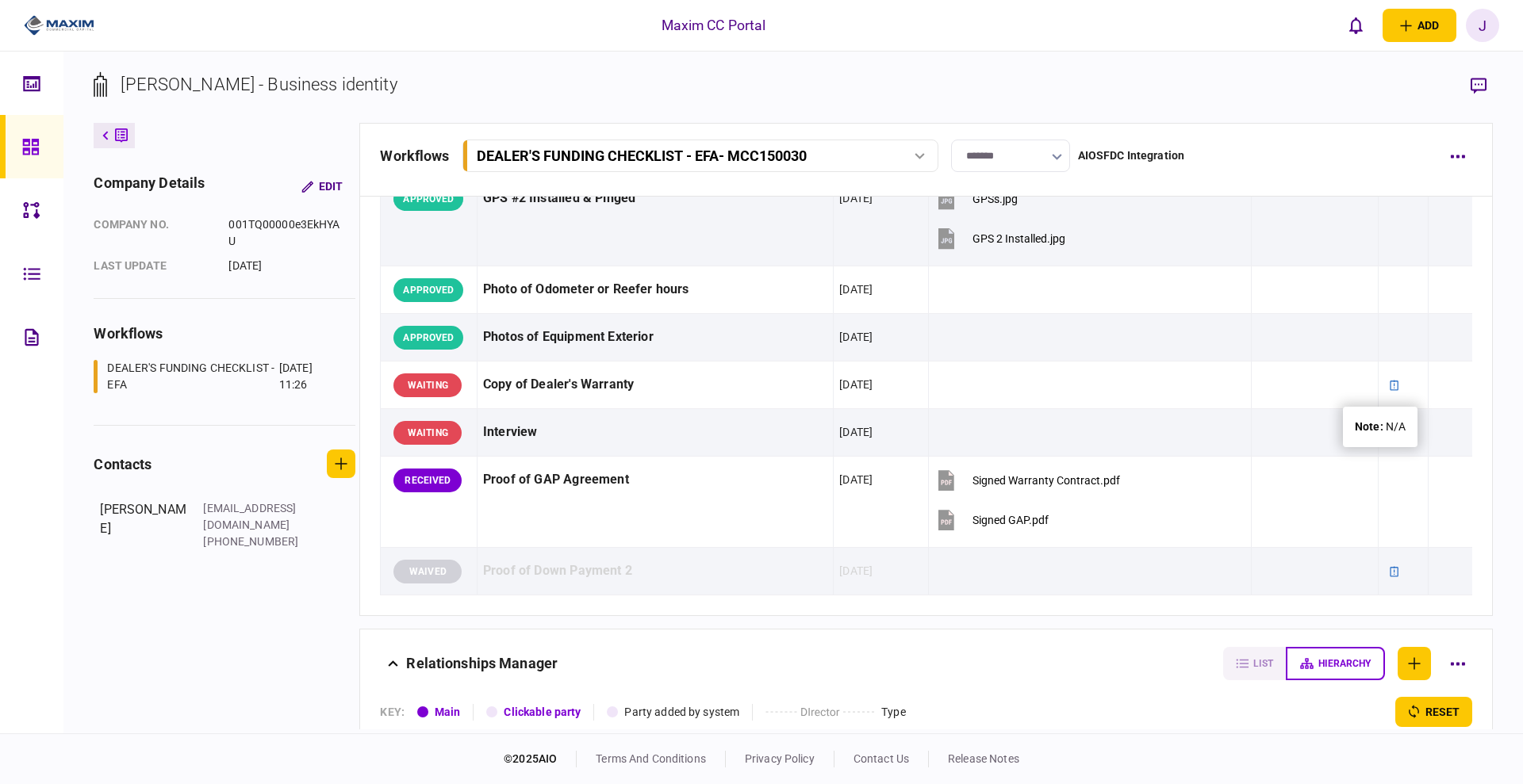
click at [1391, 426] on div "note : N/A" at bounding box center [1380, 426] width 51 height 17
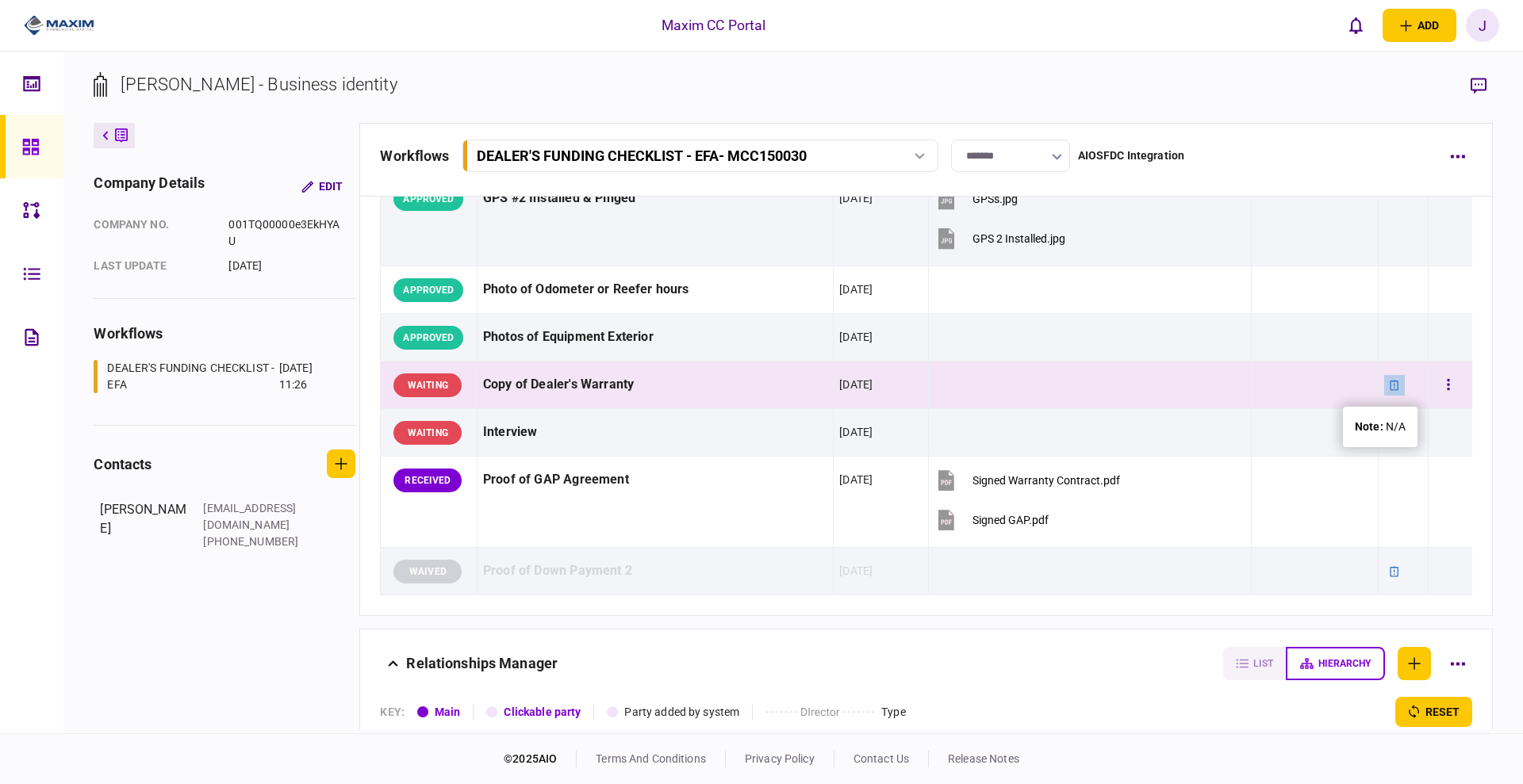
click at [1389, 382] on icon at bounding box center [1394, 385] width 11 height 11
click at [1435, 382] on button "button" at bounding box center [1448, 385] width 28 height 28
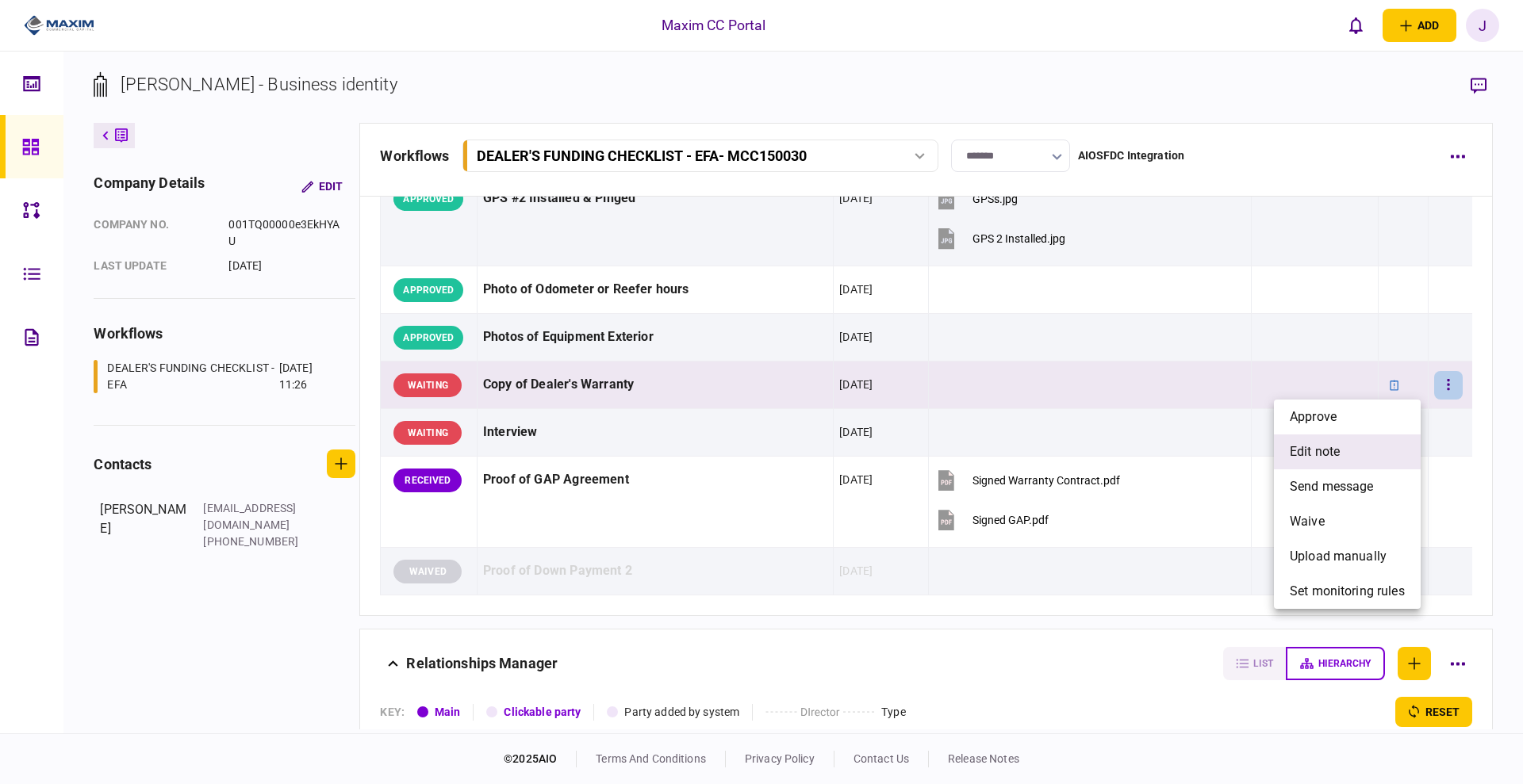
click at [1365, 441] on li "edit note" at bounding box center [1347, 452] width 147 height 35
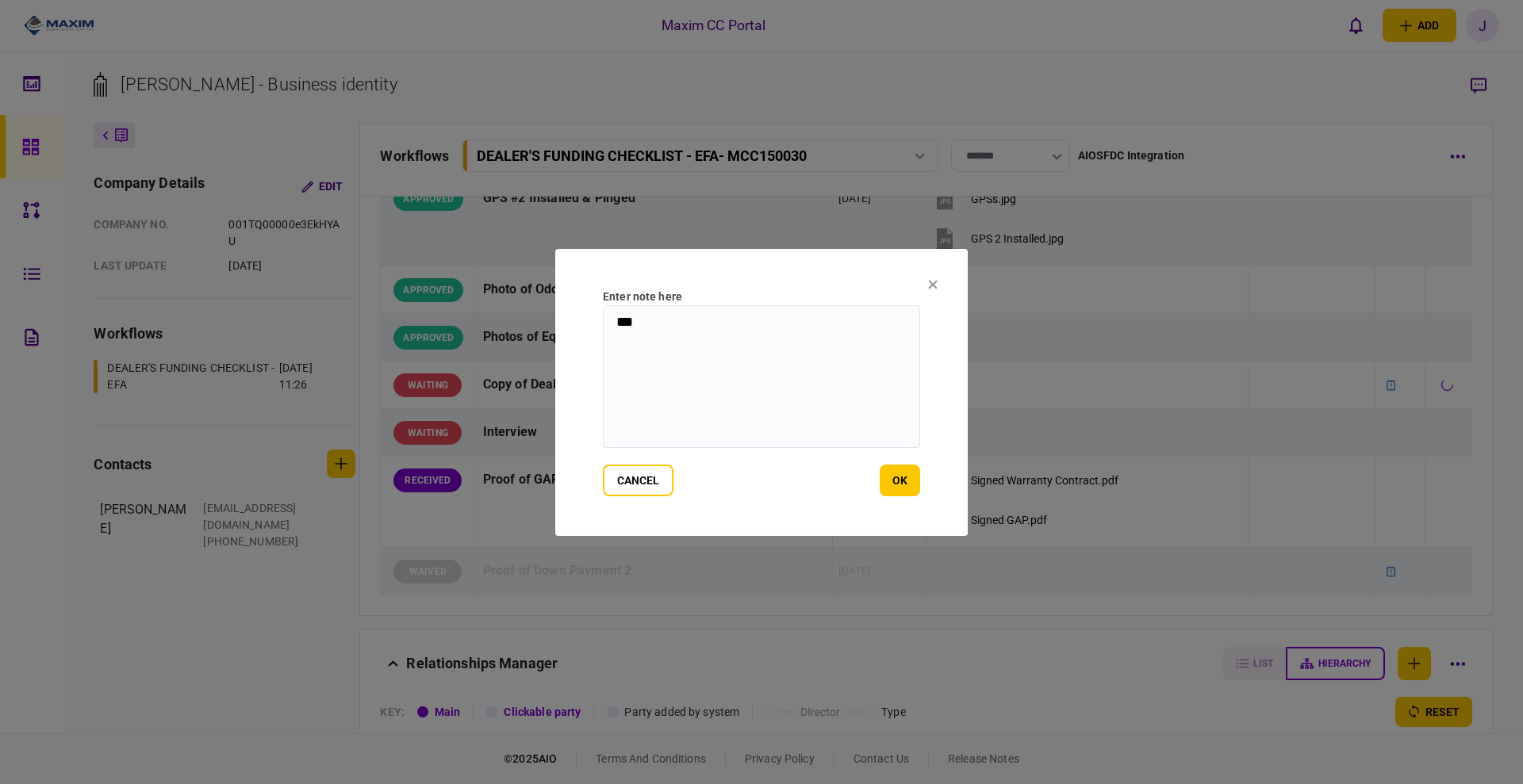
drag, startPoint x: 771, startPoint y: 325, endPoint x: 511, endPoint y: 317, distance: 260.1
click at [511, 317] on div "Enter note here *** cancel ok" at bounding box center [761, 392] width 1523 height 784
click at [923, 489] on section "Enter note here cancel ok" at bounding box center [761, 392] width 412 height 287
click at [912, 485] on button "ok" at bounding box center [900, 480] width 41 height 32
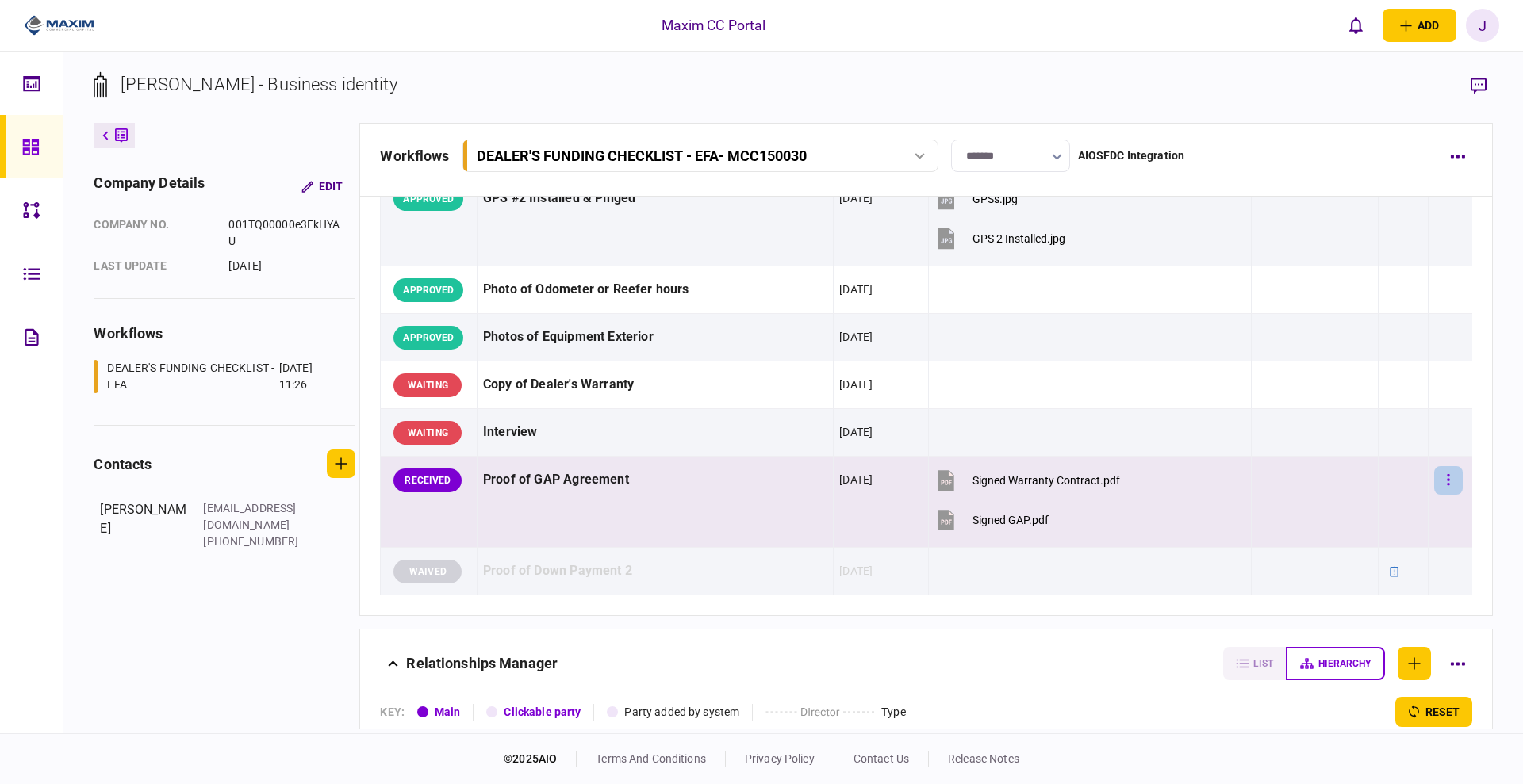
click at [1435, 484] on button "button" at bounding box center [1448, 480] width 28 height 28
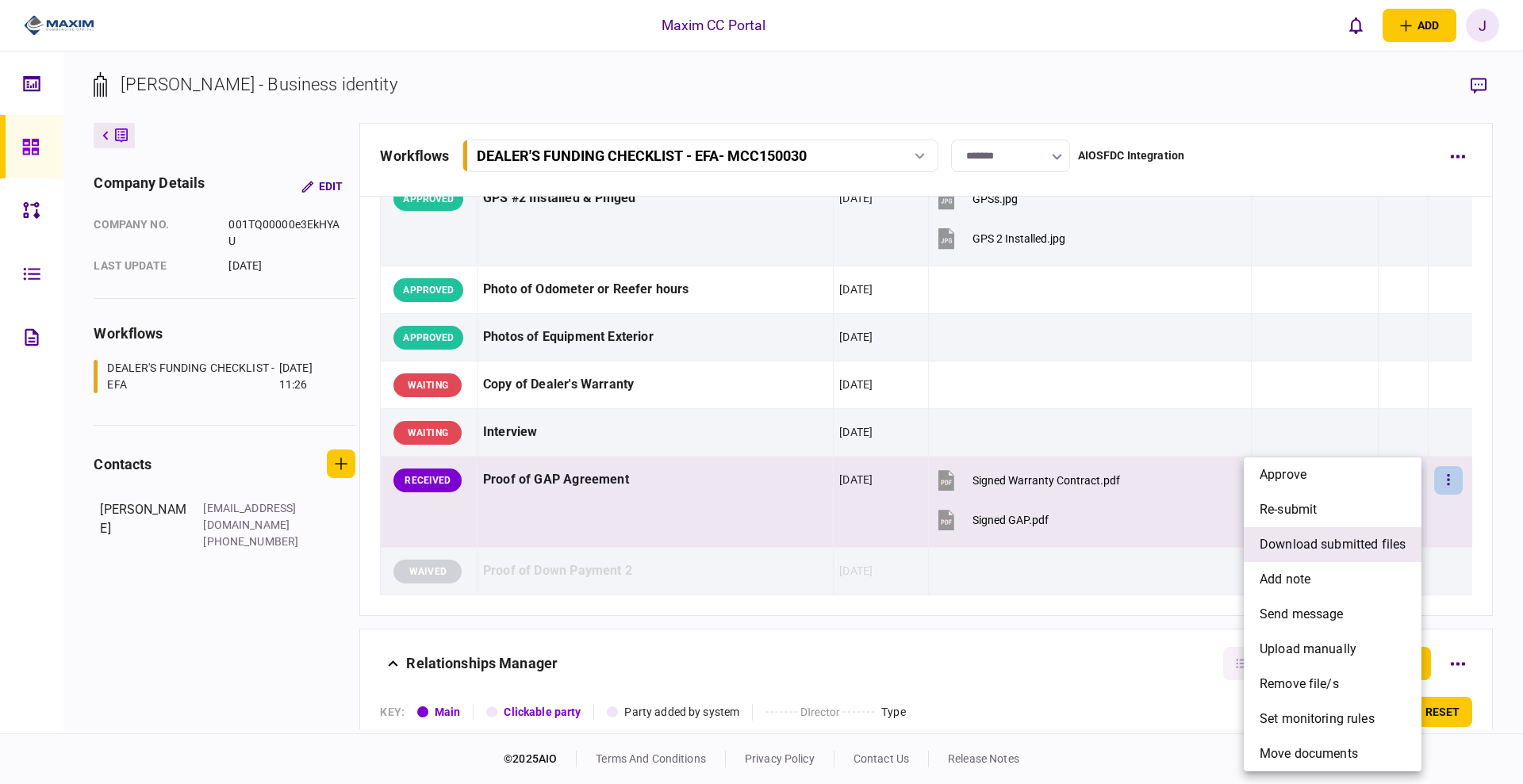
click at [1331, 550] on span "download submitted files" at bounding box center [1333, 545] width 146 height 19
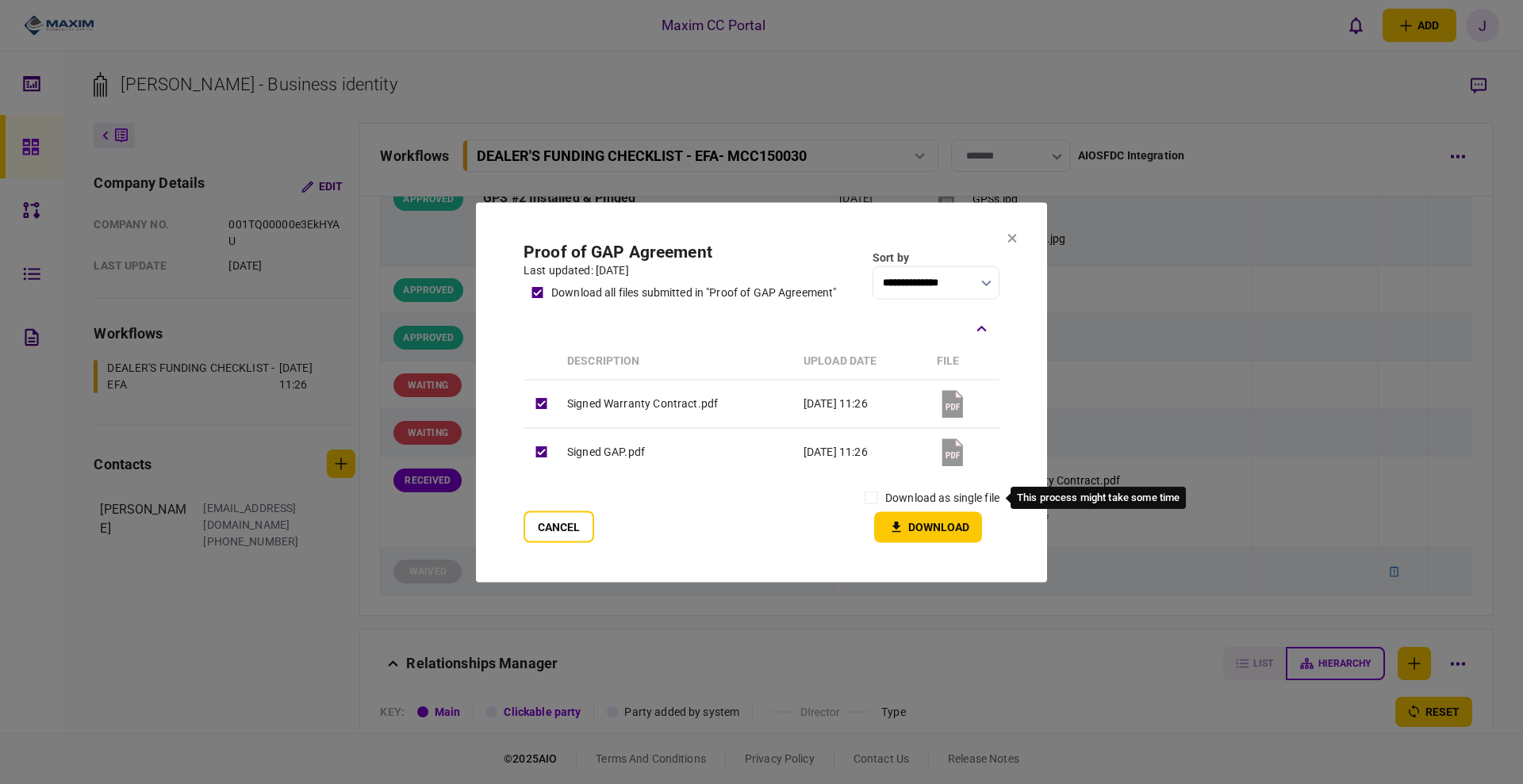
click at [885, 498] on label "download as single file" at bounding box center [943, 497] width 115 height 17
click at [936, 532] on button "Download" at bounding box center [927, 527] width 108 height 31
click at [568, 525] on button "Cancel" at bounding box center [559, 527] width 71 height 32
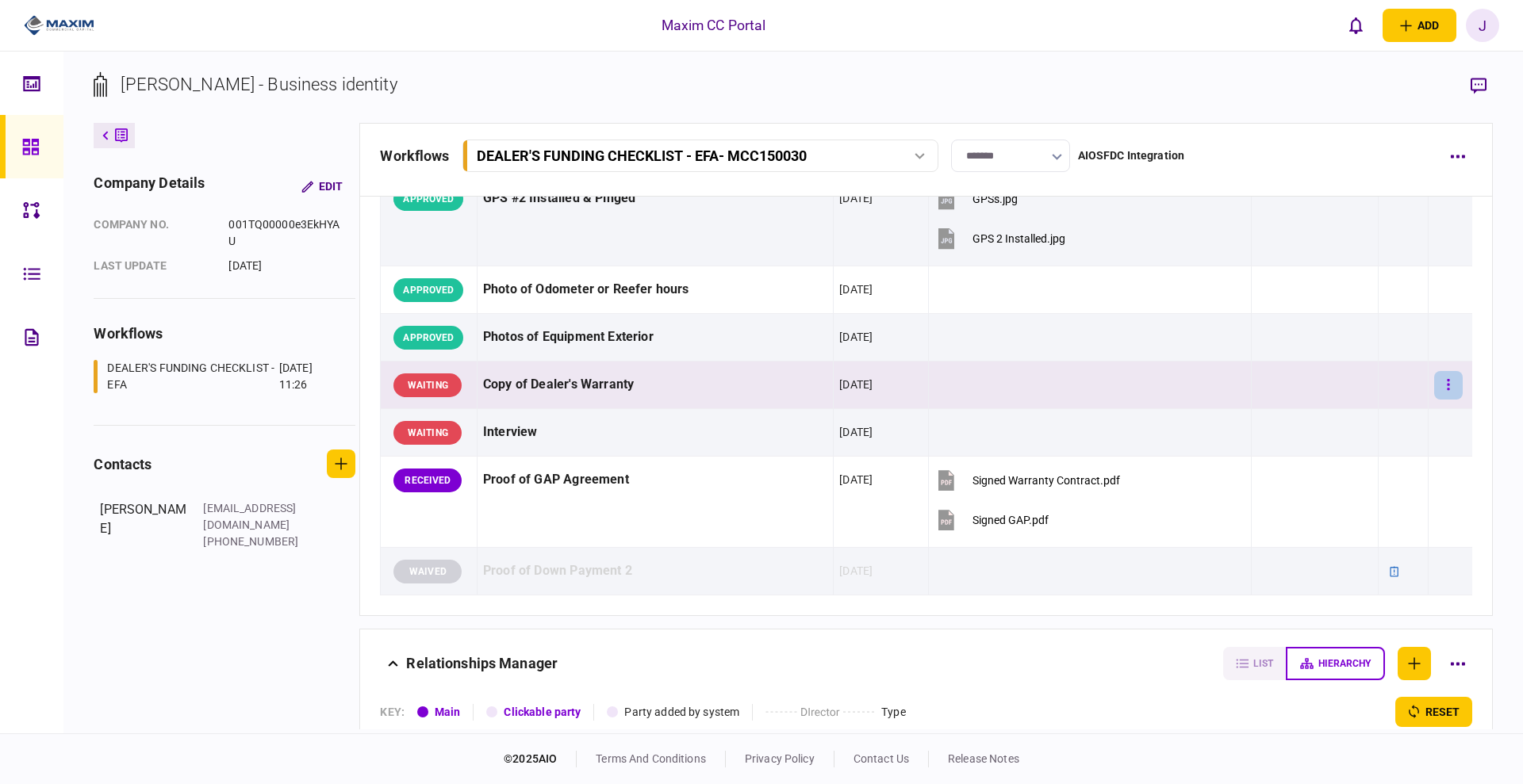
click at [1447, 380] on icon "button" at bounding box center [1448, 385] width 3 height 16
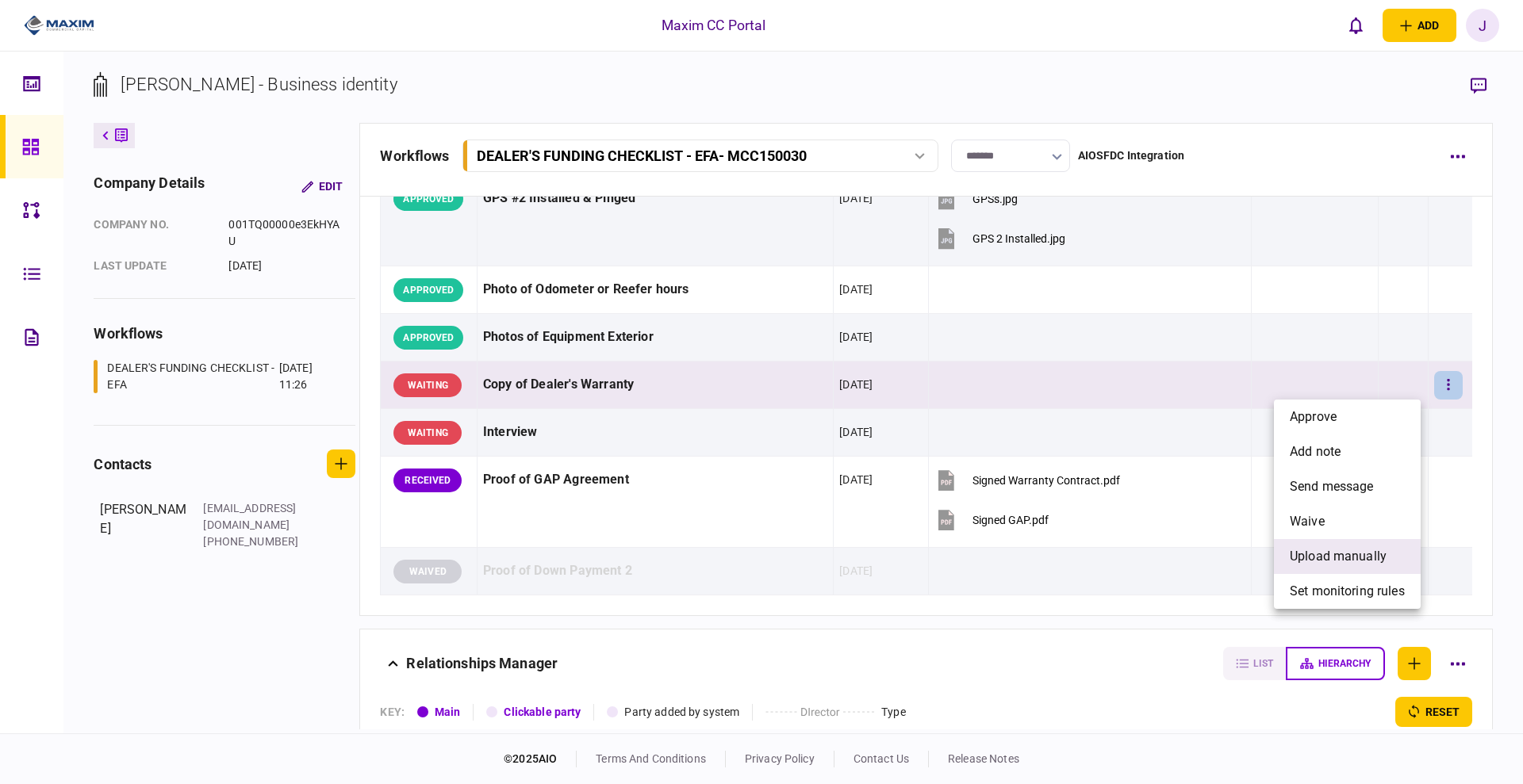
click at [1339, 559] on span "upload manually" at bounding box center [1338, 557] width 97 height 19
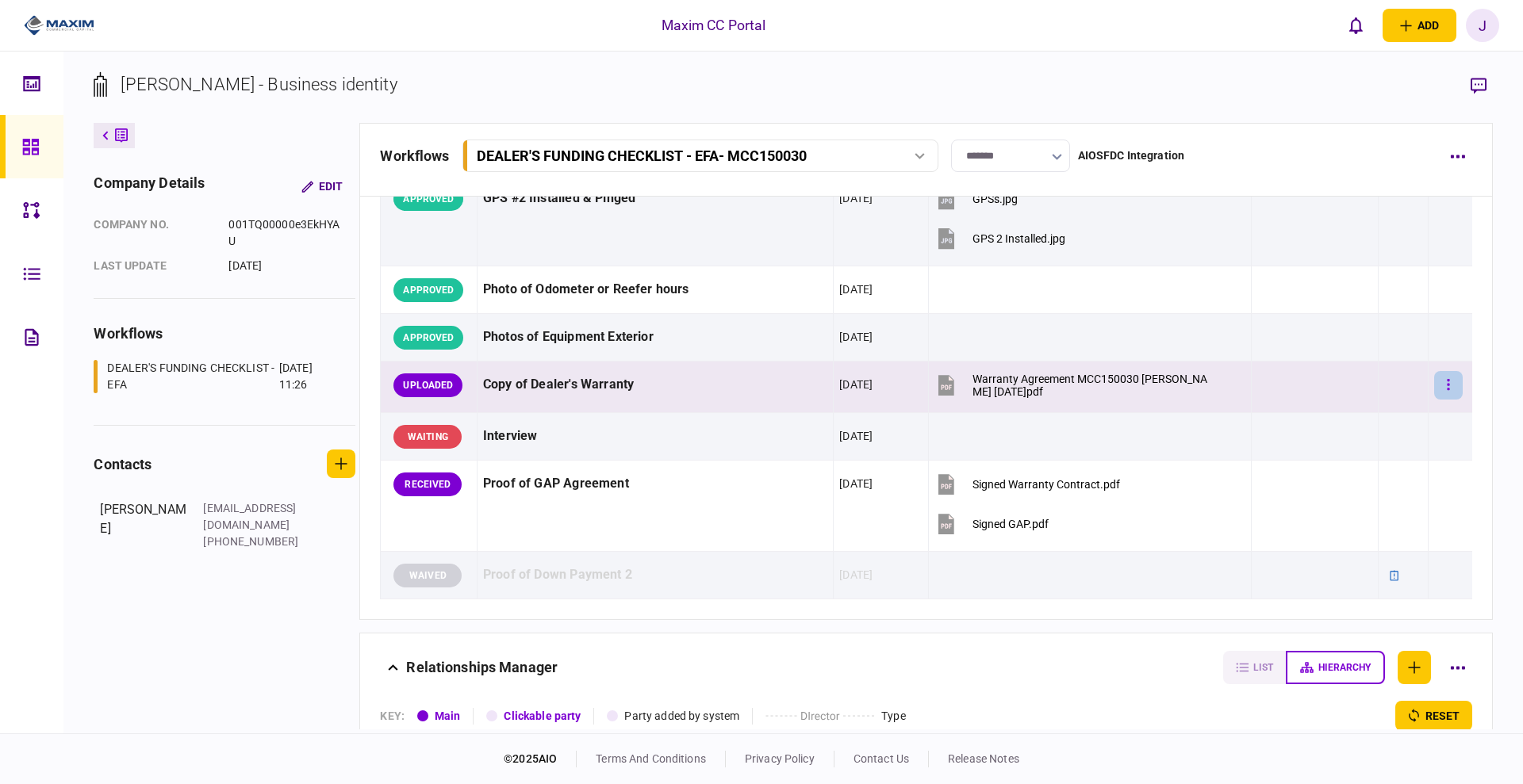
click at [1435, 383] on button "button" at bounding box center [1448, 385] width 28 height 28
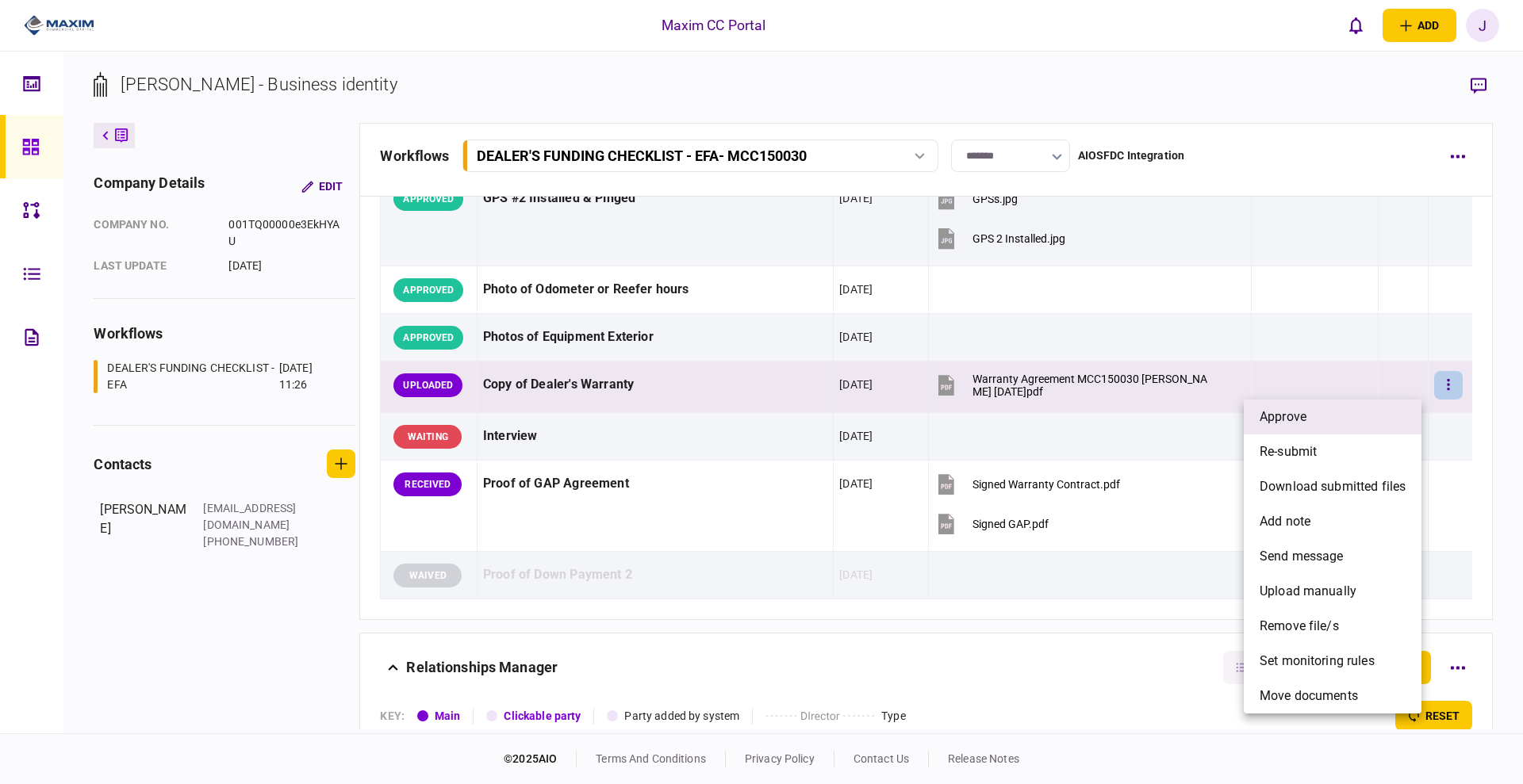
click at [1334, 407] on li "approve" at bounding box center [1333, 417] width 178 height 35
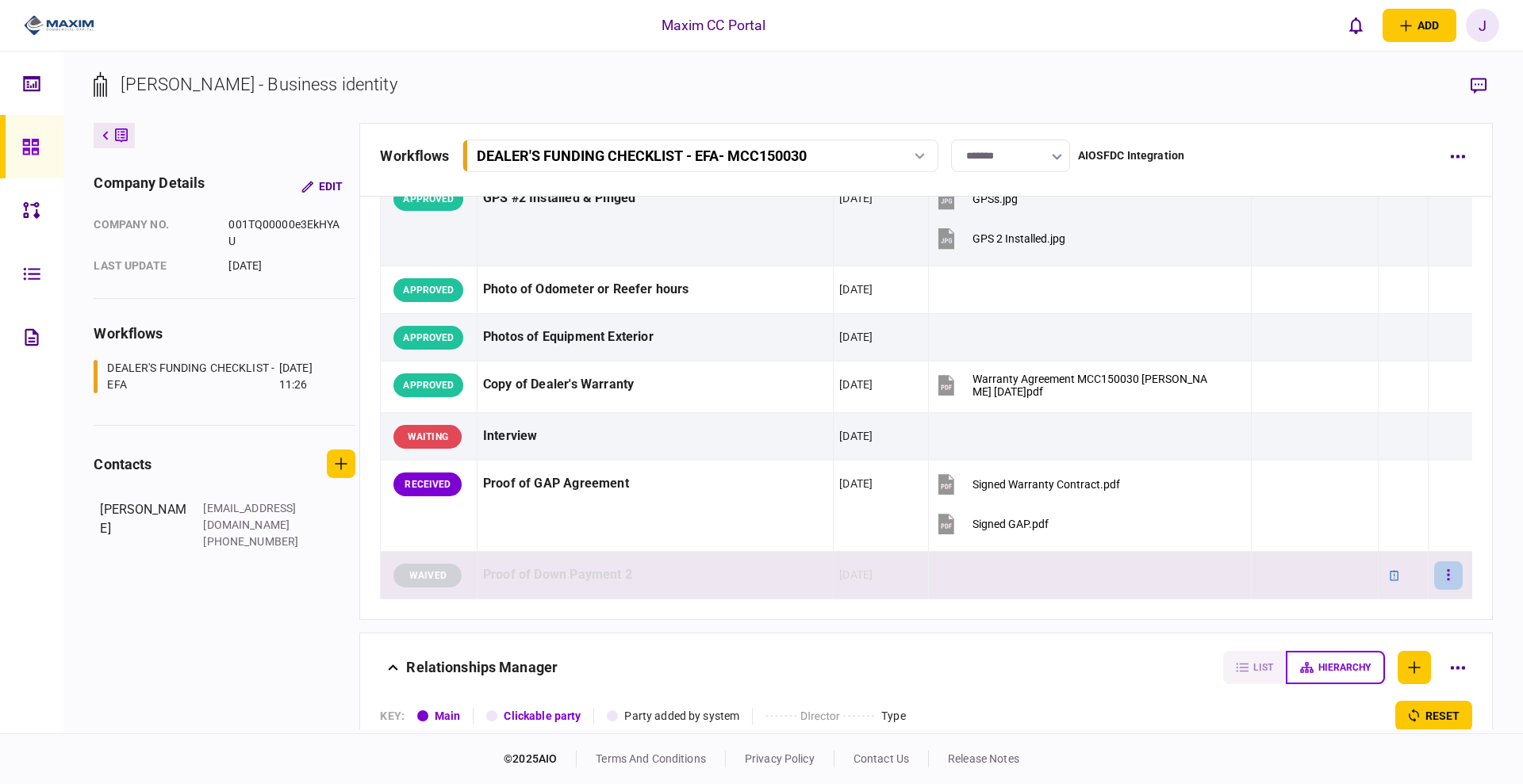
click at [1435, 572] on button "button" at bounding box center [1448, 575] width 28 height 28
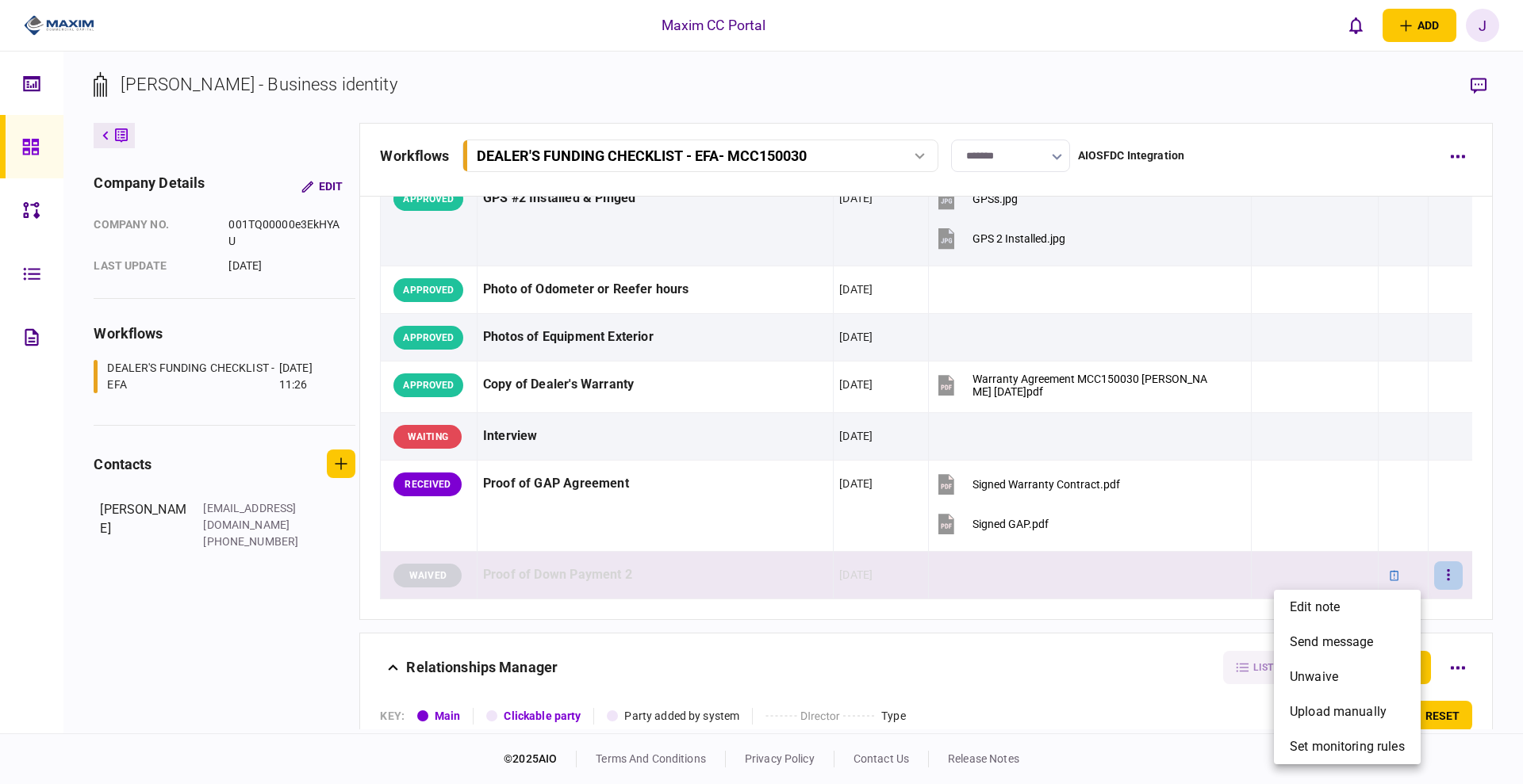
click at [1189, 485] on div at bounding box center [761, 392] width 1523 height 784
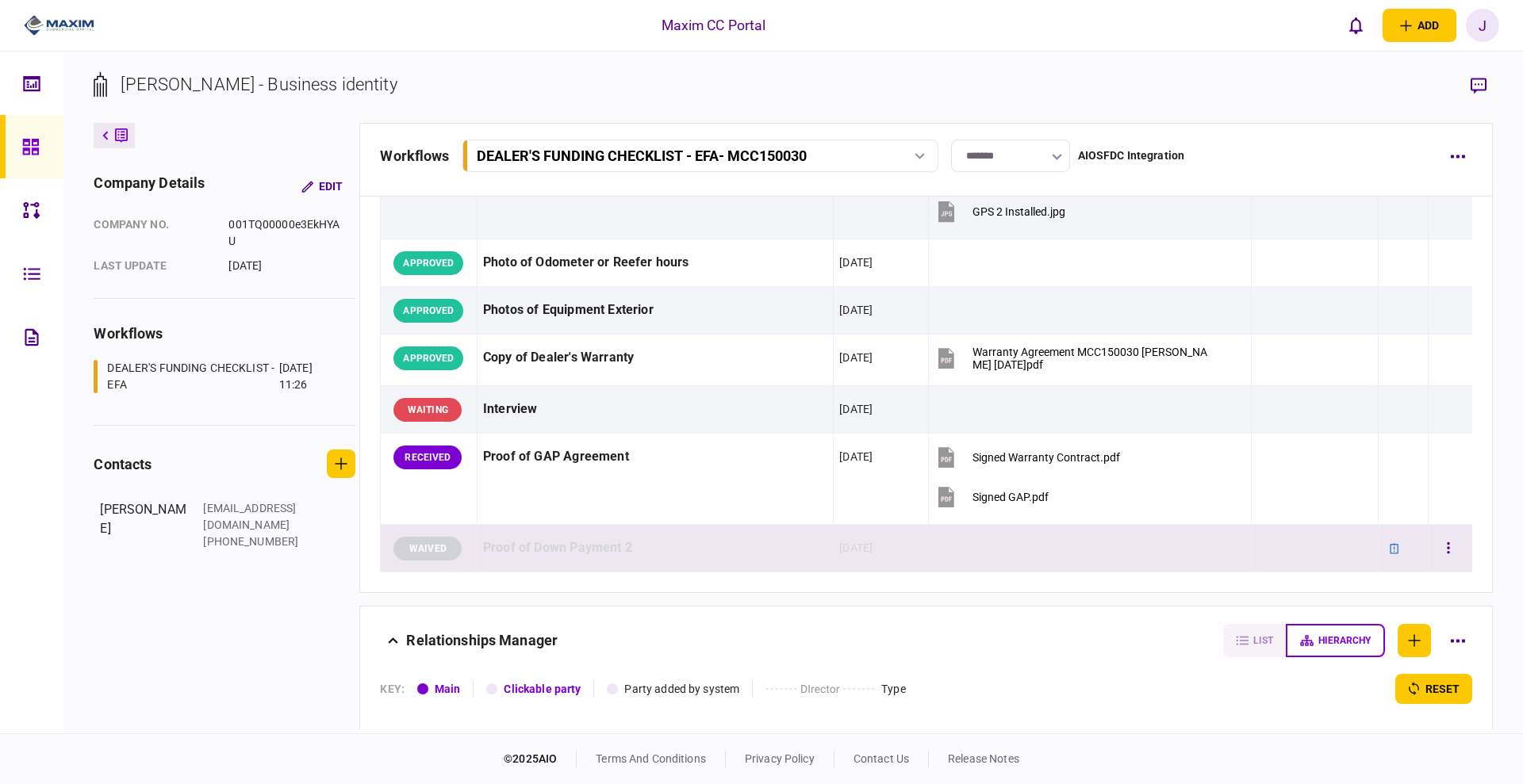
scroll to position [1611, 0]
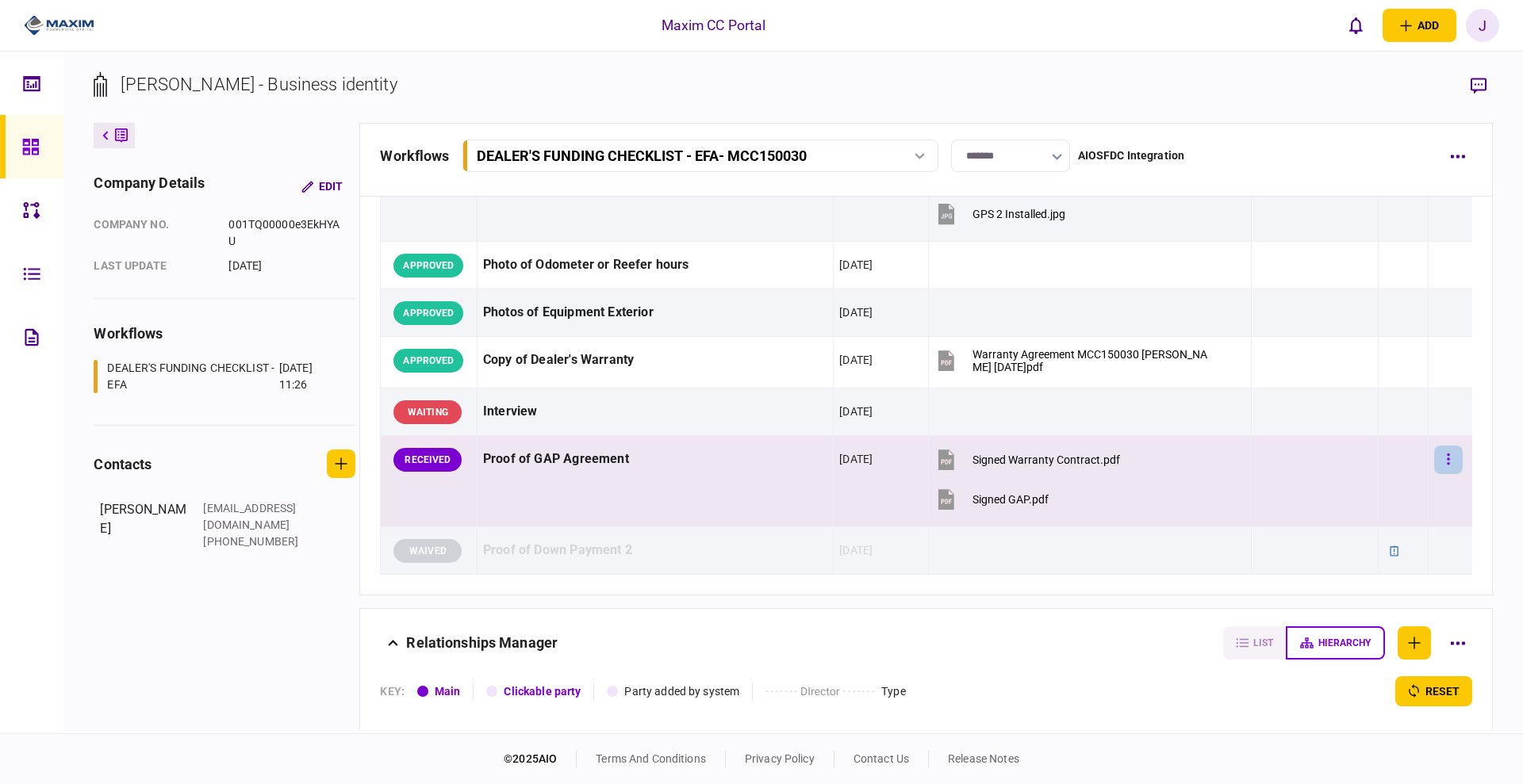
click at [1435, 454] on button "button" at bounding box center [1448, 460] width 28 height 28
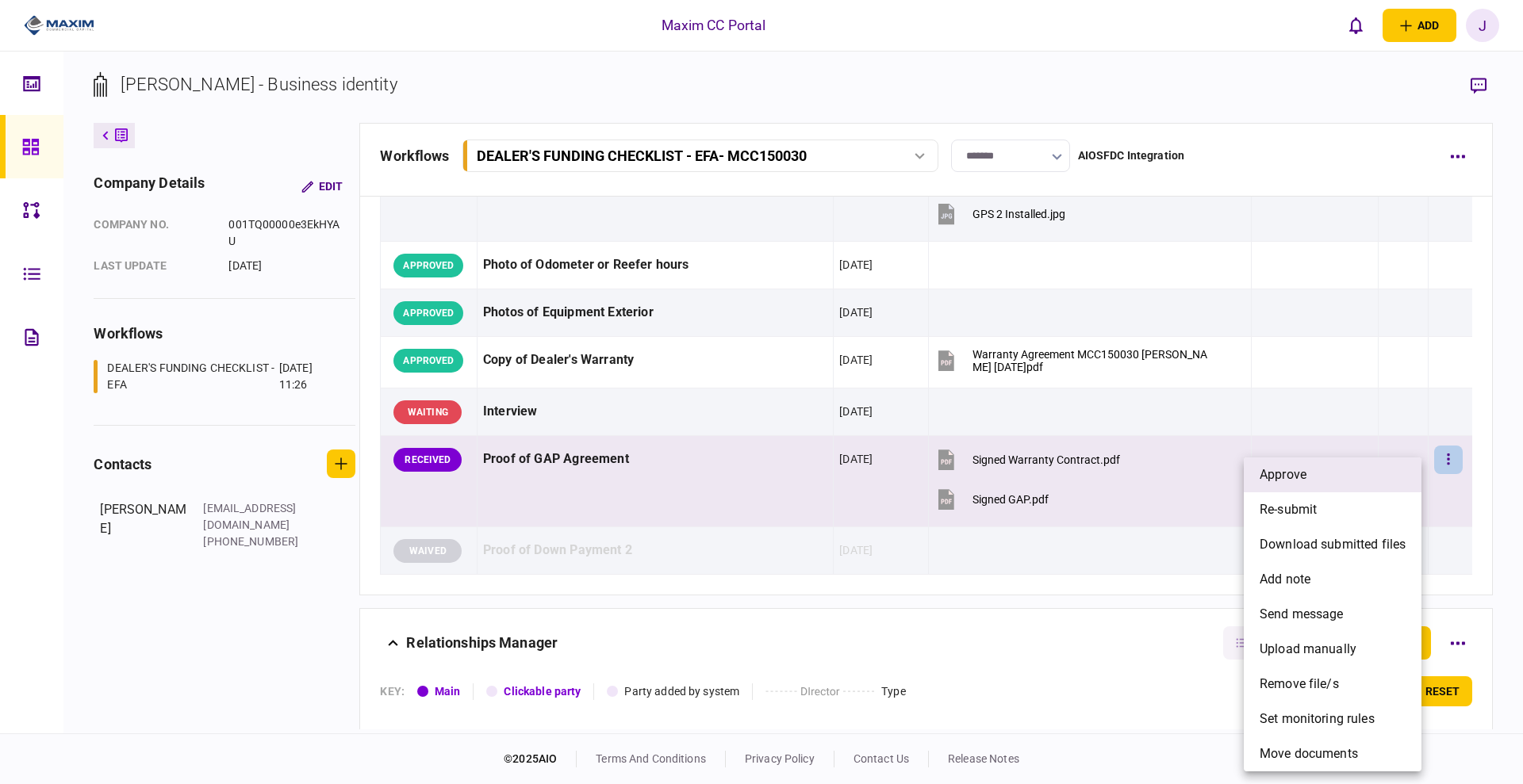
click at [1332, 470] on li "approve" at bounding box center [1333, 475] width 178 height 35
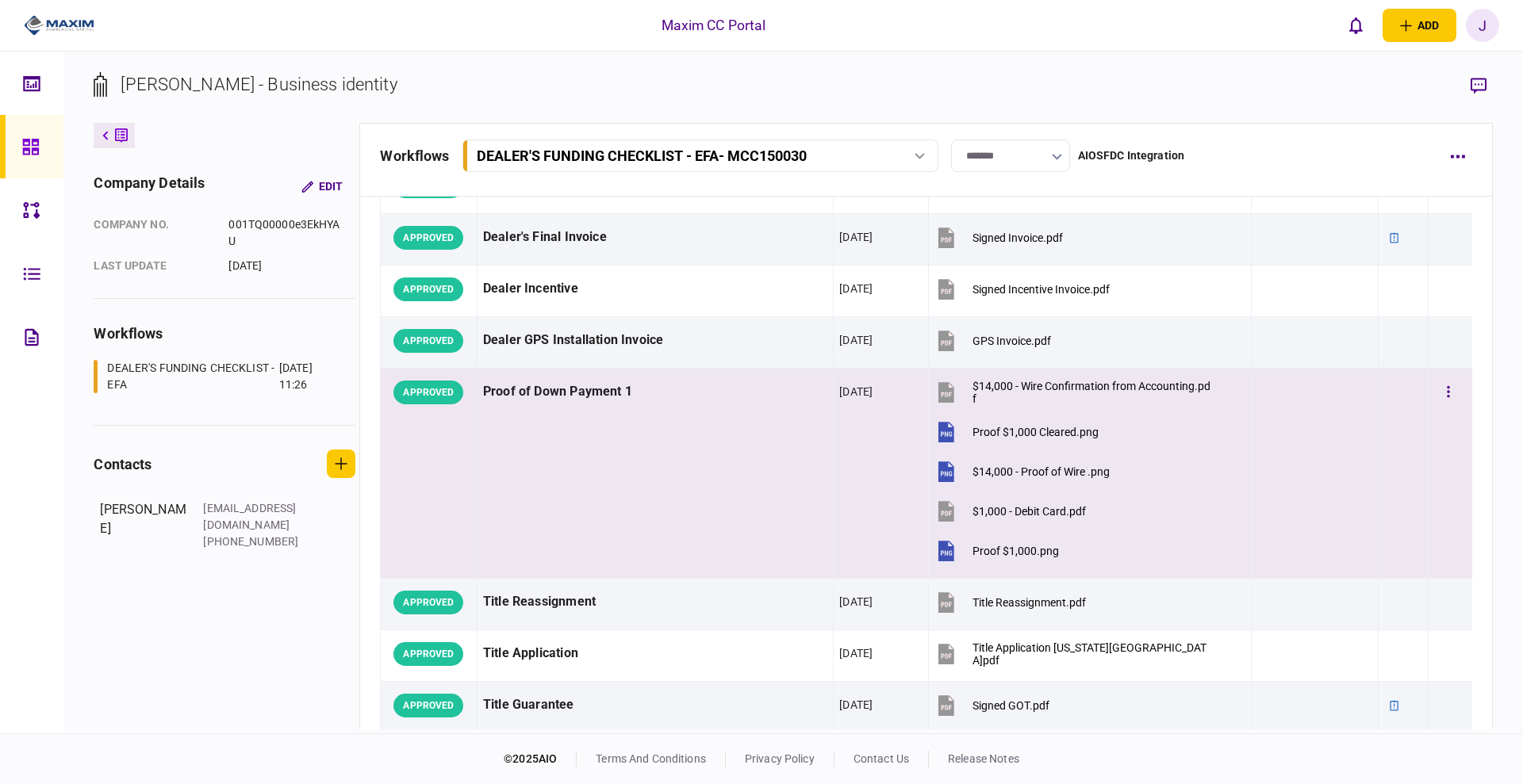
scroll to position [793, 0]
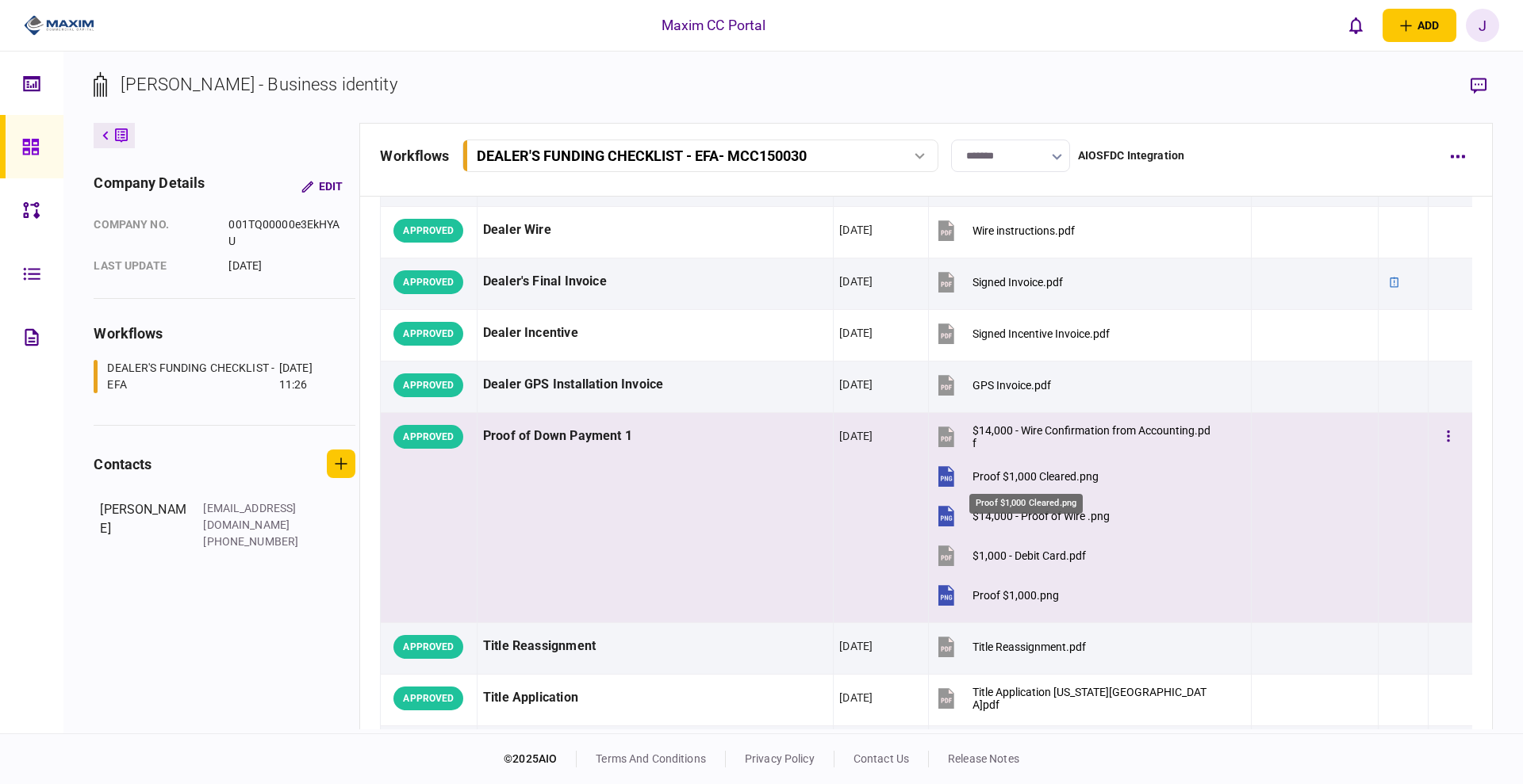
click at [1051, 471] on div "Proof $1,000 Cleared.png" at bounding box center [1036, 476] width 126 height 13
click at [1438, 434] on button "button" at bounding box center [1448, 436] width 28 height 28
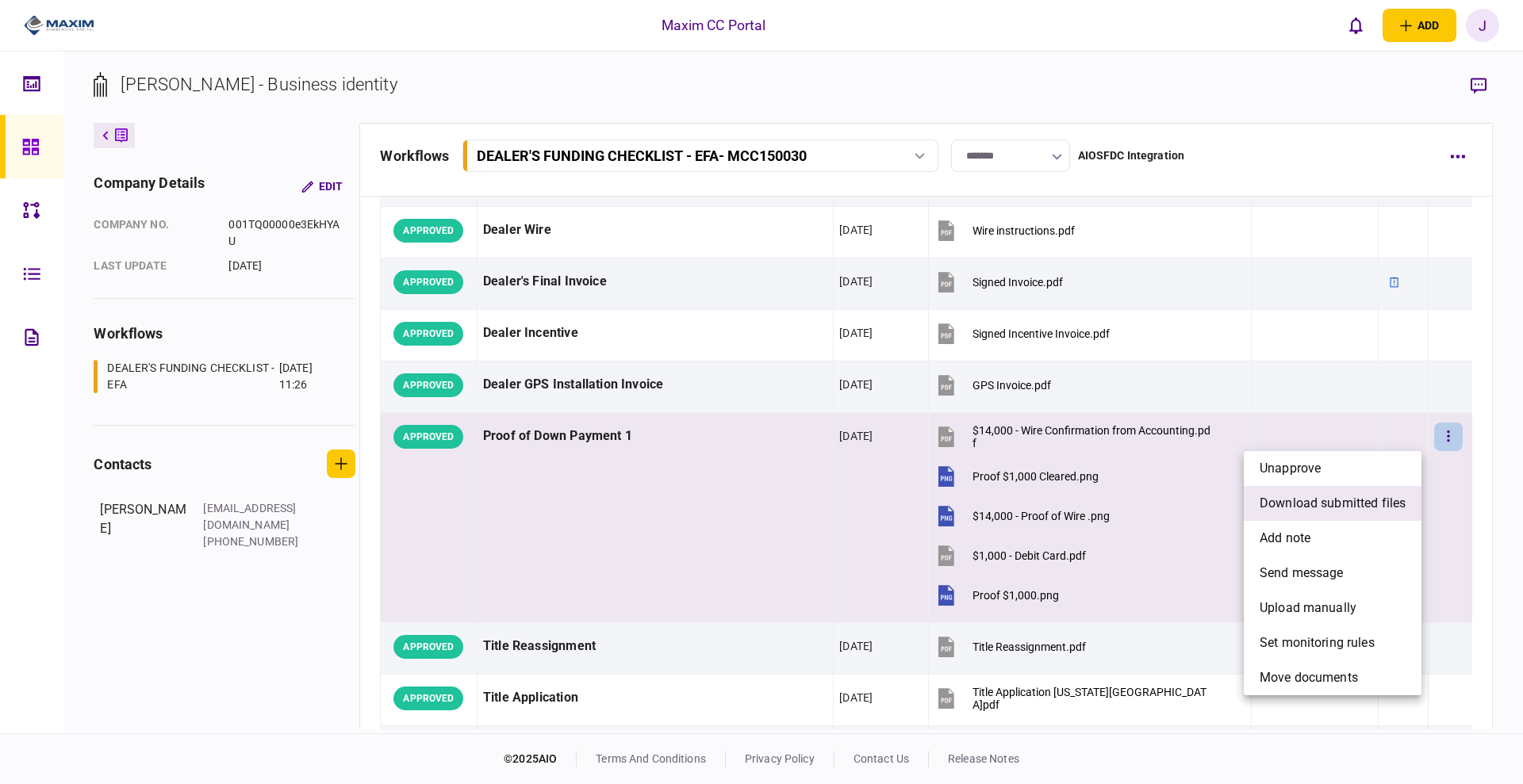
click at [1328, 501] on span "download submitted files" at bounding box center [1333, 503] width 146 height 19
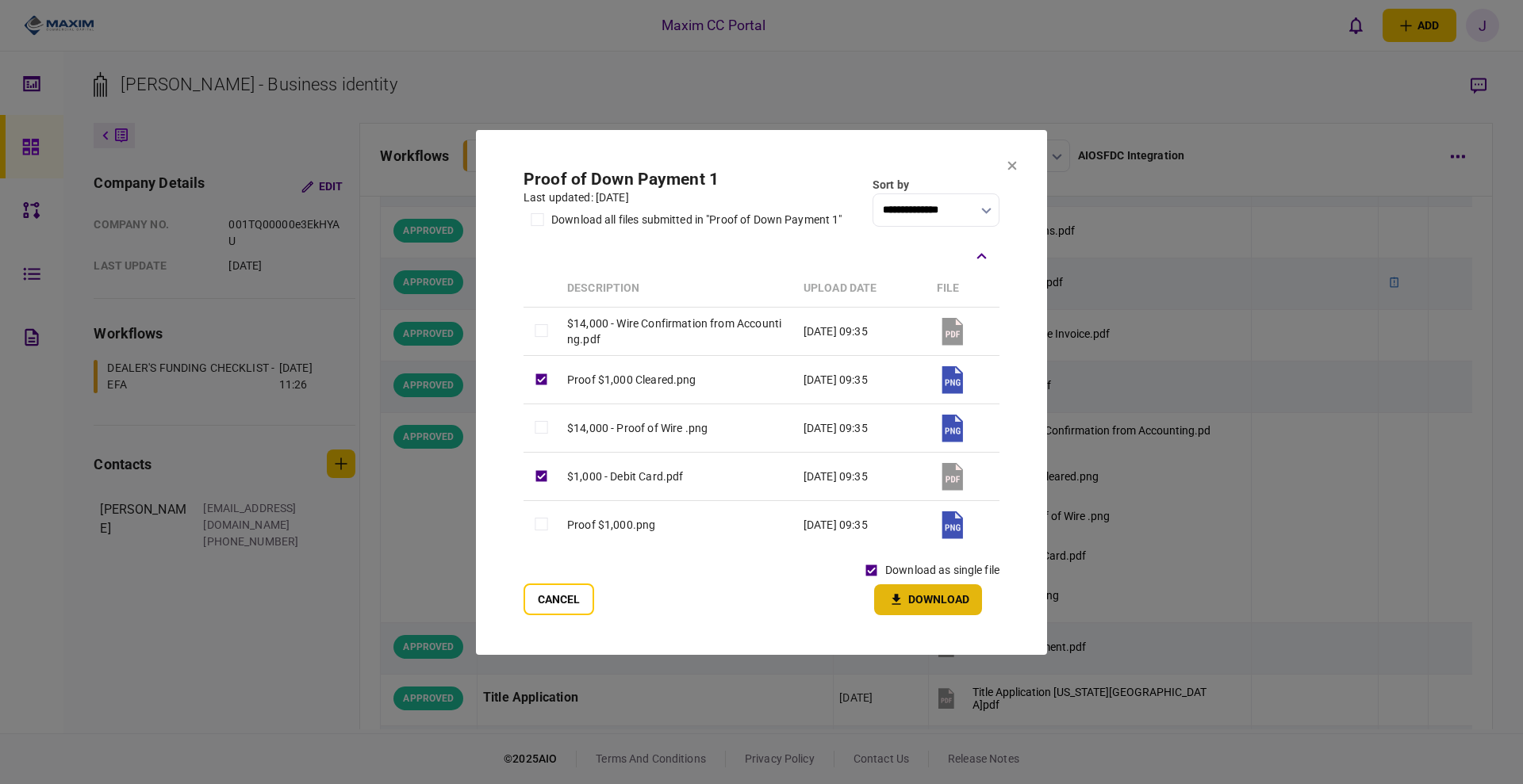
click at [952, 601] on button "Download" at bounding box center [927, 599] width 108 height 31
click at [1013, 170] on button at bounding box center [1012, 165] width 10 height 13
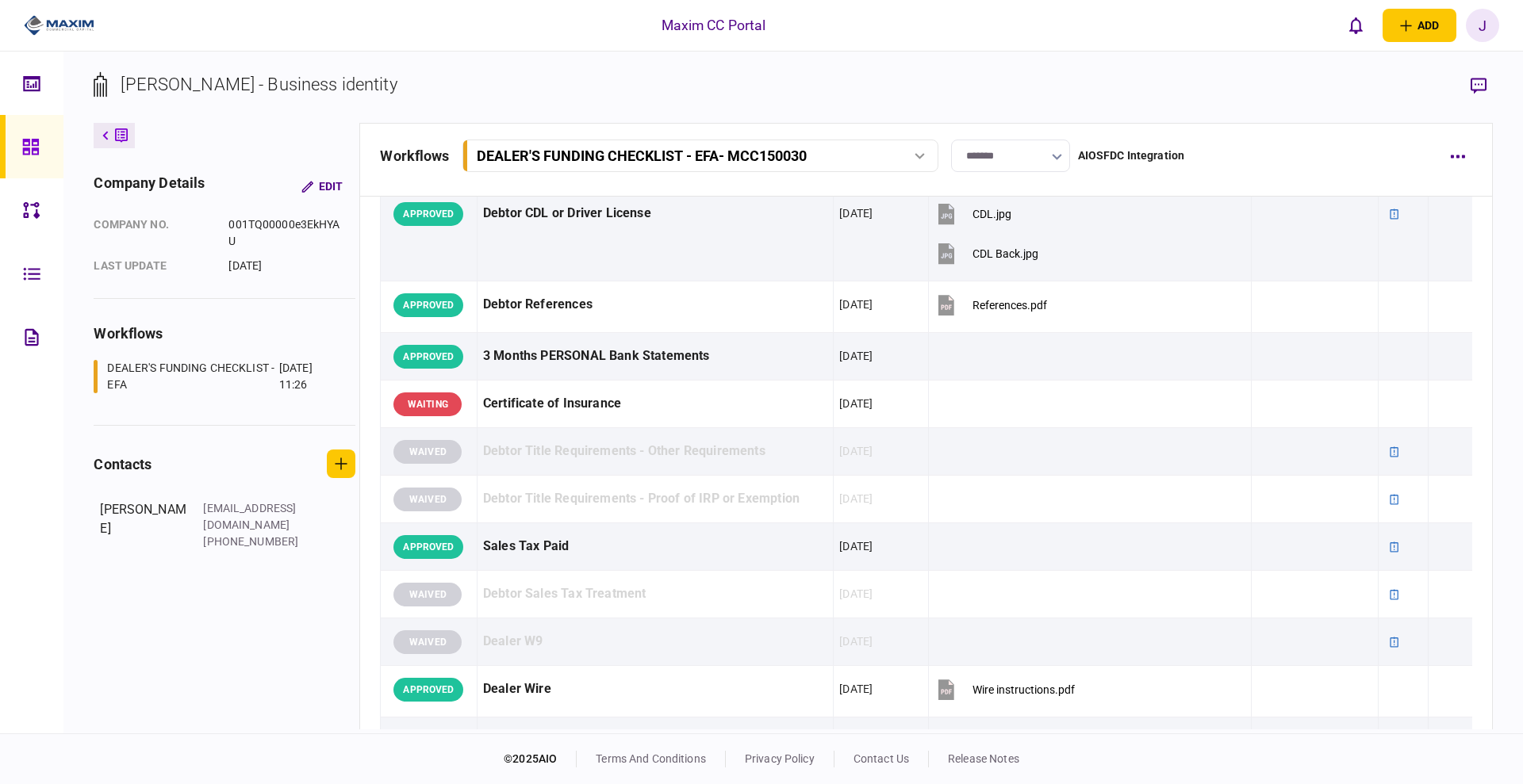
scroll to position [99, 0]
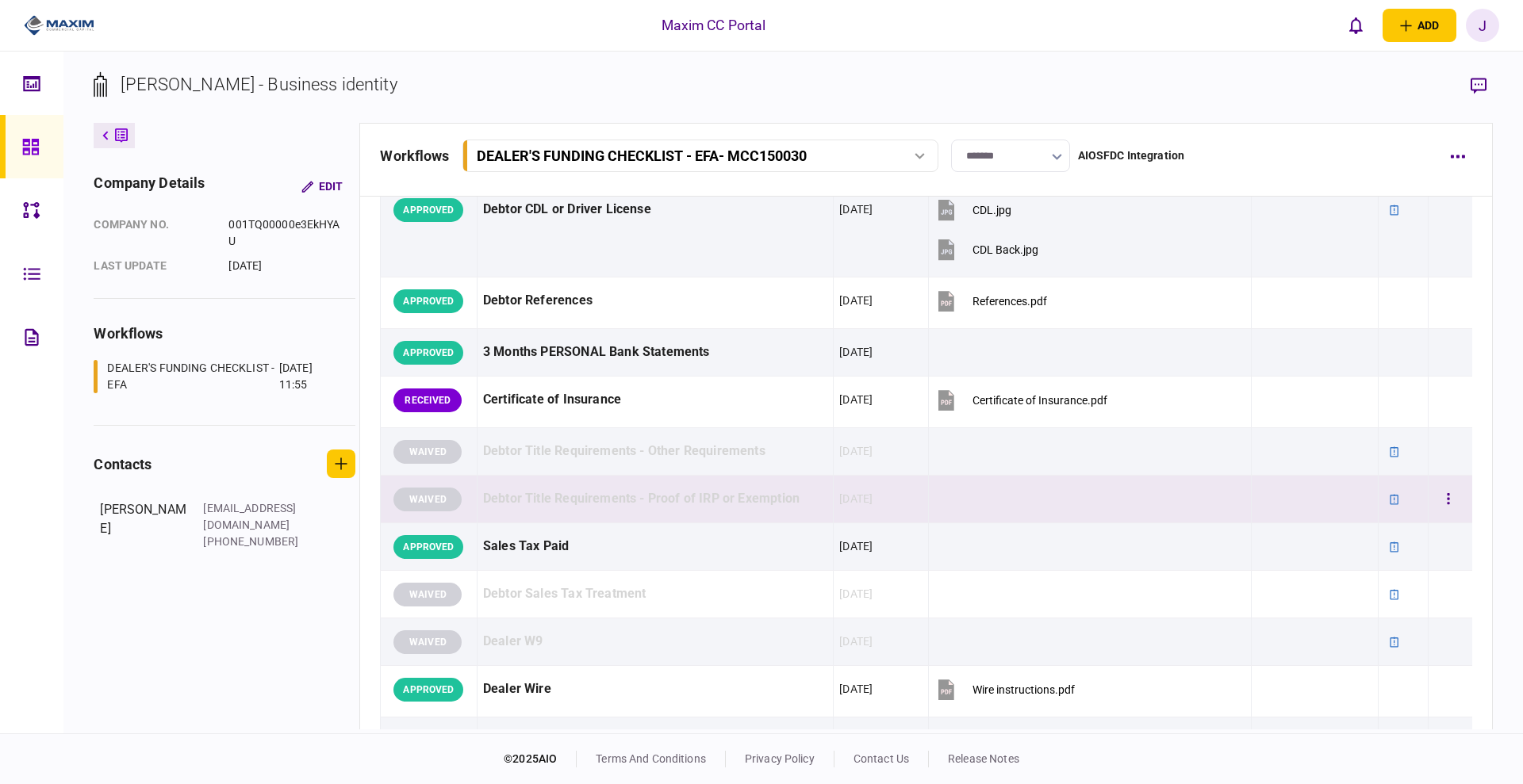
scroll to position [198, 0]
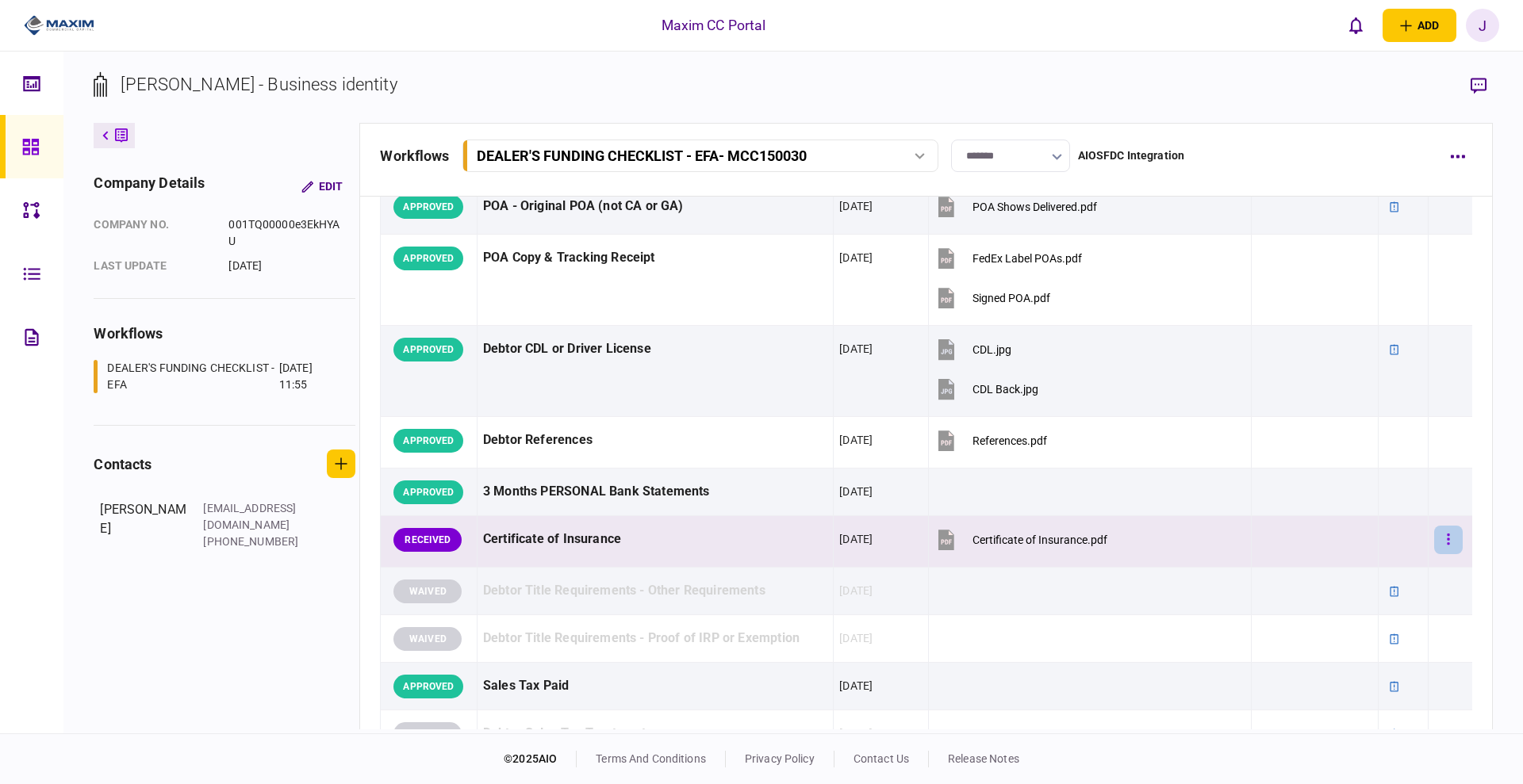
click at [1444, 535] on button "button" at bounding box center [1448, 539] width 28 height 28
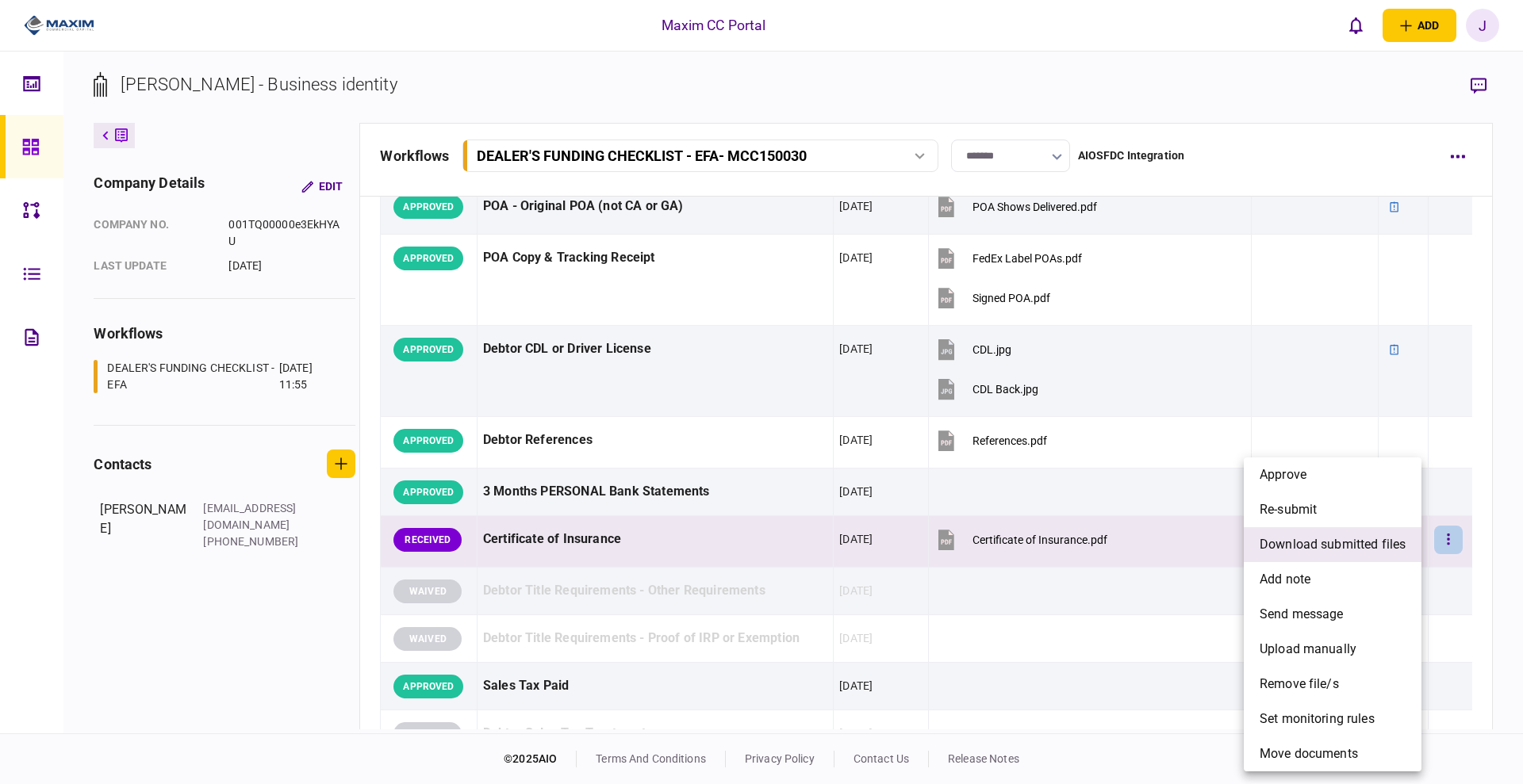
click at [1333, 543] on span "download submitted files" at bounding box center [1333, 545] width 146 height 19
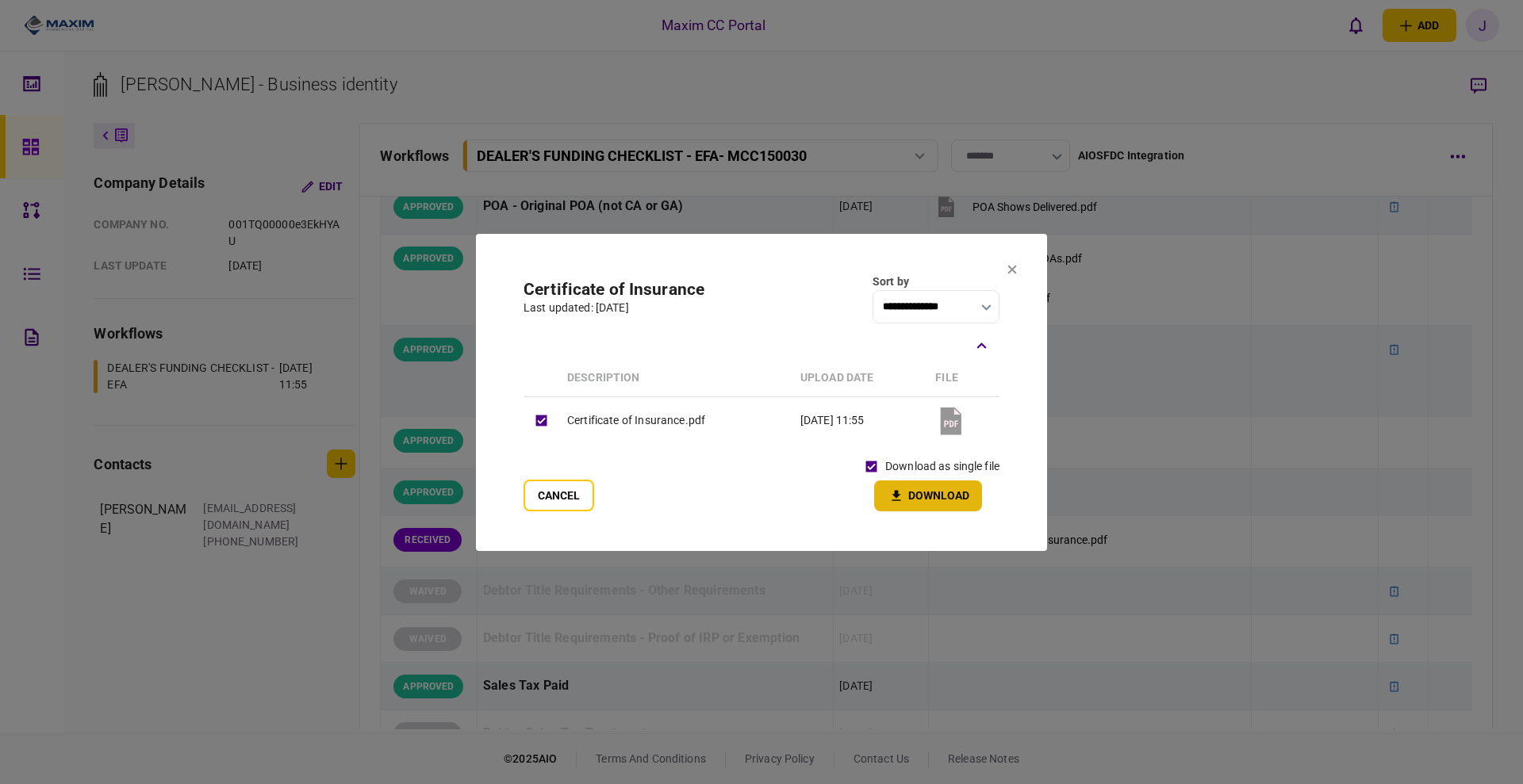
click at [950, 499] on button "Download" at bounding box center [927, 496] width 108 height 31
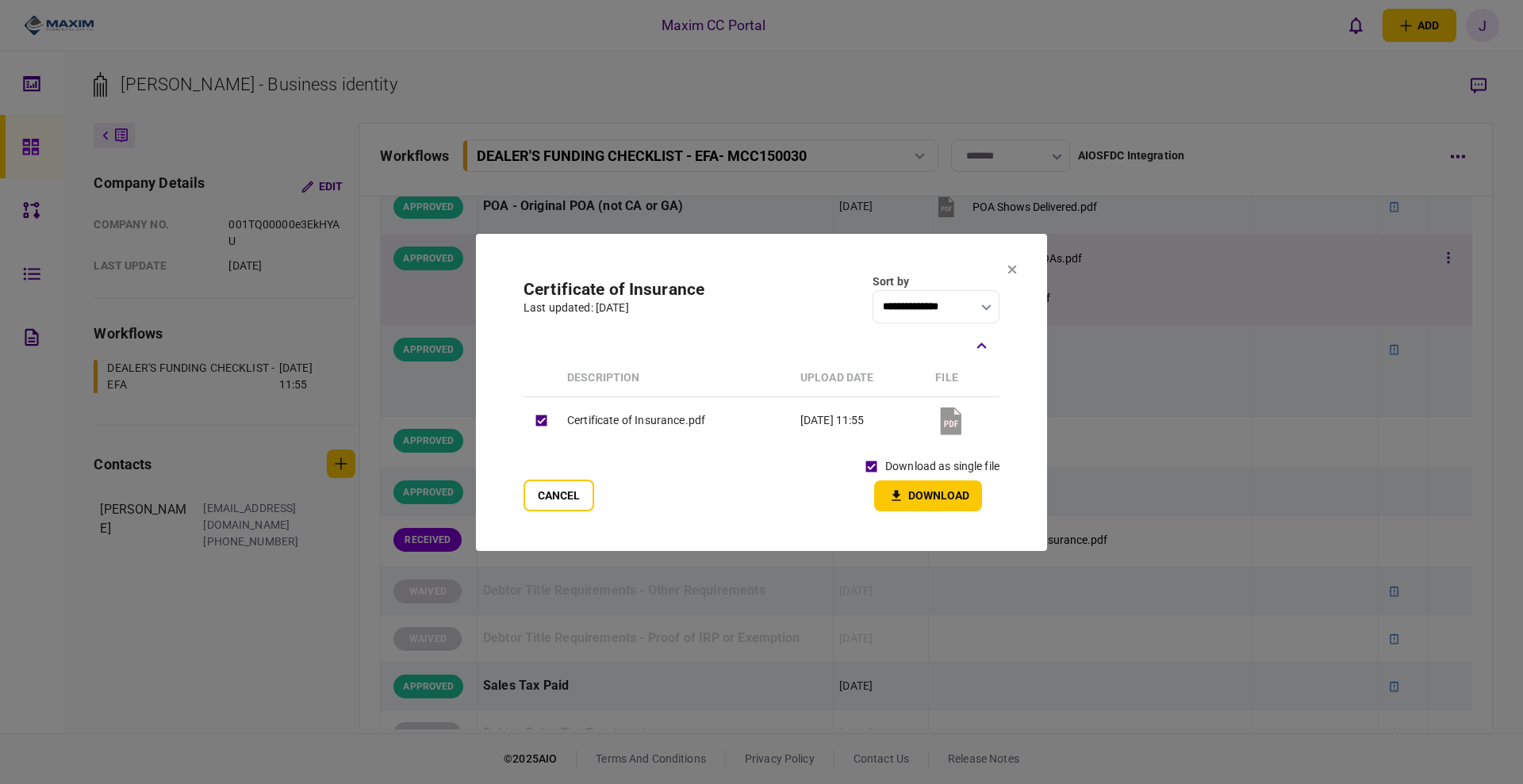
click at [1008, 270] on icon at bounding box center [1012, 270] width 10 height 10
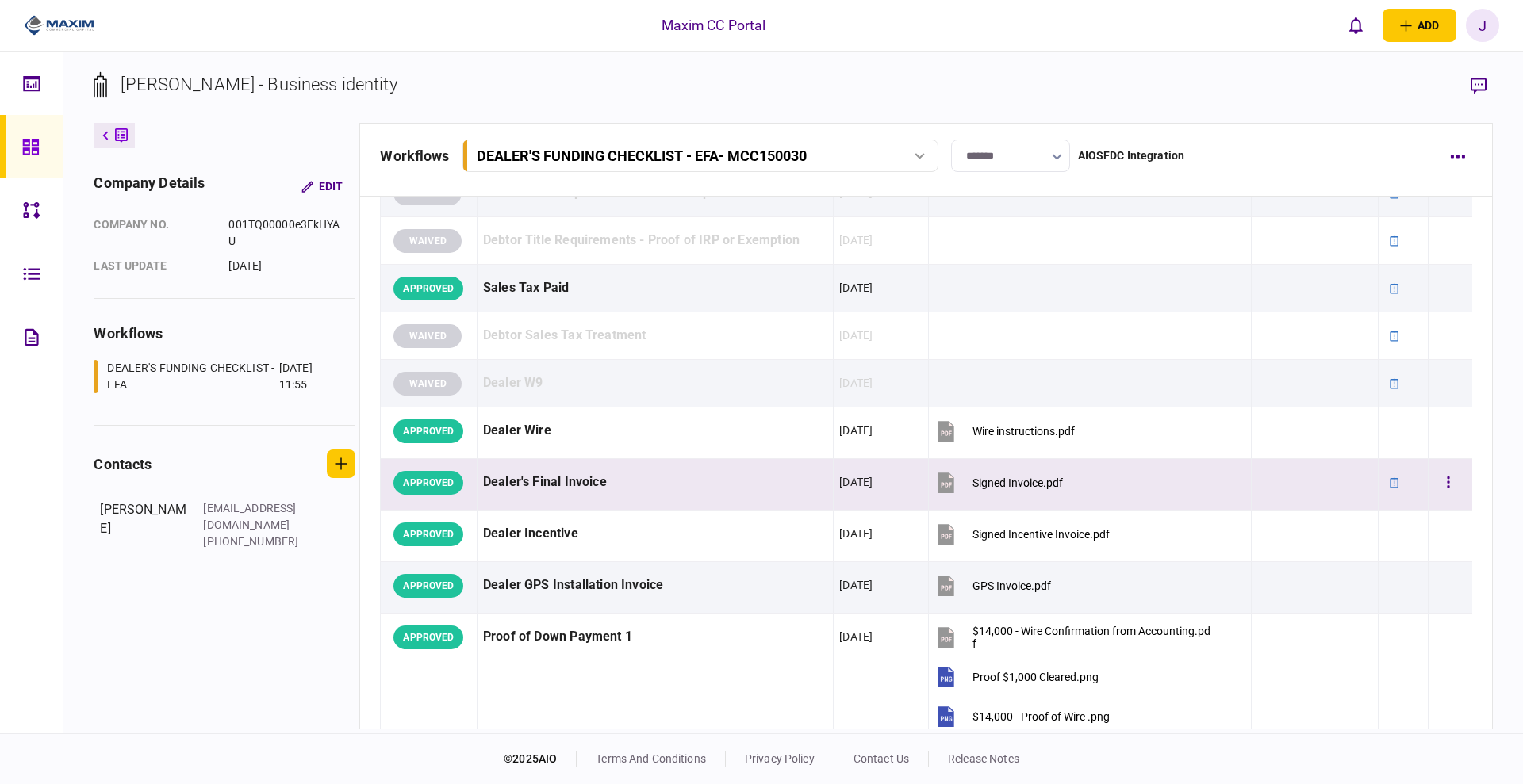
scroll to position [495, 0]
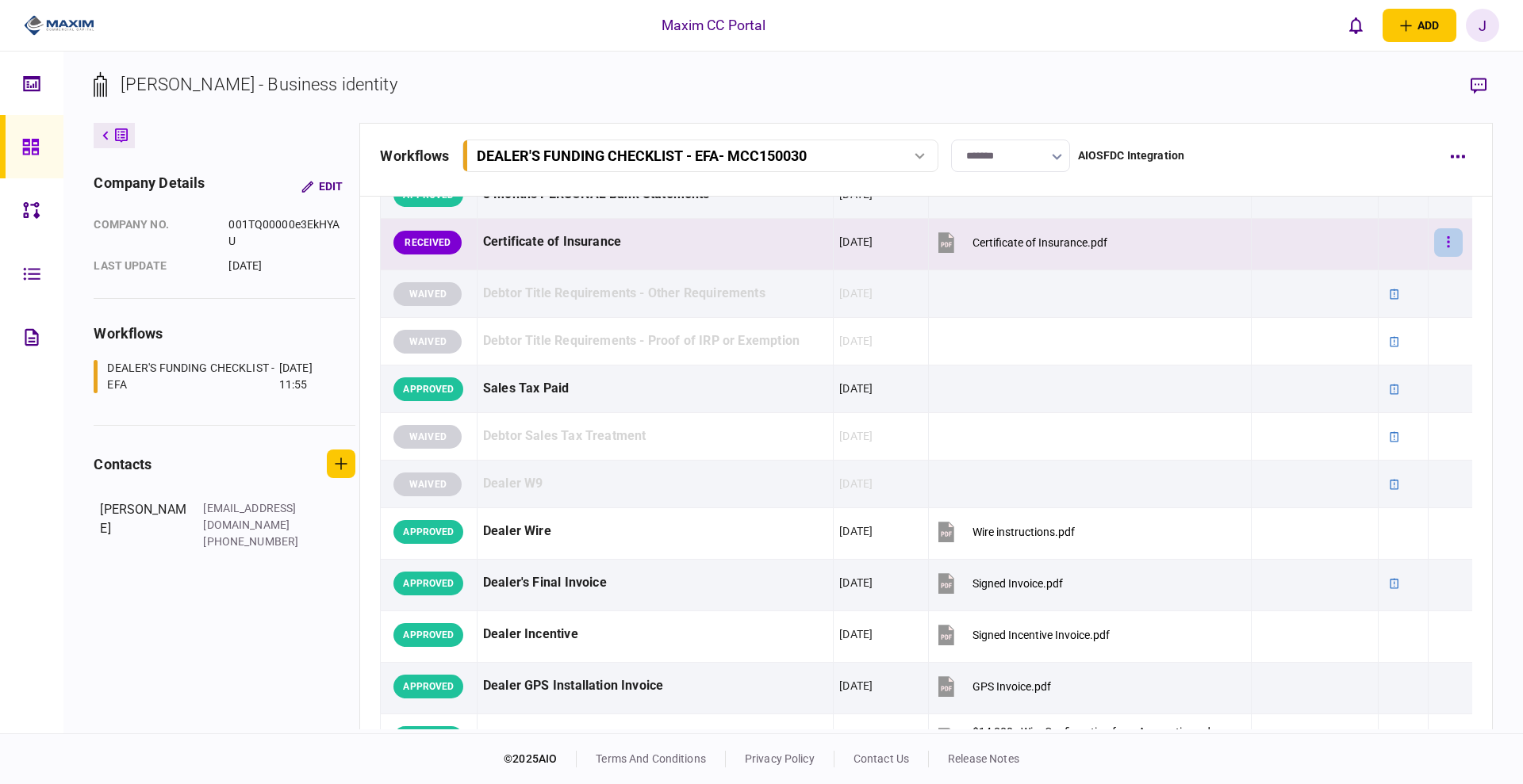
click at [1437, 247] on button "button" at bounding box center [1448, 242] width 28 height 28
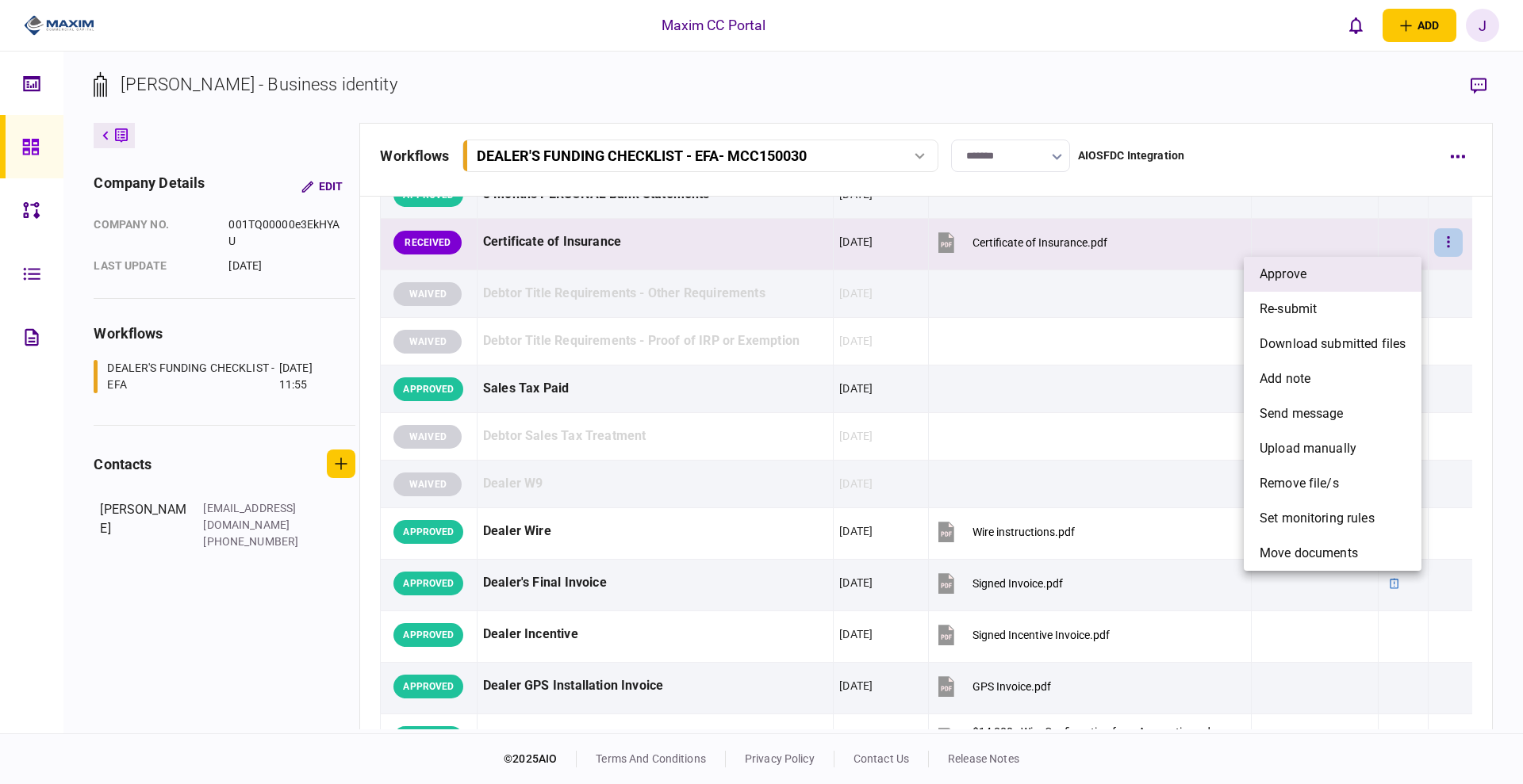
click at [1379, 272] on li "approve" at bounding box center [1333, 274] width 178 height 35
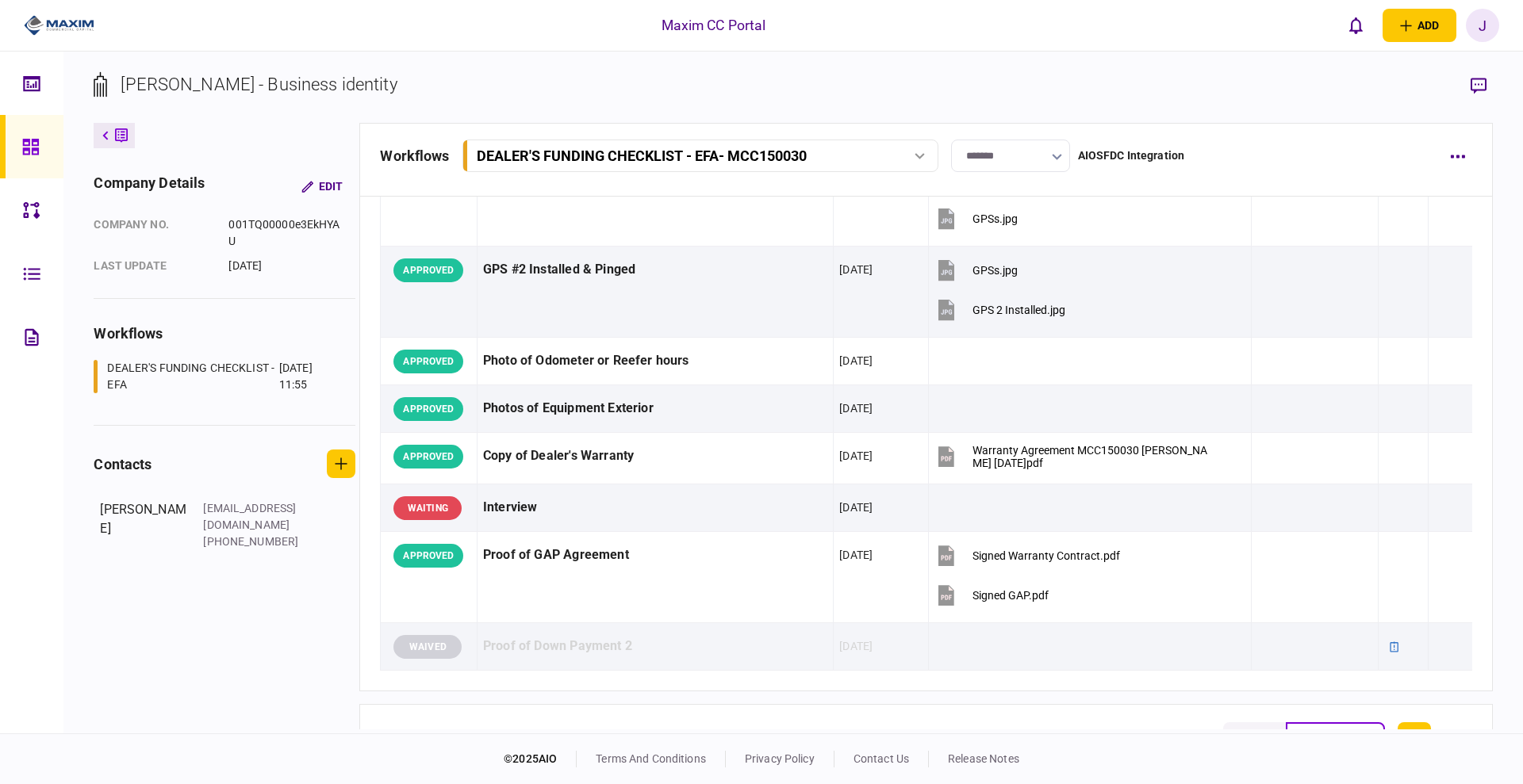
scroll to position [1486, 0]
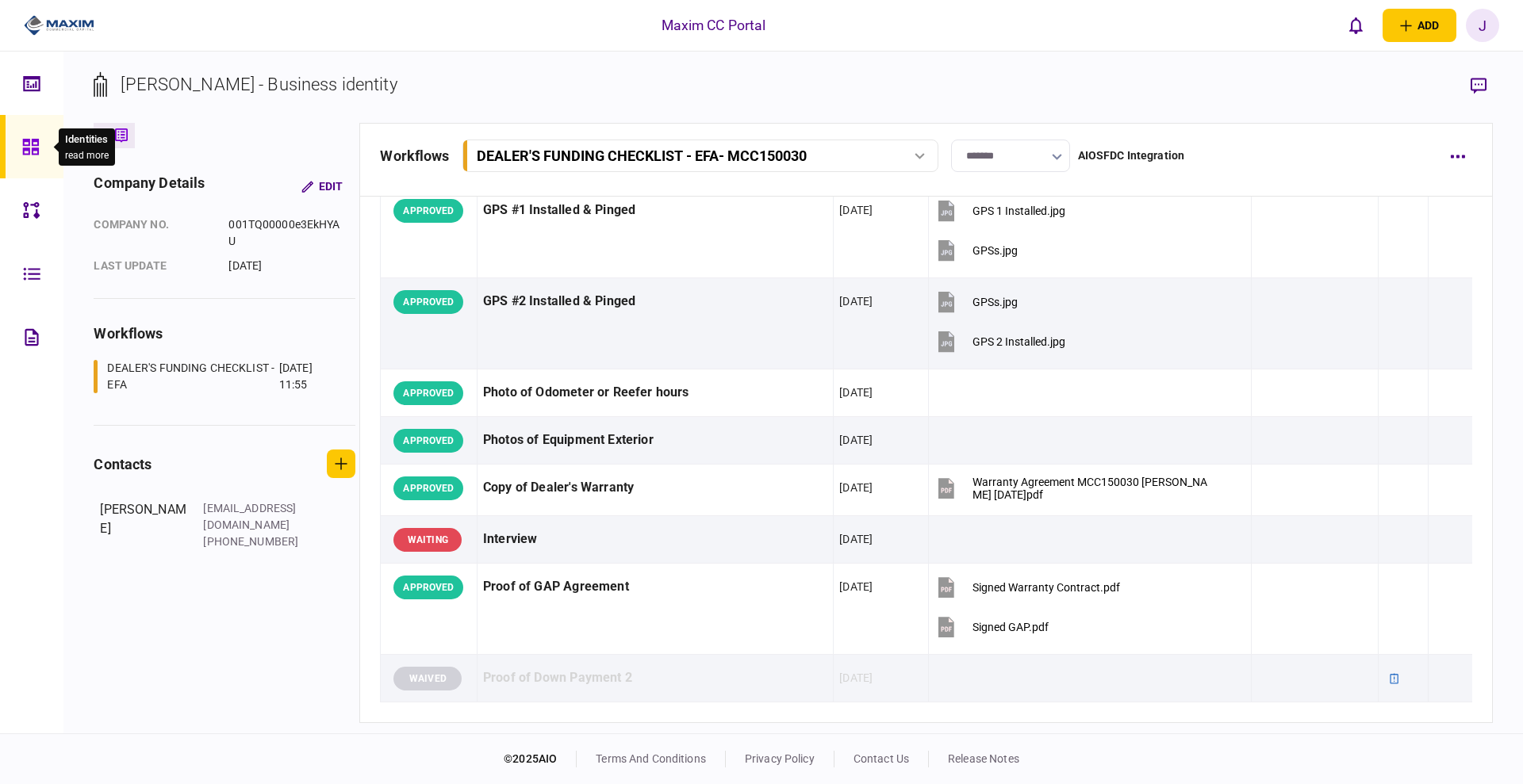
click at [32, 149] on icon at bounding box center [30, 147] width 16 height 16
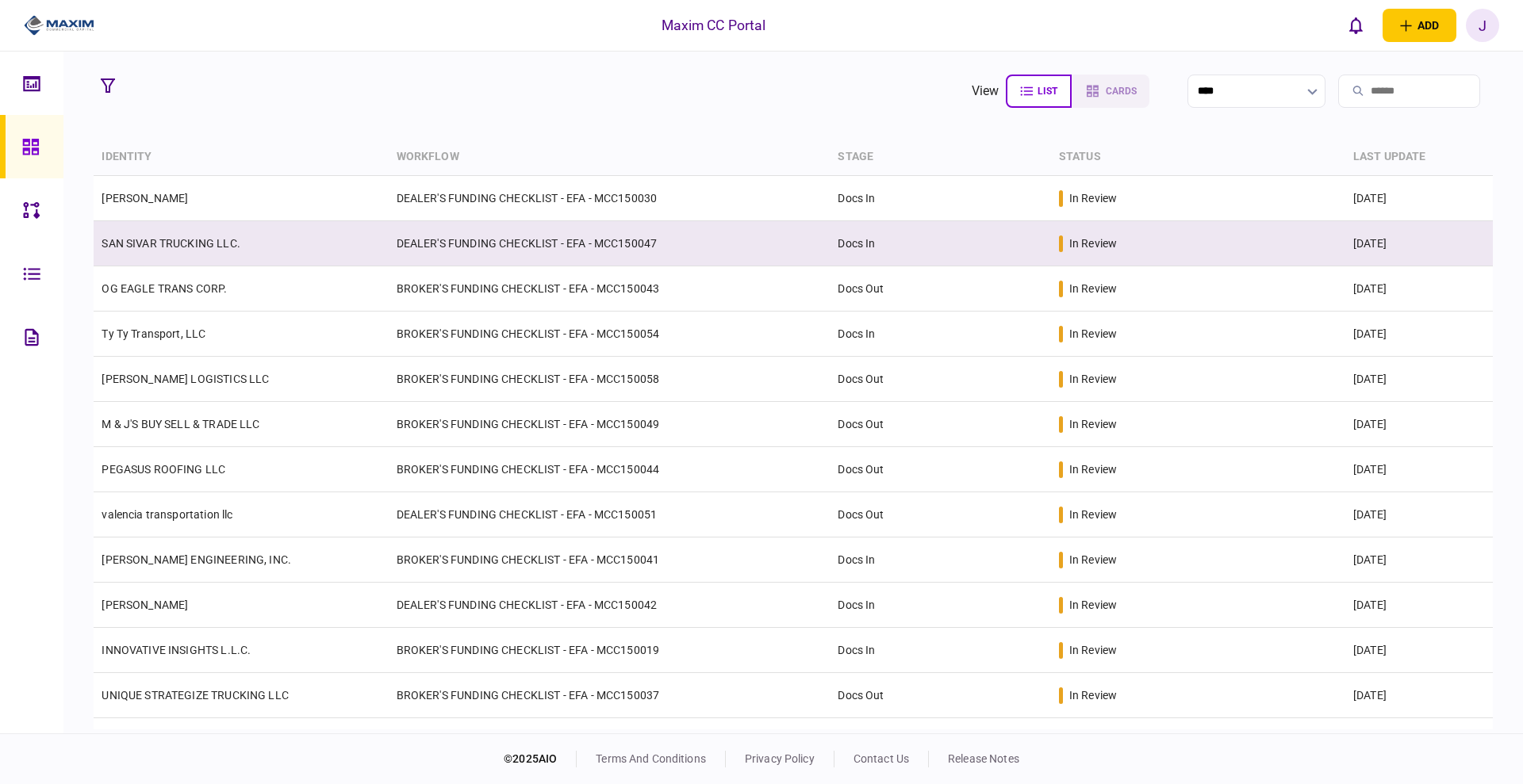
click at [210, 245] on link "SAN SIVAR TRUCKING LLC." at bounding box center [170, 243] width 138 height 13
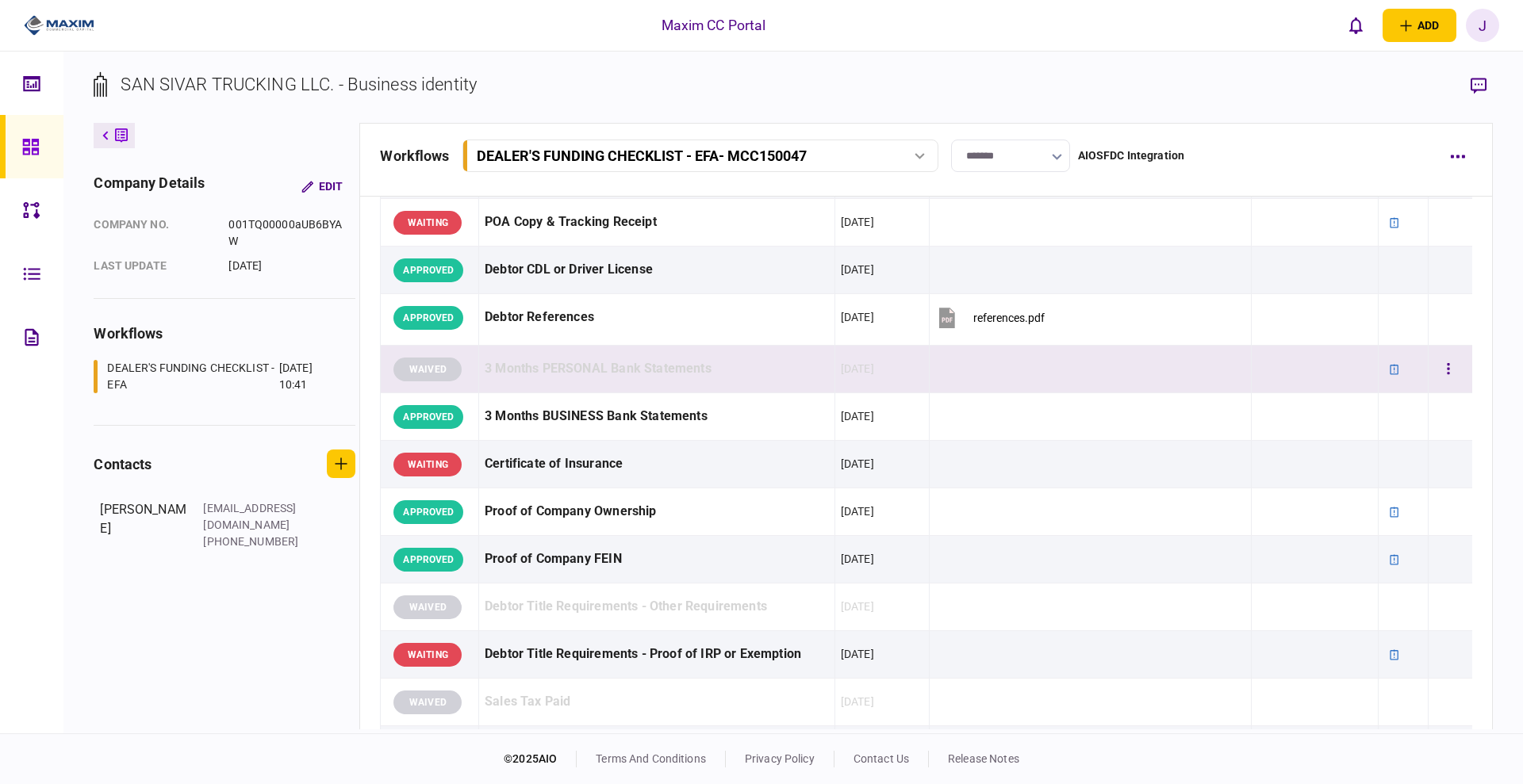
scroll to position [1090, 0]
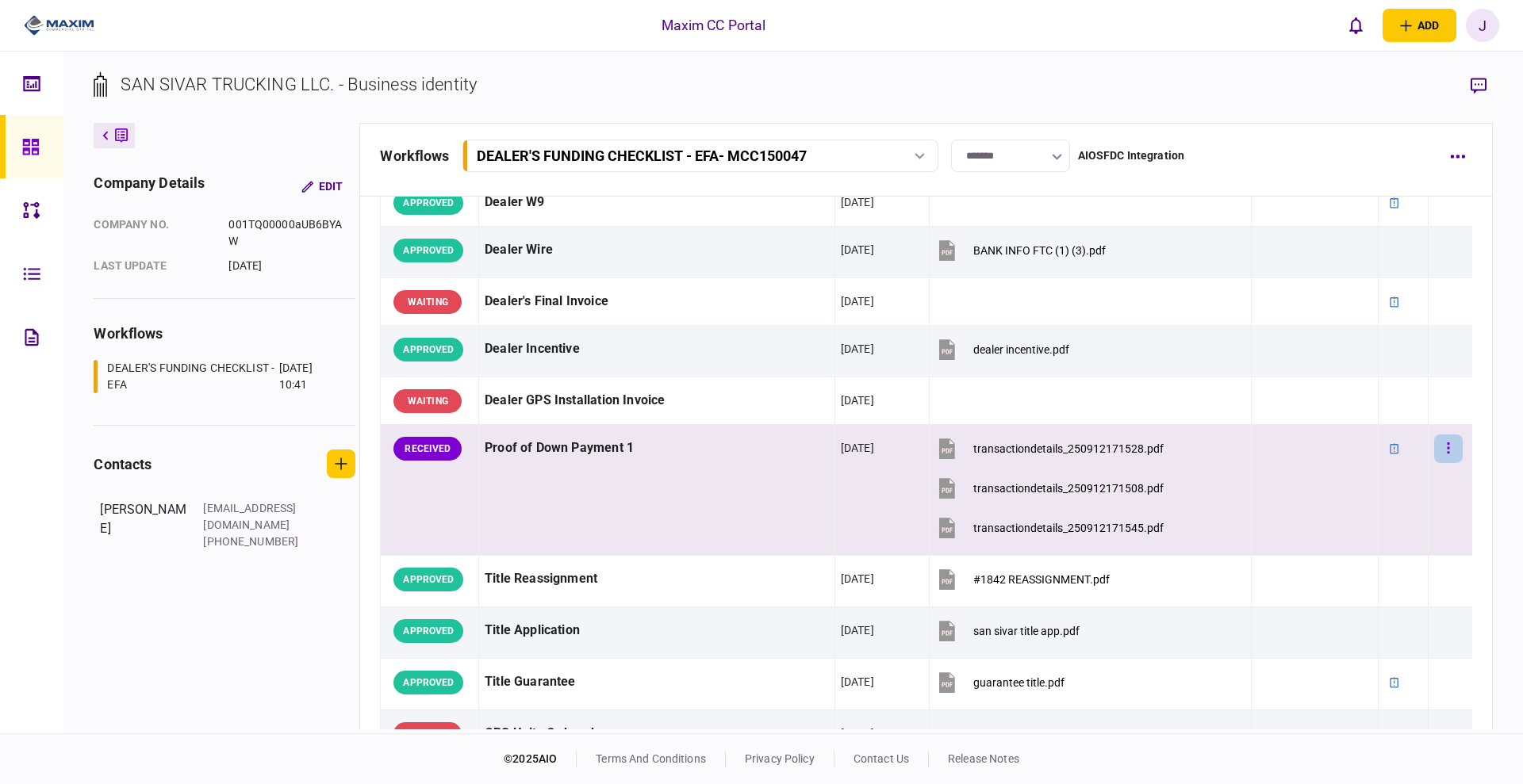
click at [1443, 448] on button "button" at bounding box center [1448, 448] width 28 height 28
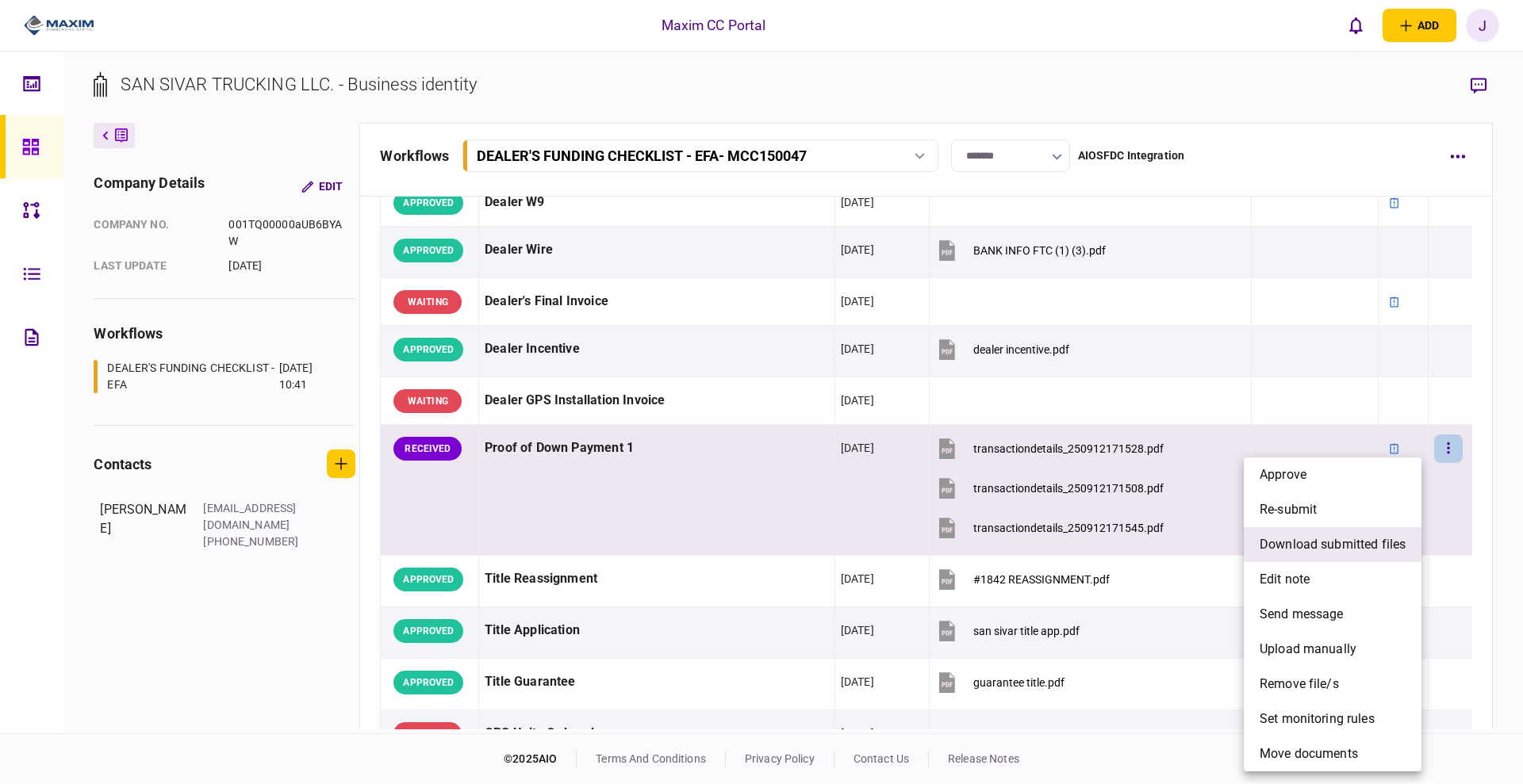
click at [1344, 549] on span "download submitted files" at bounding box center [1333, 545] width 146 height 19
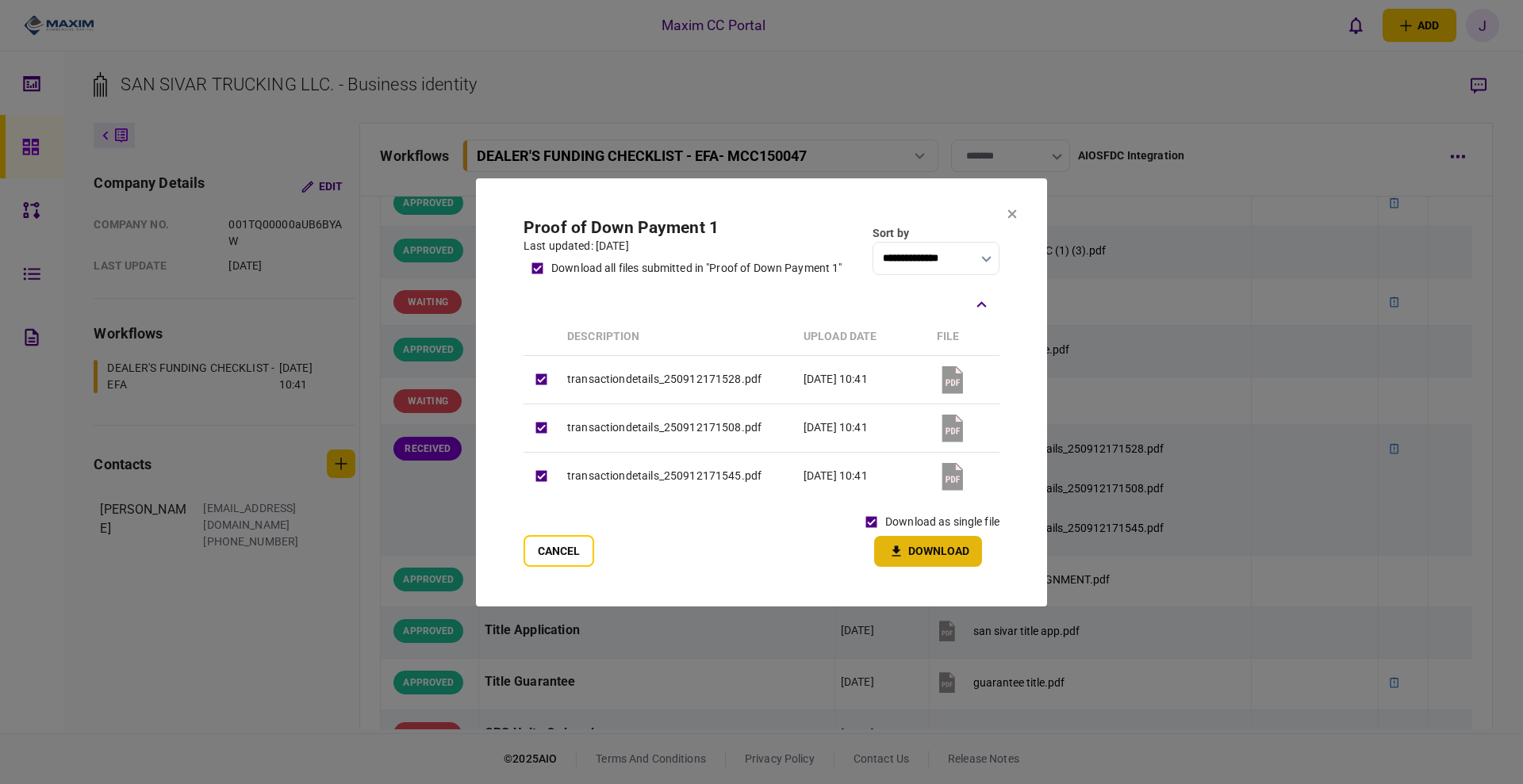
click at [925, 553] on button "Download" at bounding box center [927, 552] width 108 height 31
click at [1006, 213] on section "**********" at bounding box center [762, 392] width 571 height 428
click at [1008, 213] on icon at bounding box center [1012, 214] width 10 height 10
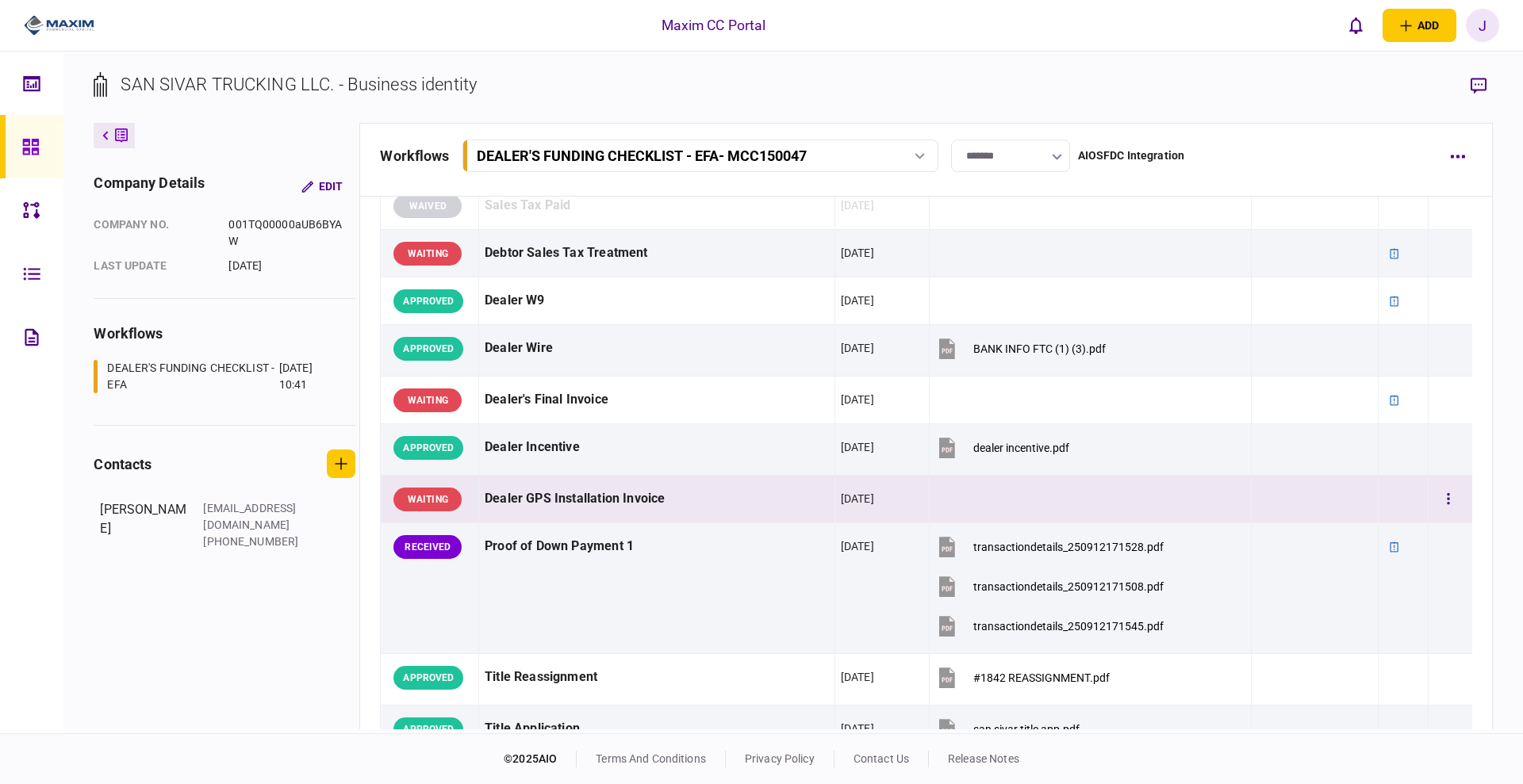
scroll to position [991, 0]
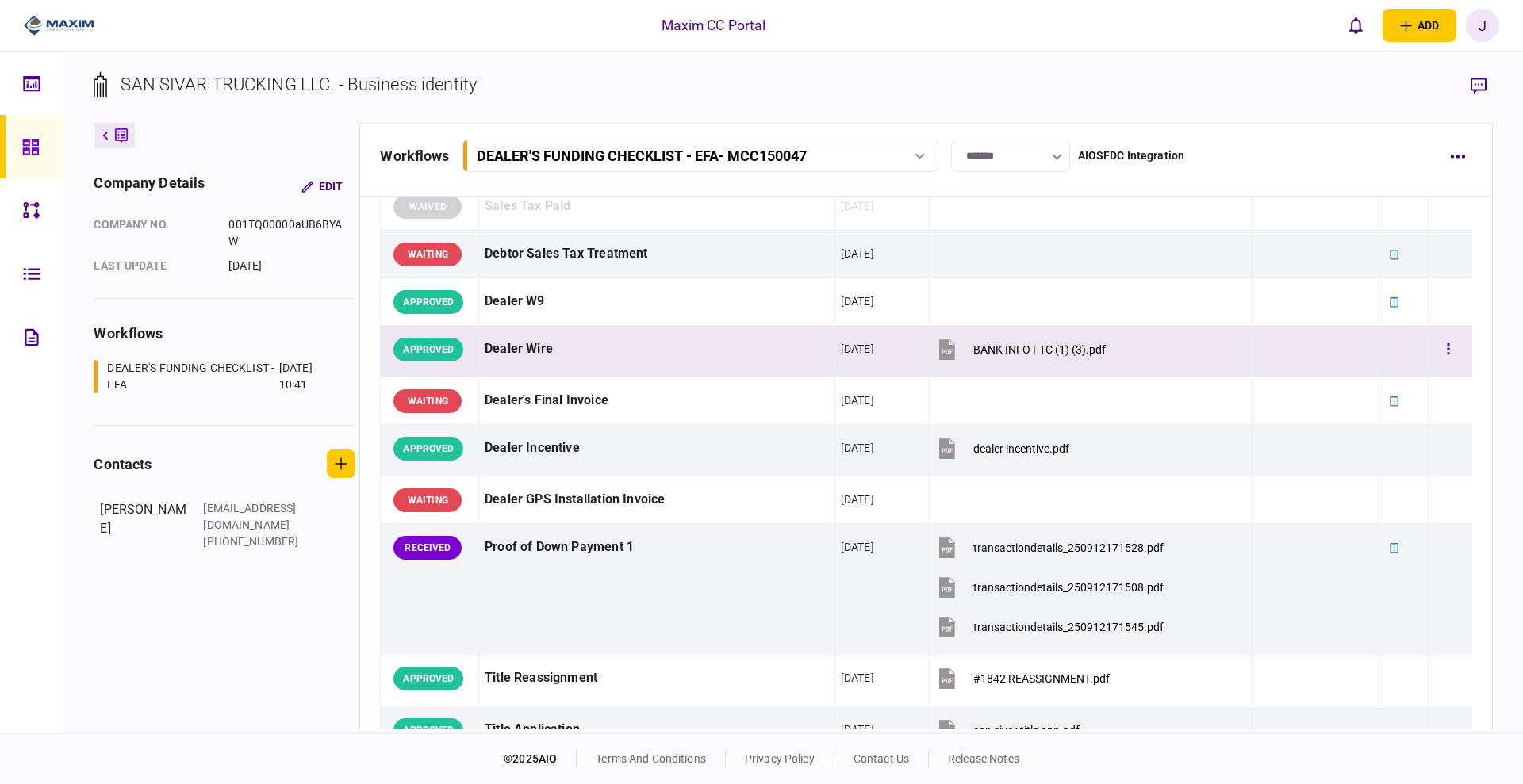
drag, startPoint x: 1016, startPoint y: 338, endPoint x: 1027, endPoint y: 342, distance: 11.7
click at [1016, 338] on button "BANK INFO FTC (1) (3).pdf" at bounding box center [1020, 349] width 170 height 36
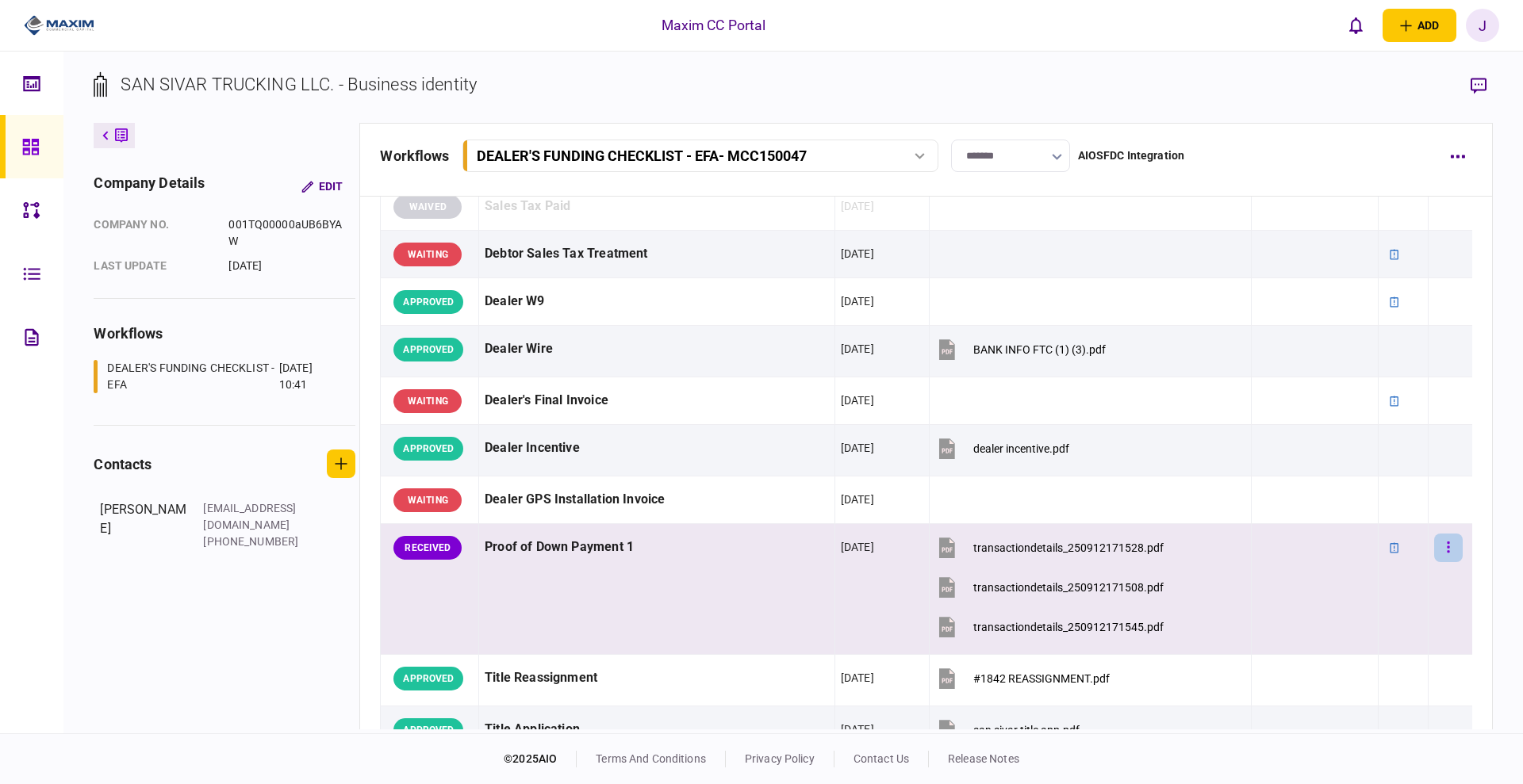
click at [1443, 549] on button "button" at bounding box center [1448, 547] width 28 height 28
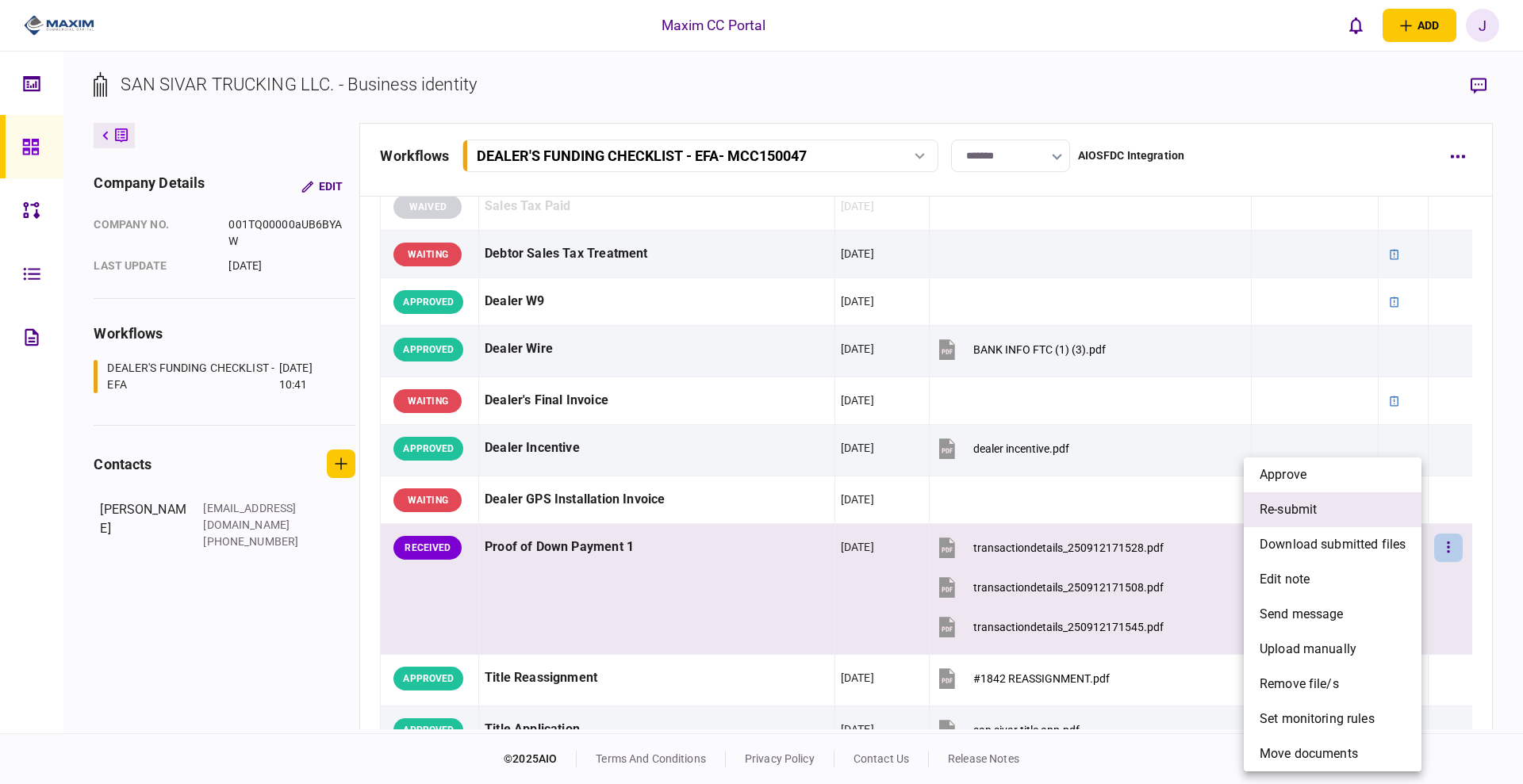
click at [1368, 517] on li "re-submit" at bounding box center [1333, 510] width 178 height 35
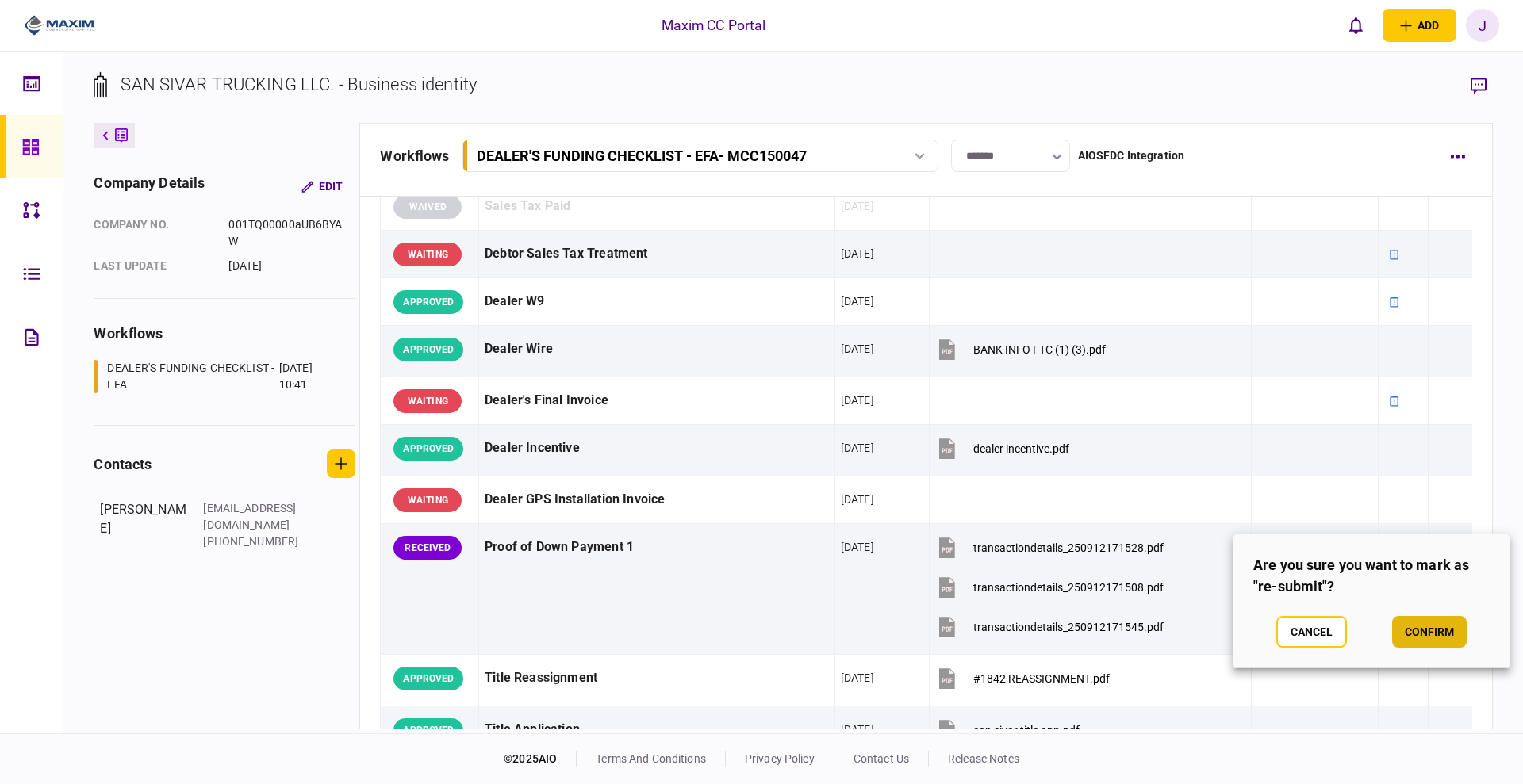
click at [1415, 616] on button "confirm" at bounding box center [1429, 631] width 75 height 32
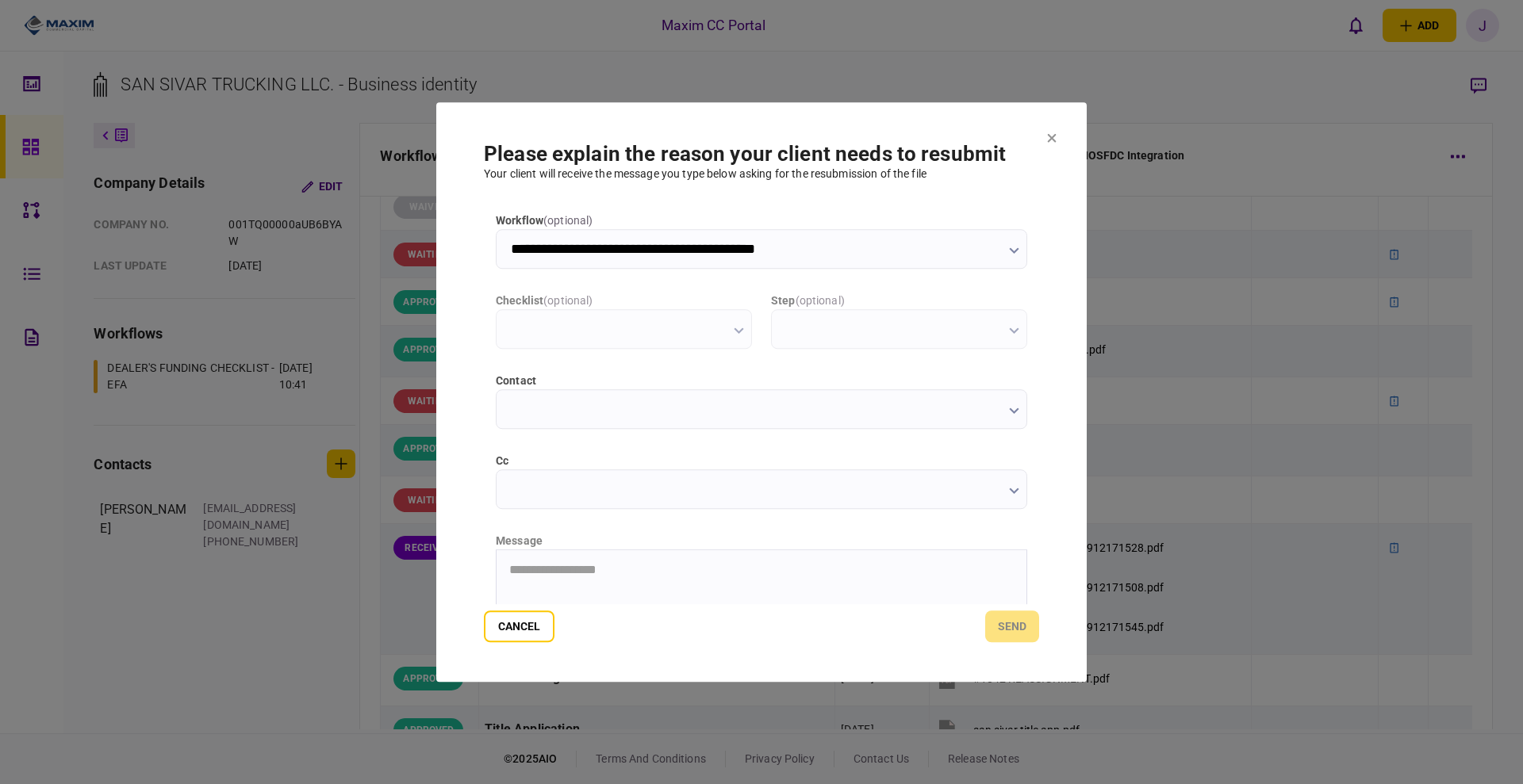
scroll to position [0, 0]
type input "**********"
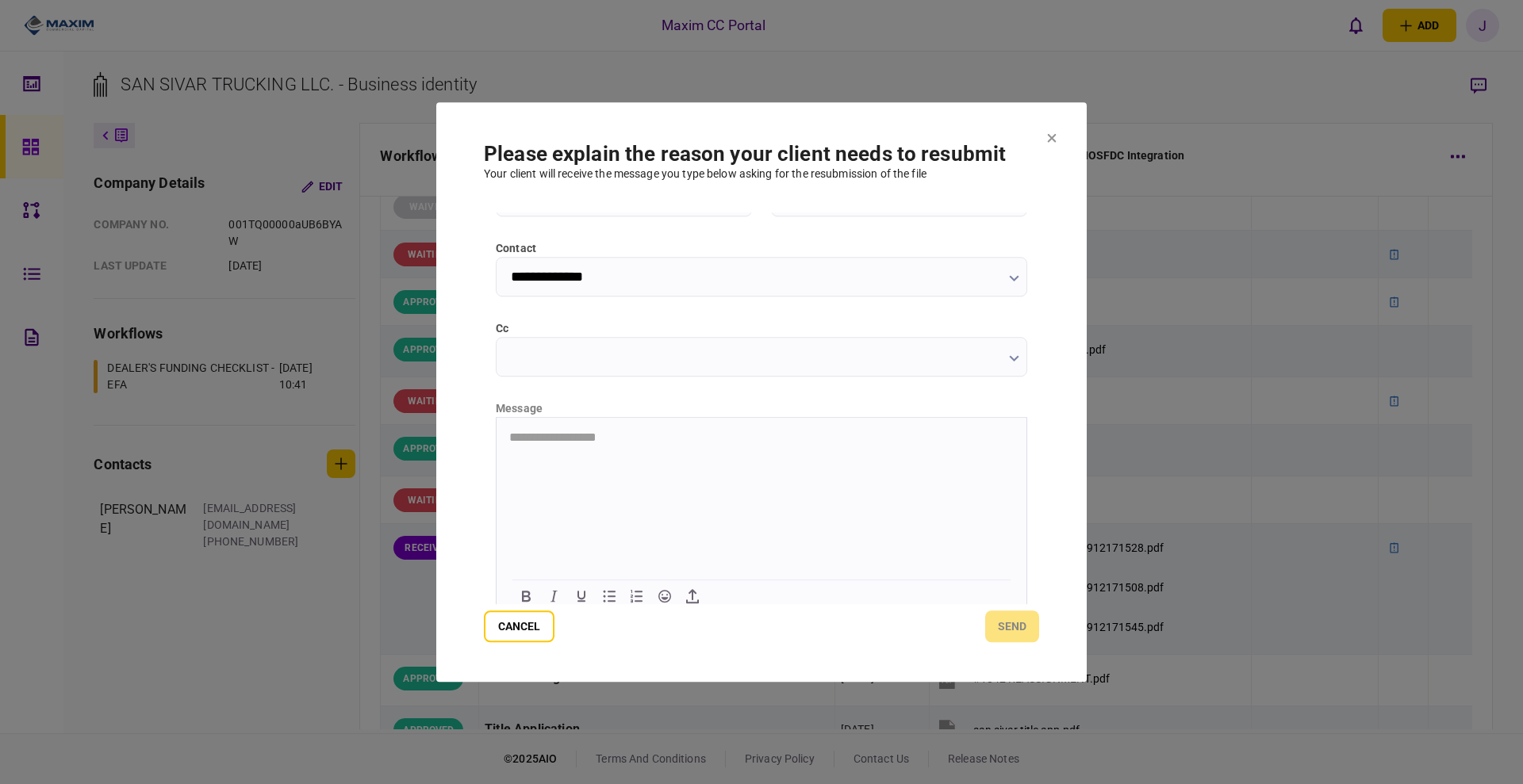
scroll to position [143, 0]
click at [532, 443] on html "**********" at bounding box center [761, 427] width 530 height 41
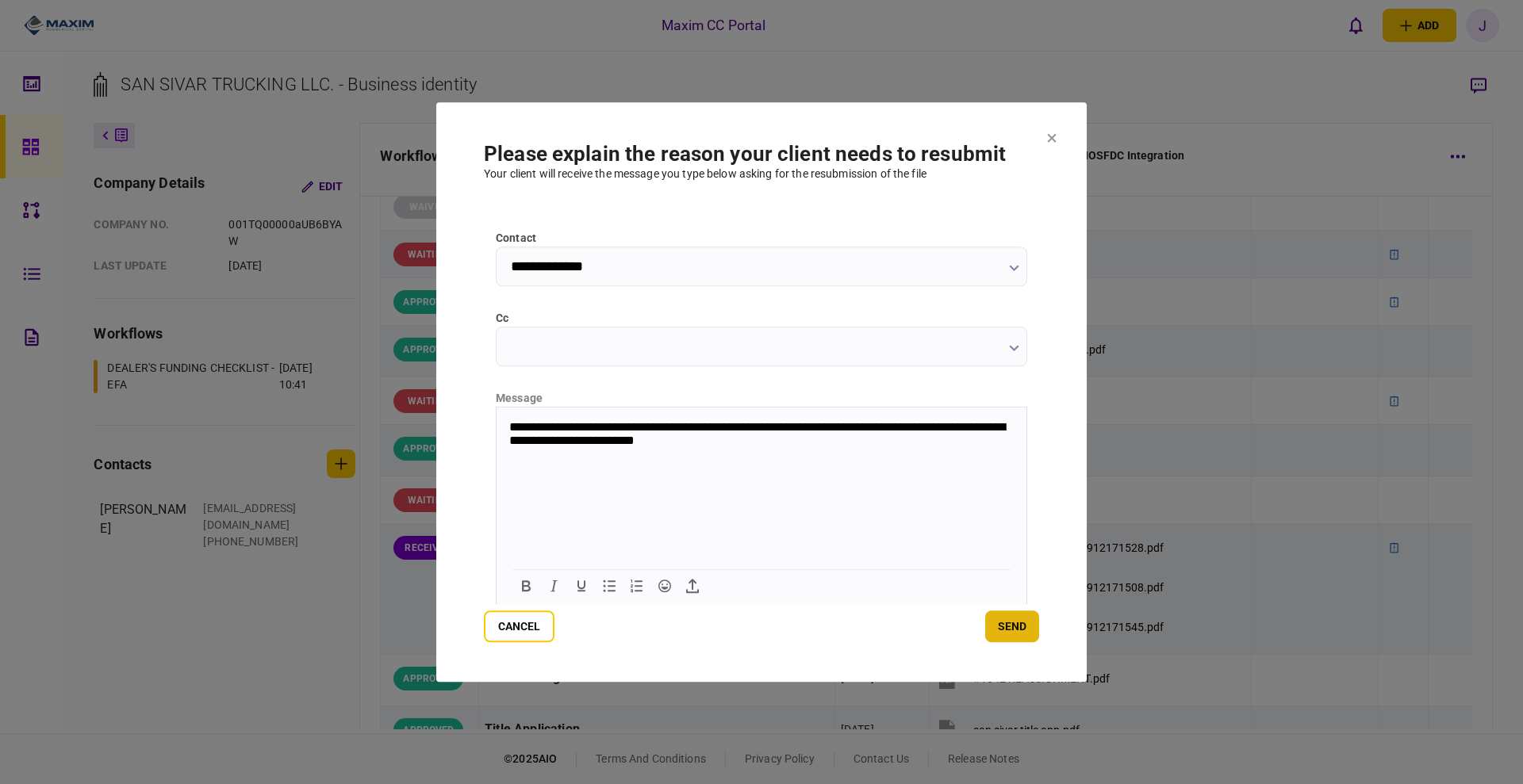
click at [1009, 616] on button "send" at bounding box center [1012, 626] width 53 height 32
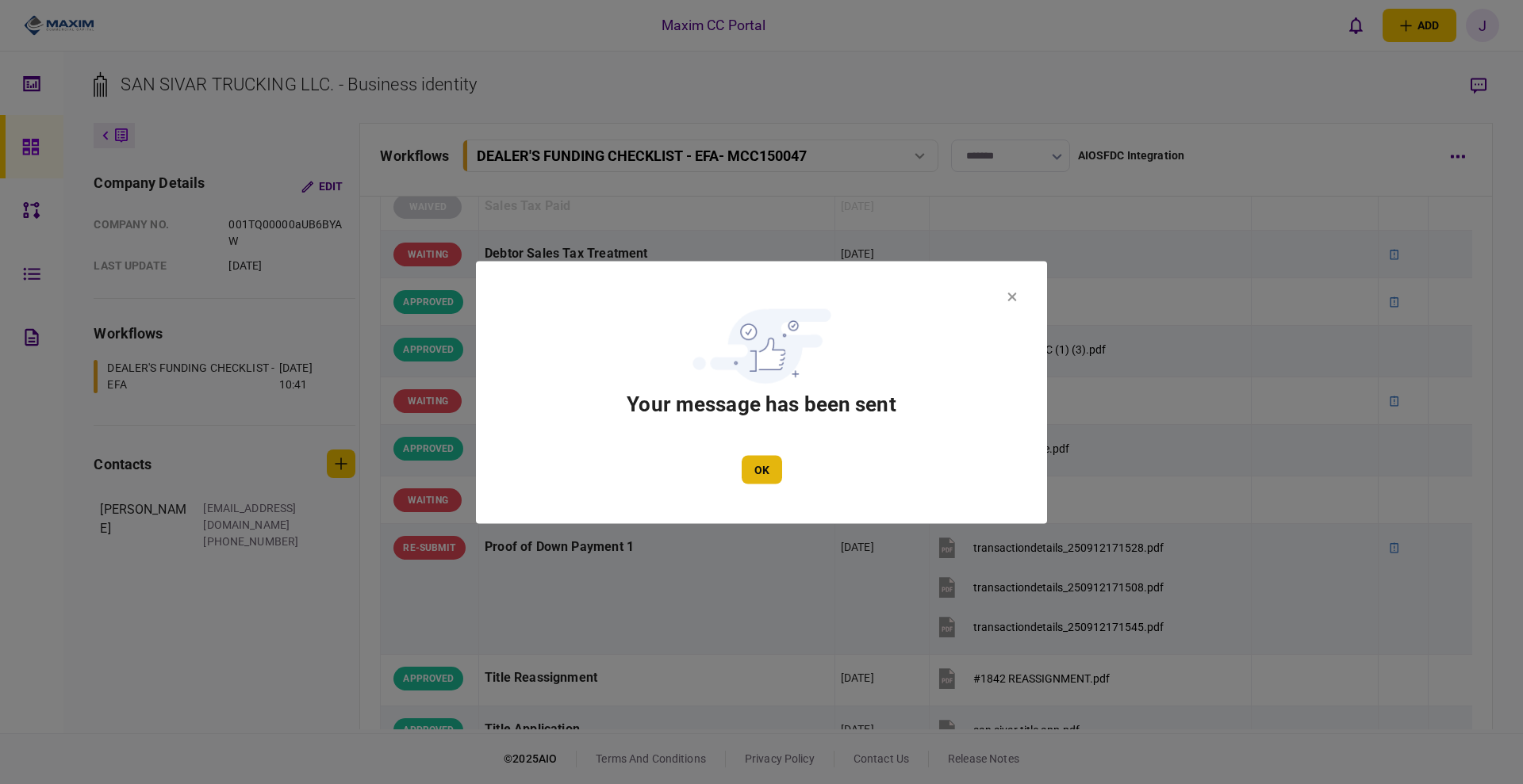
click at [761, 468] on button "OK" at bounding box center [762, 468] width 41 height 28
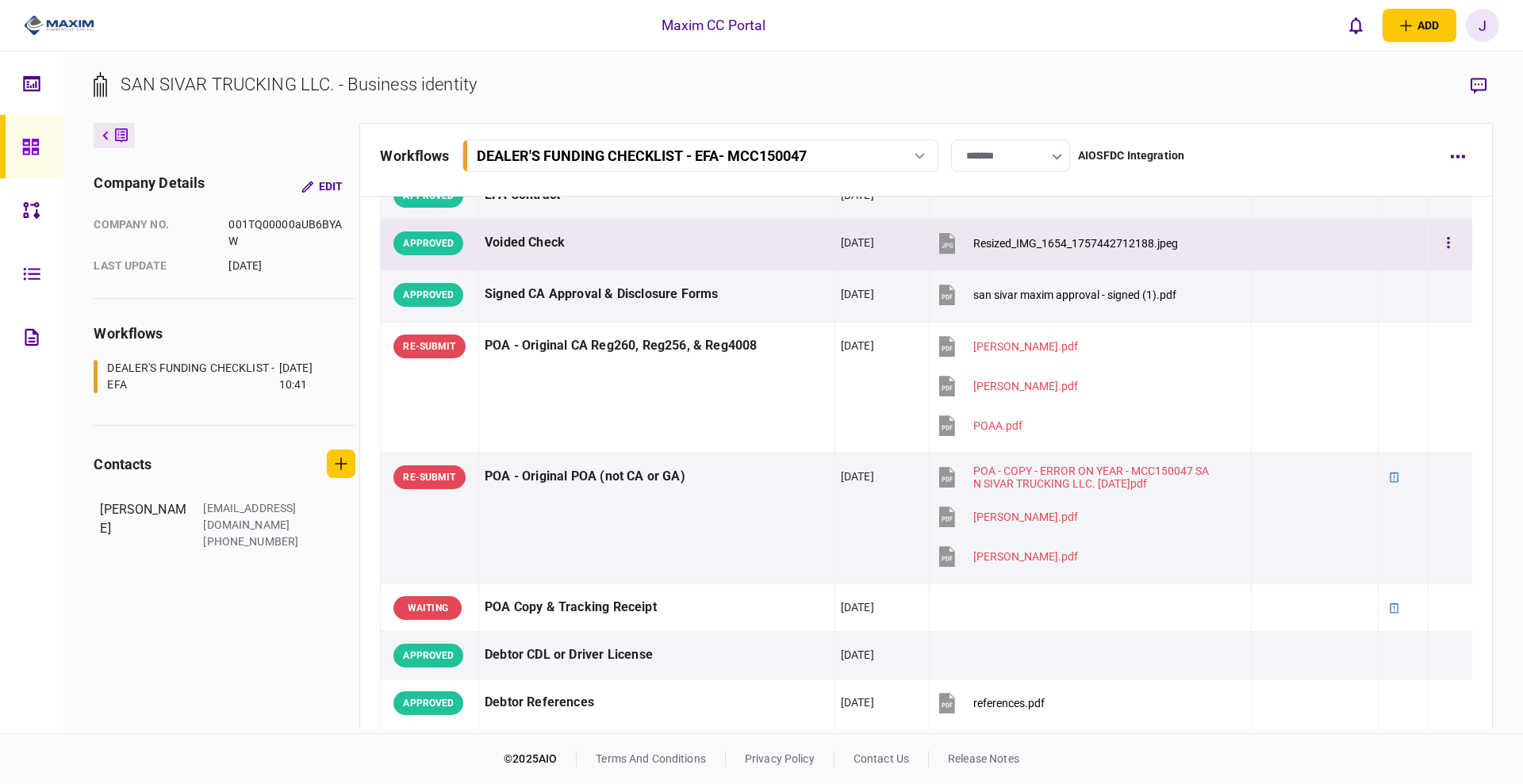
scroll to position [0, 0]
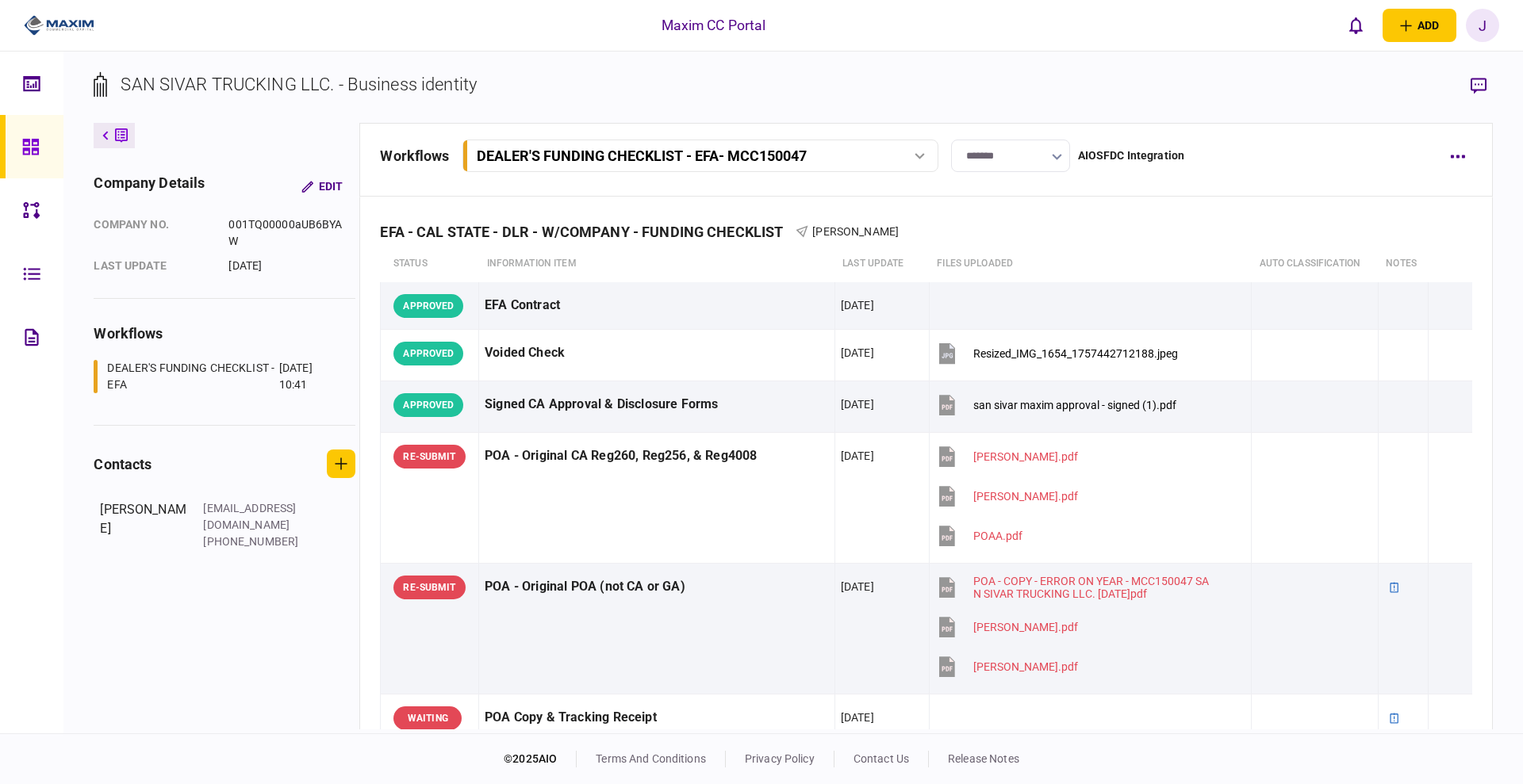
click at [31, 151] on icon at bounding box center [31, 147] width 17 height 18
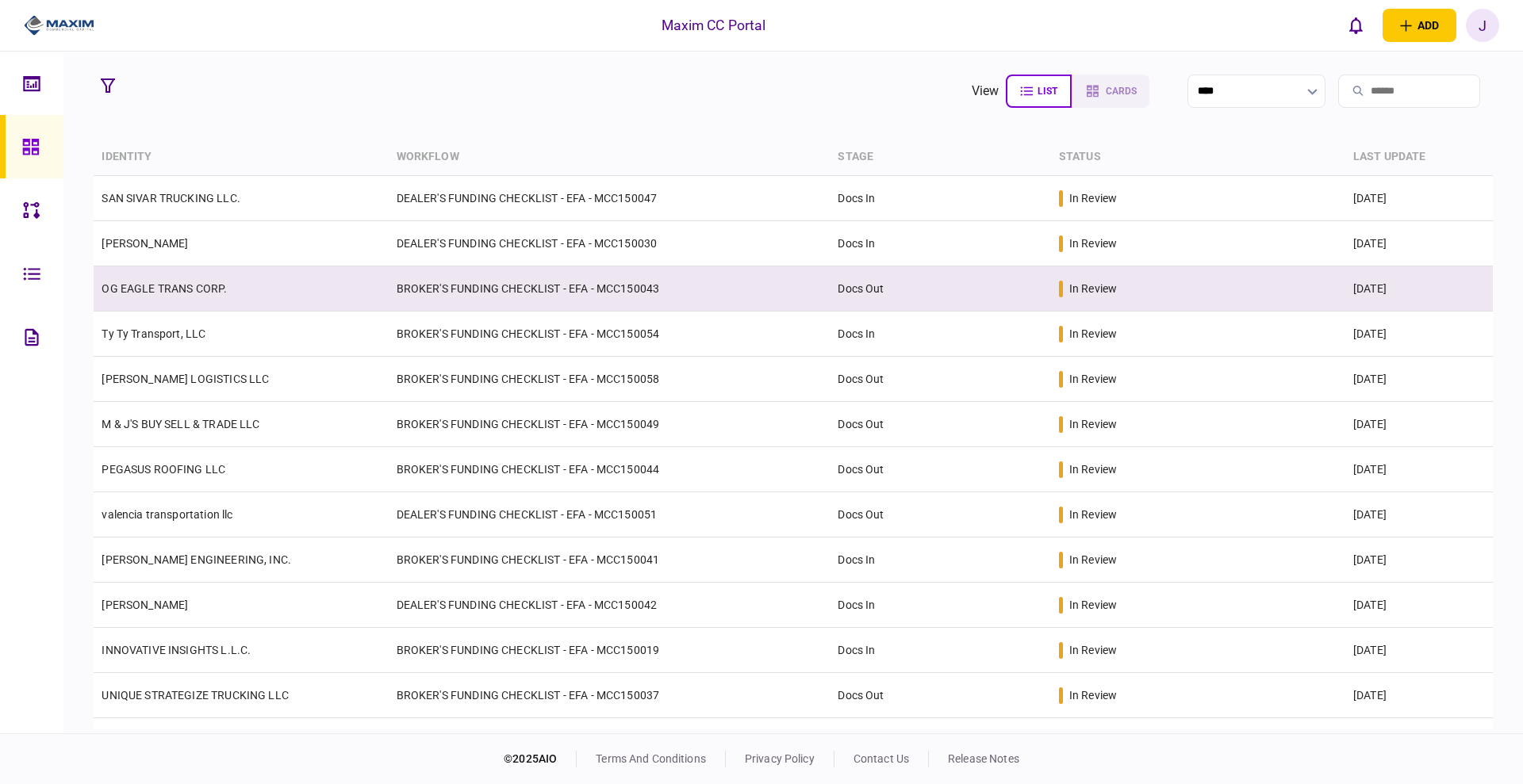
click at [156, 294] on link "OG EAGLE TRANS CORP." at bounding box center [163, 289] width 125 height 13
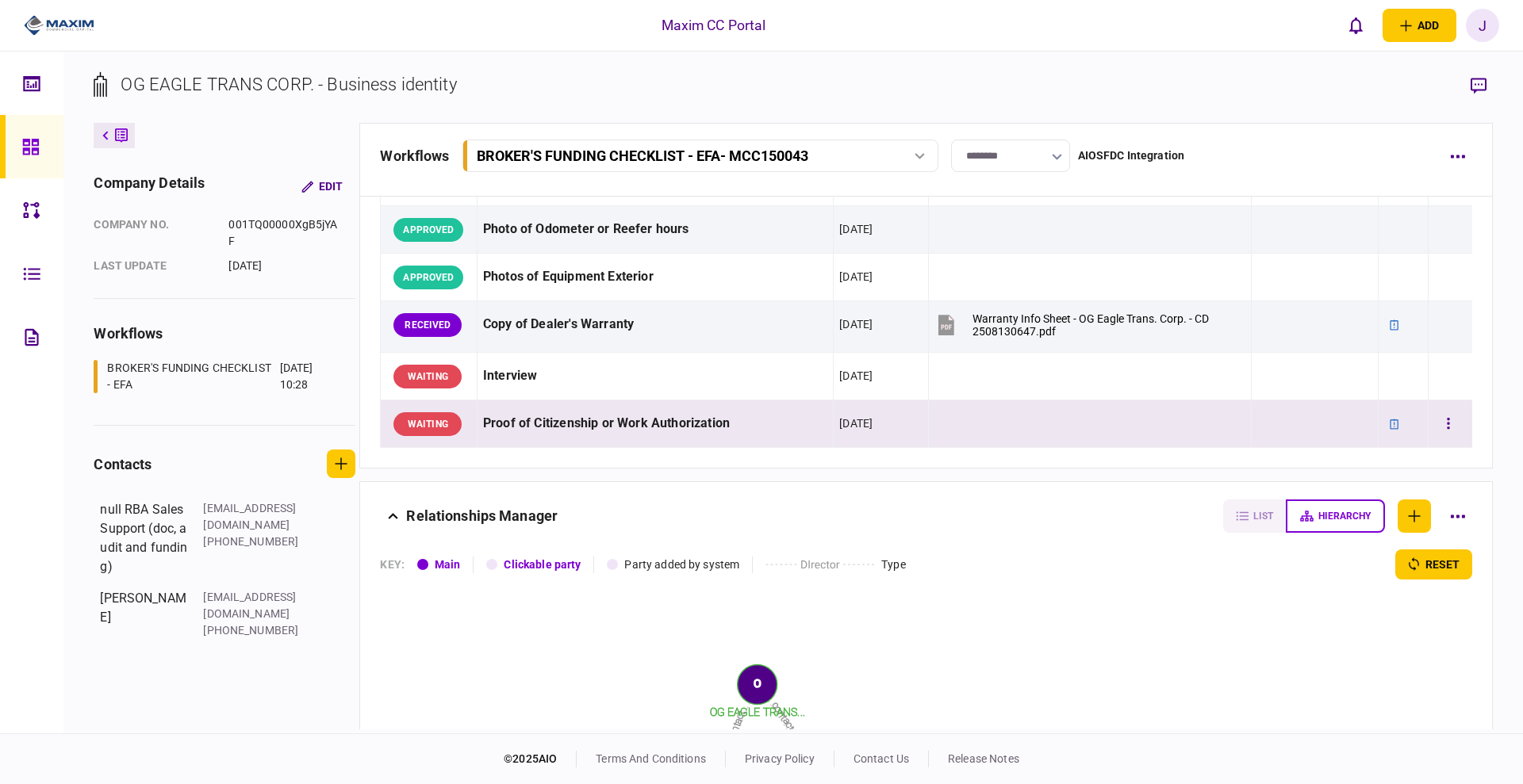
scroll to position [1194, 0]
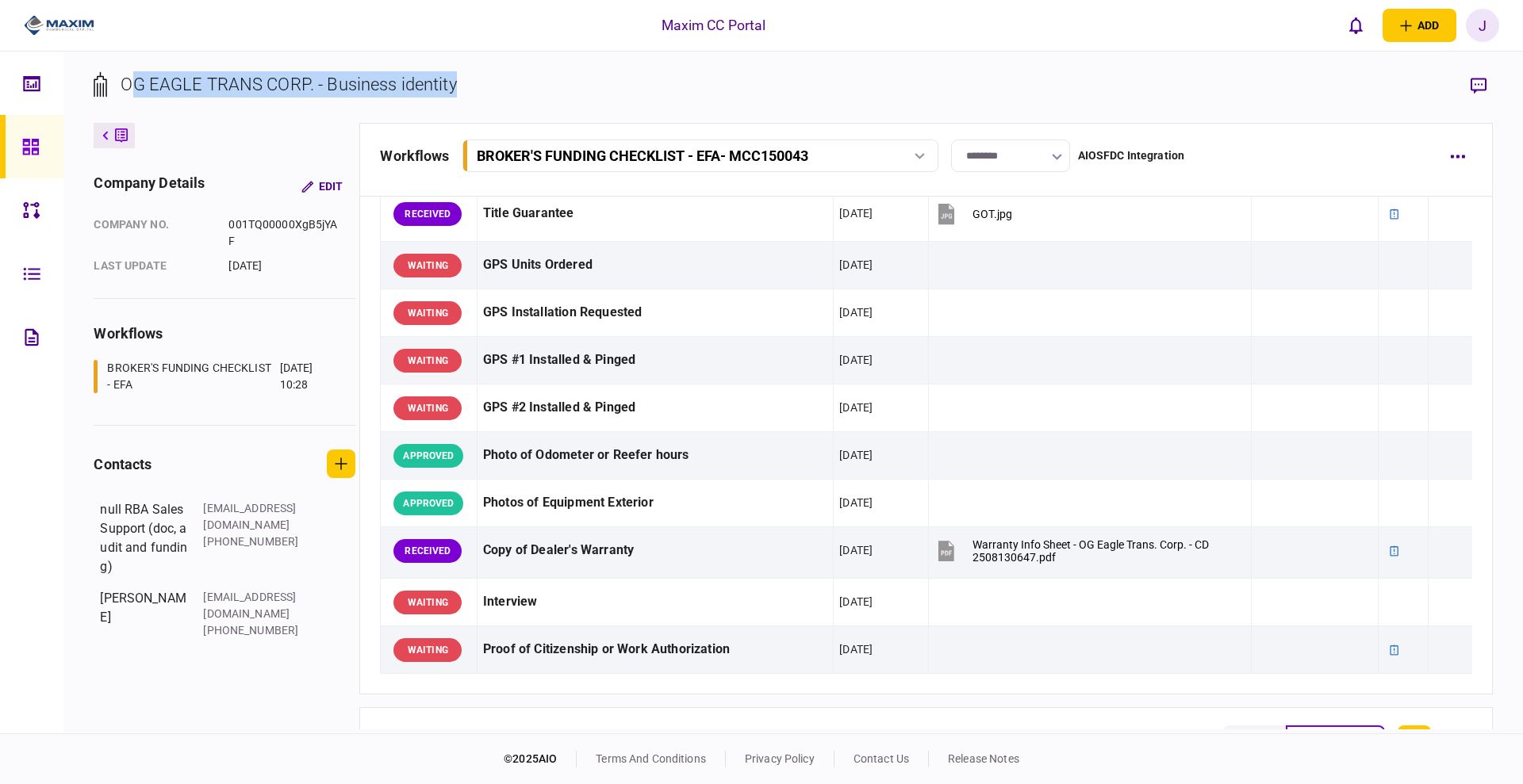
drag, startPoint x: 472, startPoint y: 87, endPoint x: 127, endPoint y: 76, distance: 345.2
click at [127, 76] on section "OG EAGLE TRANS CORP. - Business identity" at bounding box center [792, 96] width 1399 height 51
click at [139, 63] on div "OG EAGLE TRANS CORP. - Business identity company details Edit company no. 001TQ…" at bounding box center [793, 392] width 1460 height 682
drag, startPoint x: 121, startPoint y: 80, endPoint x: 486, endPoint y: 84, distance: 365.0
click at [486, 84] on section "OG EAGLE TRANS CORP. - Business identity" at bounding box center [792, 96] width 1399 height 51
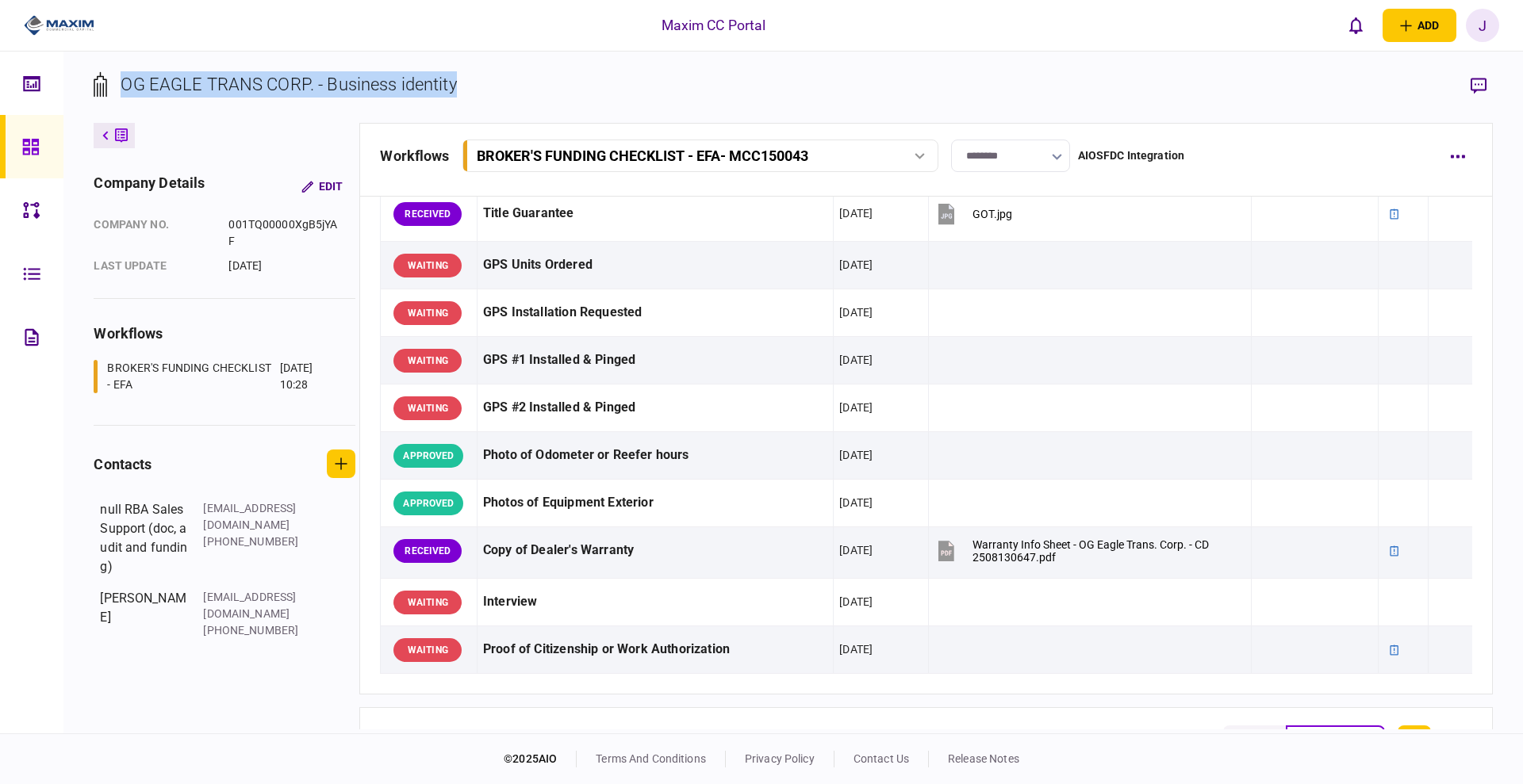
click at [507, 84] on section "OG EAGLE TRANS CORP. - Business identity" at bounding box center [792, 96] width 1399 height 51
drag, startPoint x: 485, startPoint y: 86, endPoint x: 110, endPoint y: 93, distance: 375.1
click at [110, 93] on section "OG EAGLE TRANS CORP. - Business identity" at bounding box center [792, 96] width 1399 height 51
click at [214, 80] on div "OG EAGLE TRANS CORP. - Business identity" at bounding box center [288, 84] width 335 height 26
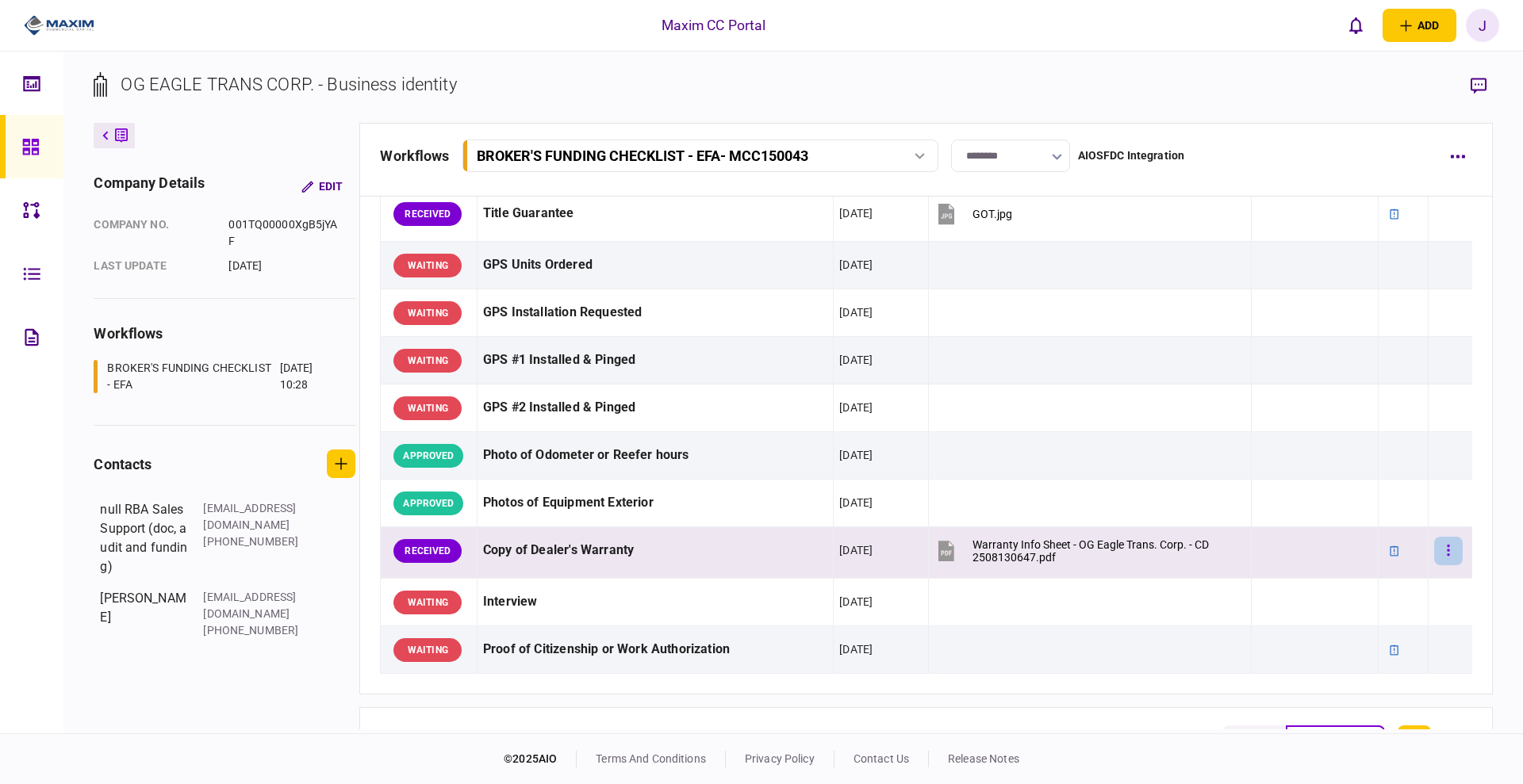
click at [1438, 552] on button "button" at bounding box center [1448, 551] width 28 height 28
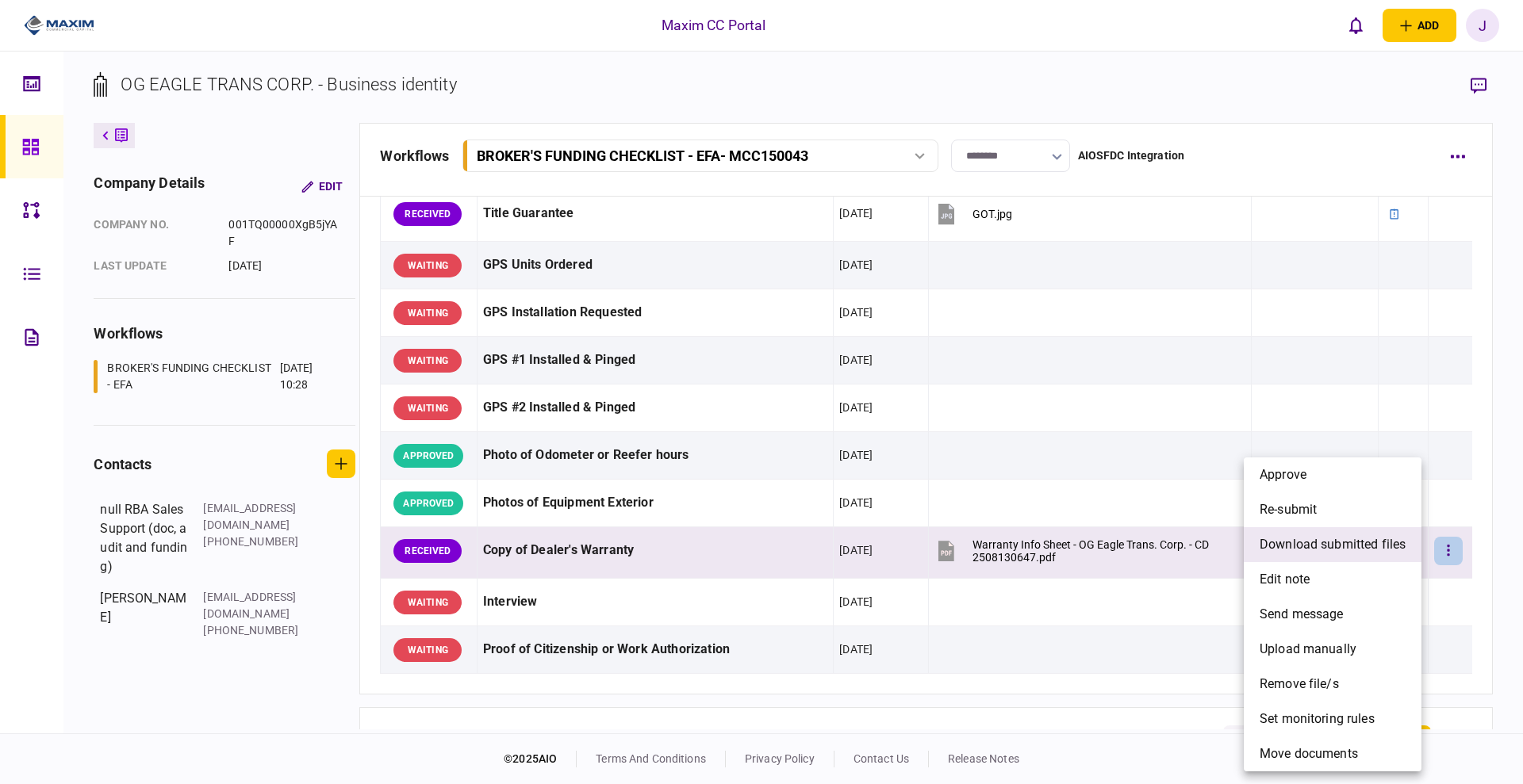
click at [1342, 550] on span "download submitted files" at bounding box center [1333, 545] width 146 height 19
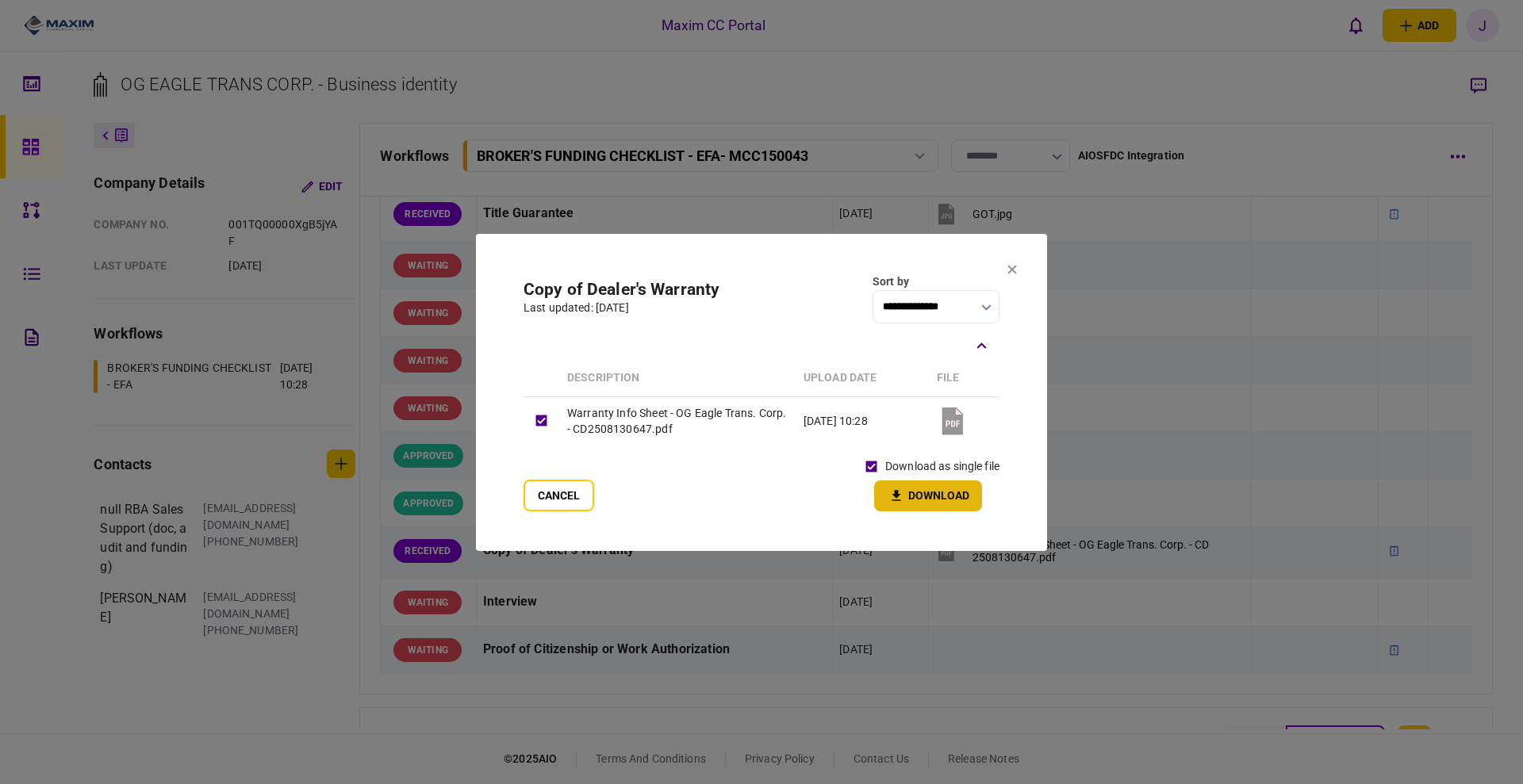
click at [916, 505] on button "Download" at bounding box center [927, 496] width 108 height 31
click at [1010, 267] on icon at bounding box center [1012, 269] width 9 height 9
